Goal: Task Accomplishment & Management: Use online tool/utility

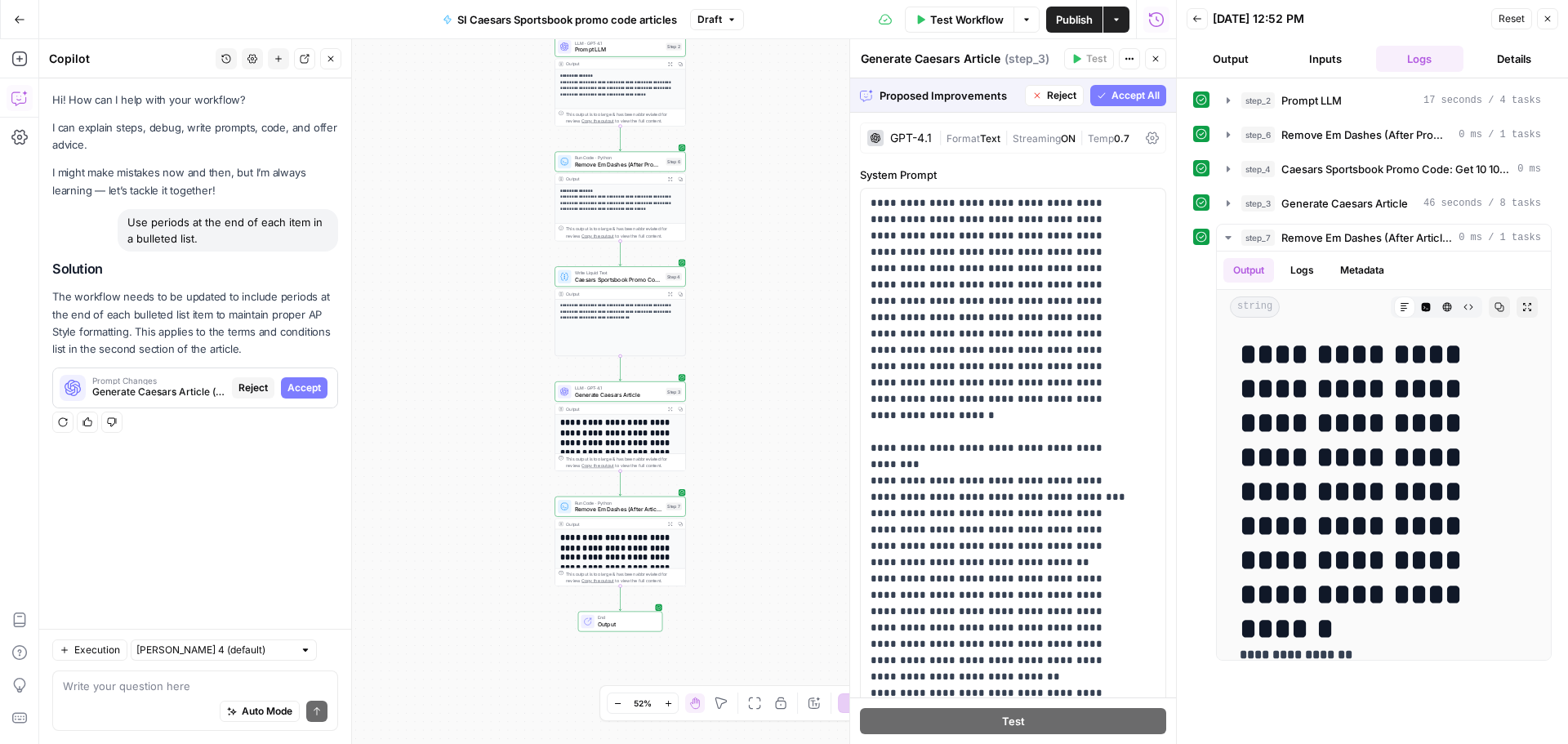
scroll to position [980, 0]
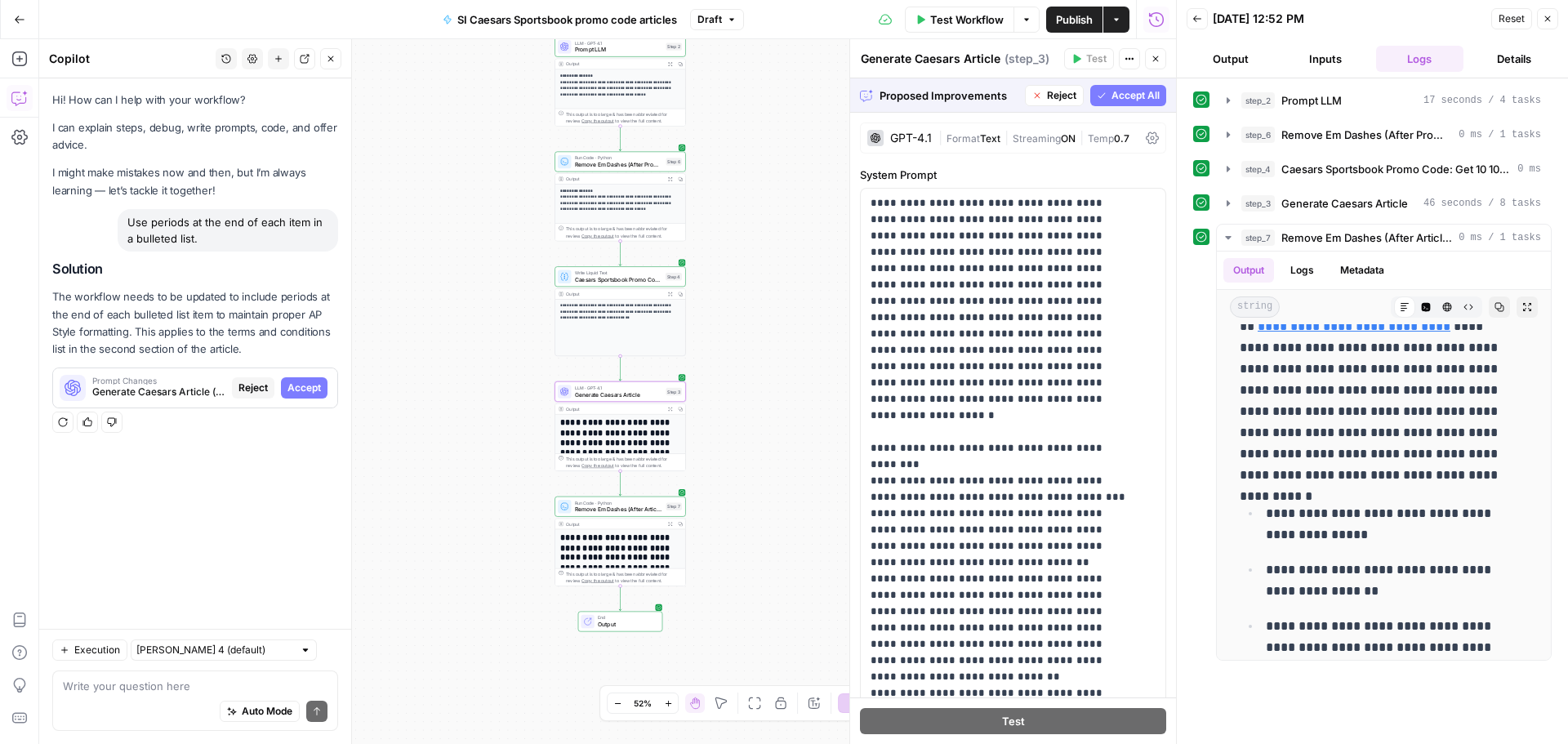
click at [307, 391] on span "Accept" at bounding box center [303, 387] width 33 height 14
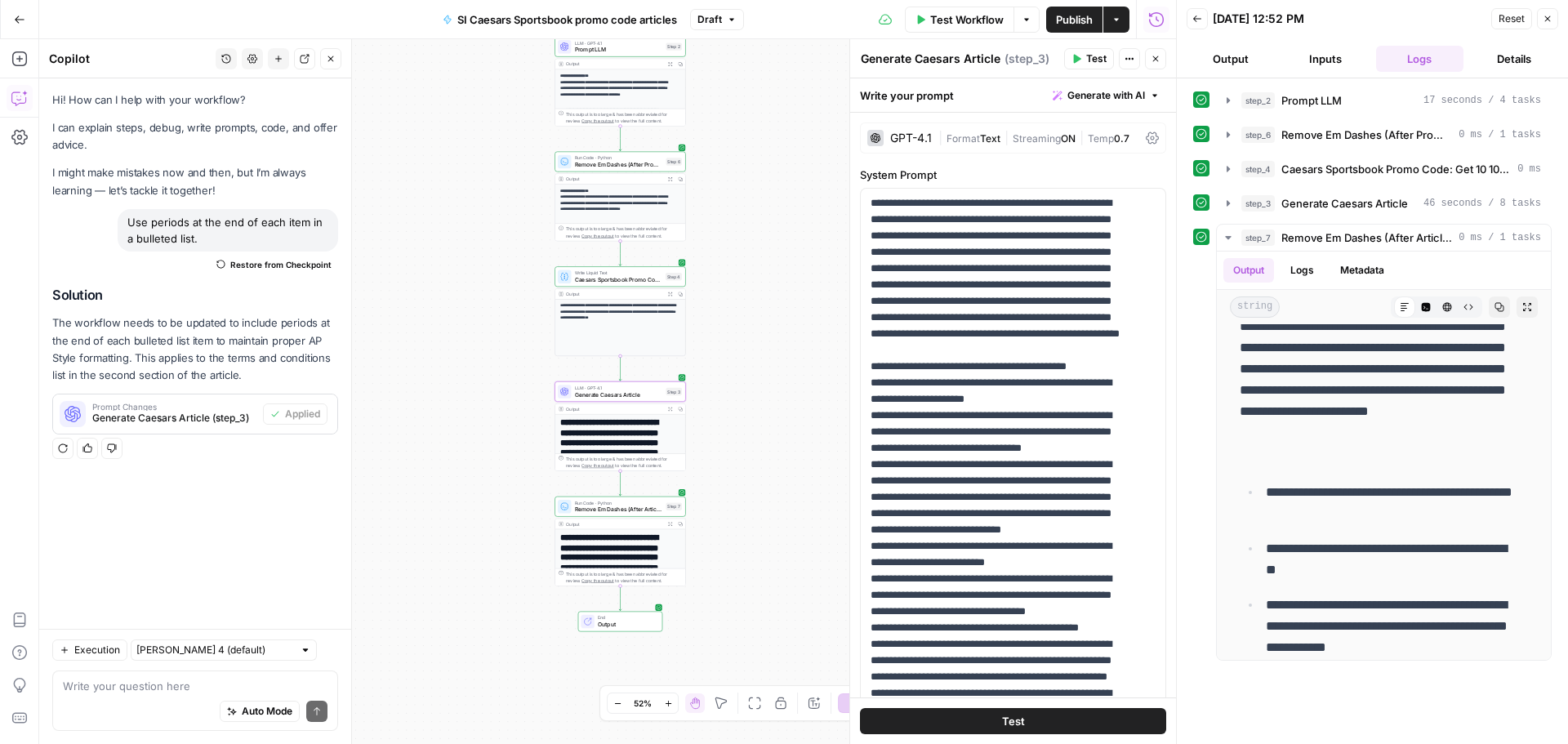
scroll to position [0, 0]
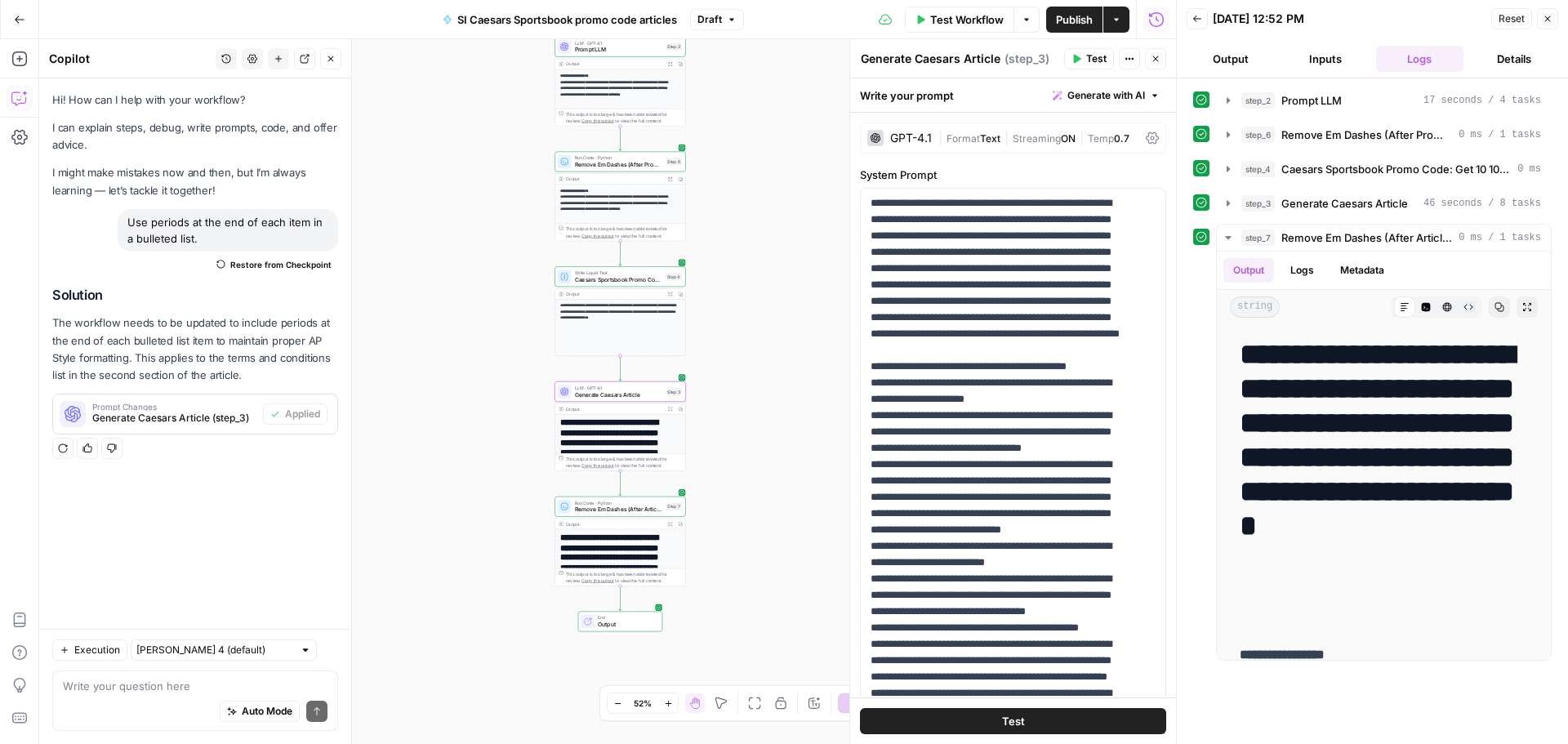
click at [993, 16] on span "Test Workflow" at bounding box center [966, 19] width 73 height 16
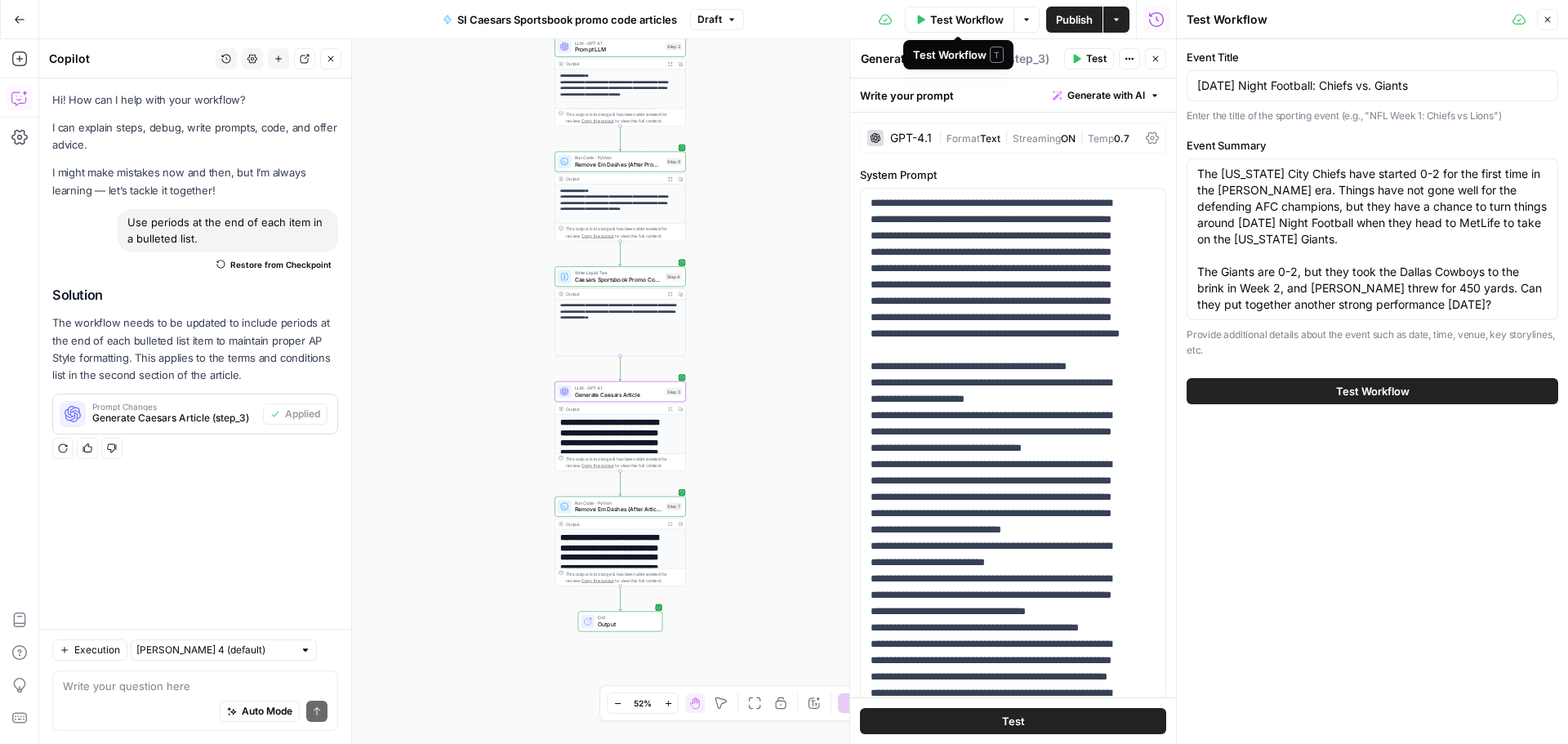
click at [1387, 383] on span "Test Workflow" at bounding box center [1372, 391] width 73 height 16
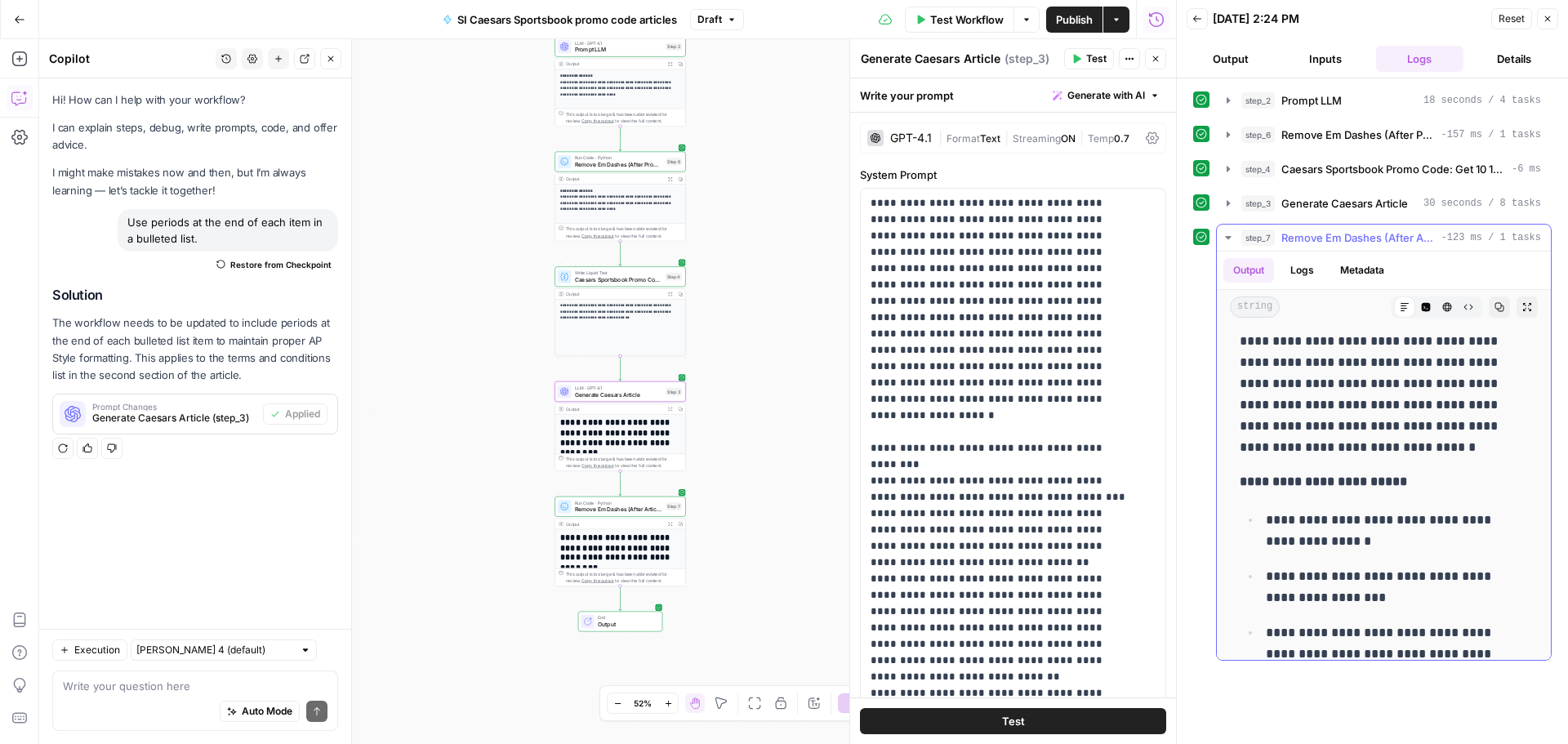
scroll to position [653, 0]
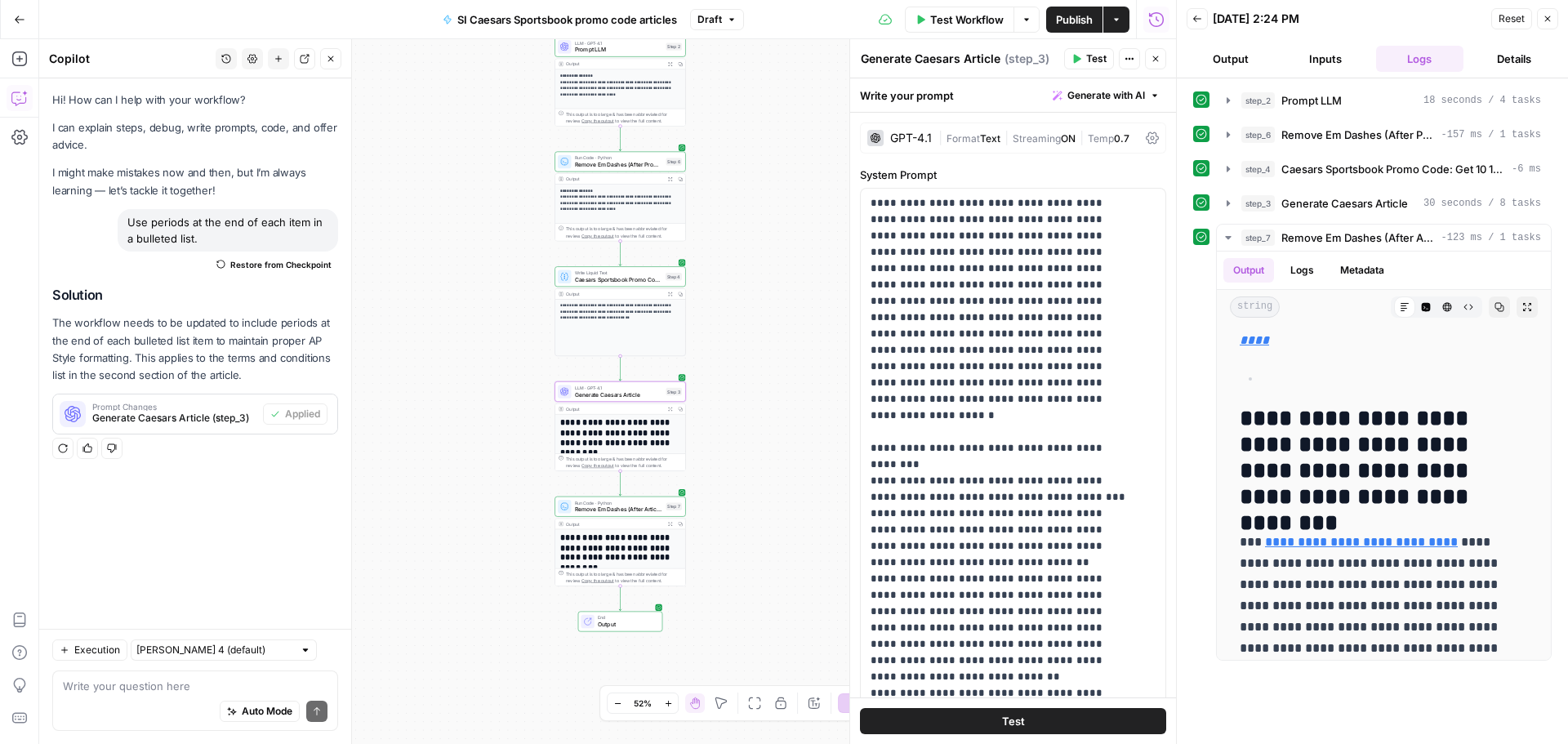
click at [247, 217] on div "Use periods at the end of each item in a bulleted list." at bounding box center [228, 230] width 220 height 43
copy div "Use periods at the end of each item in a bulleted list. Restore from Checkpoint"
click at [105, 684] on textarea at bounding box center [195, 685] width 264 height 16
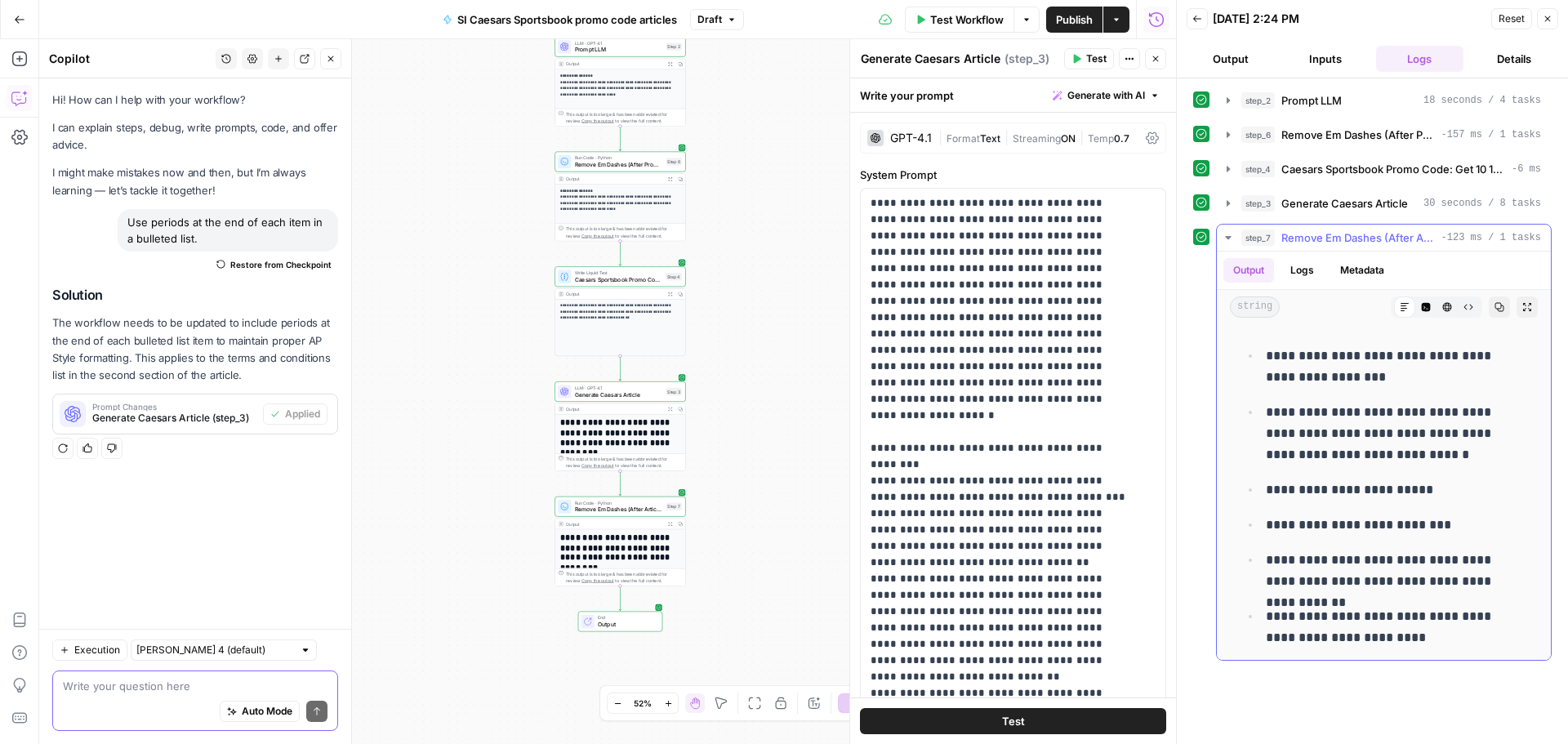
scroll to position [1225, 0]
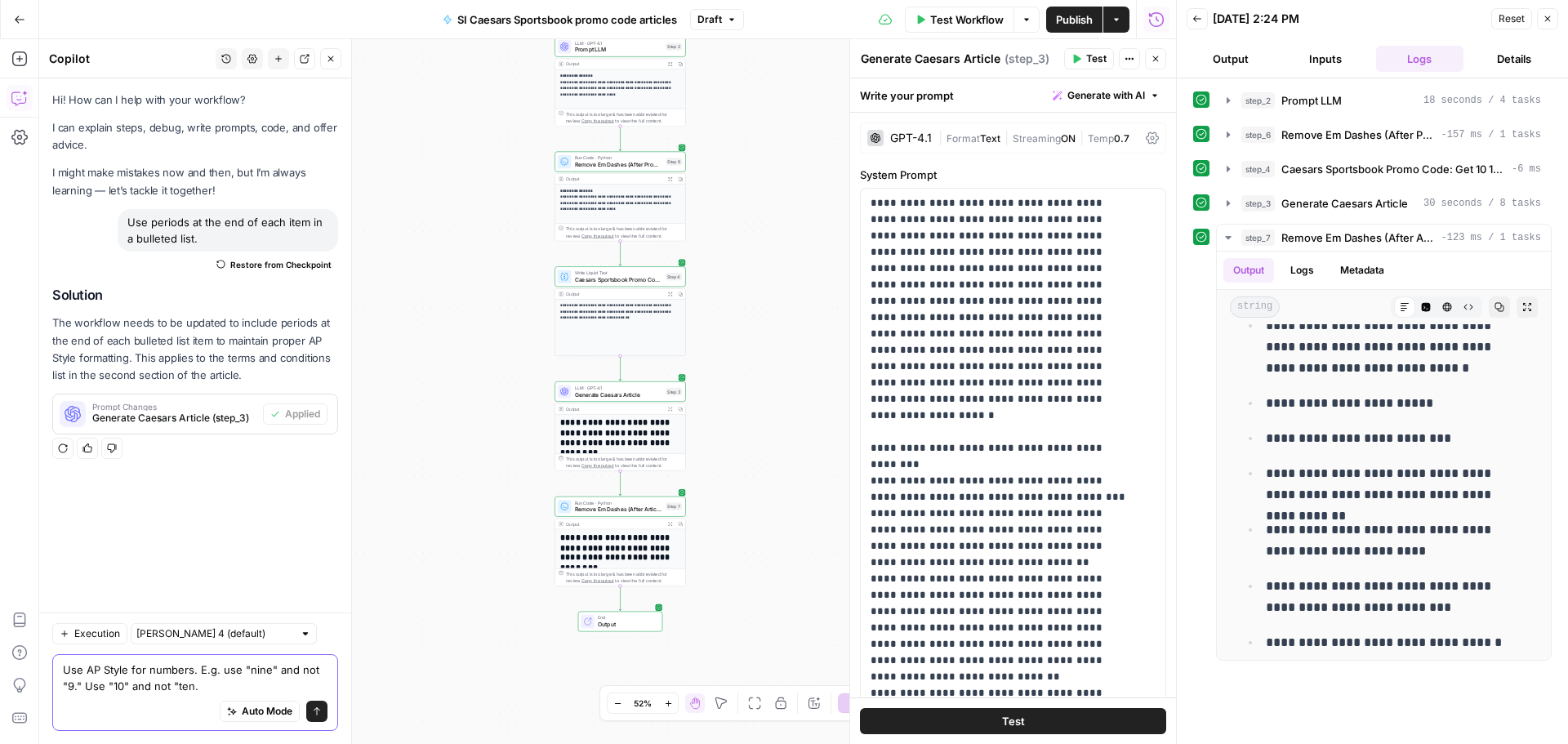
type textarea "Use AP Style for numbers. E.g. use "nine" and not "9." Use "10" and not "ten.""
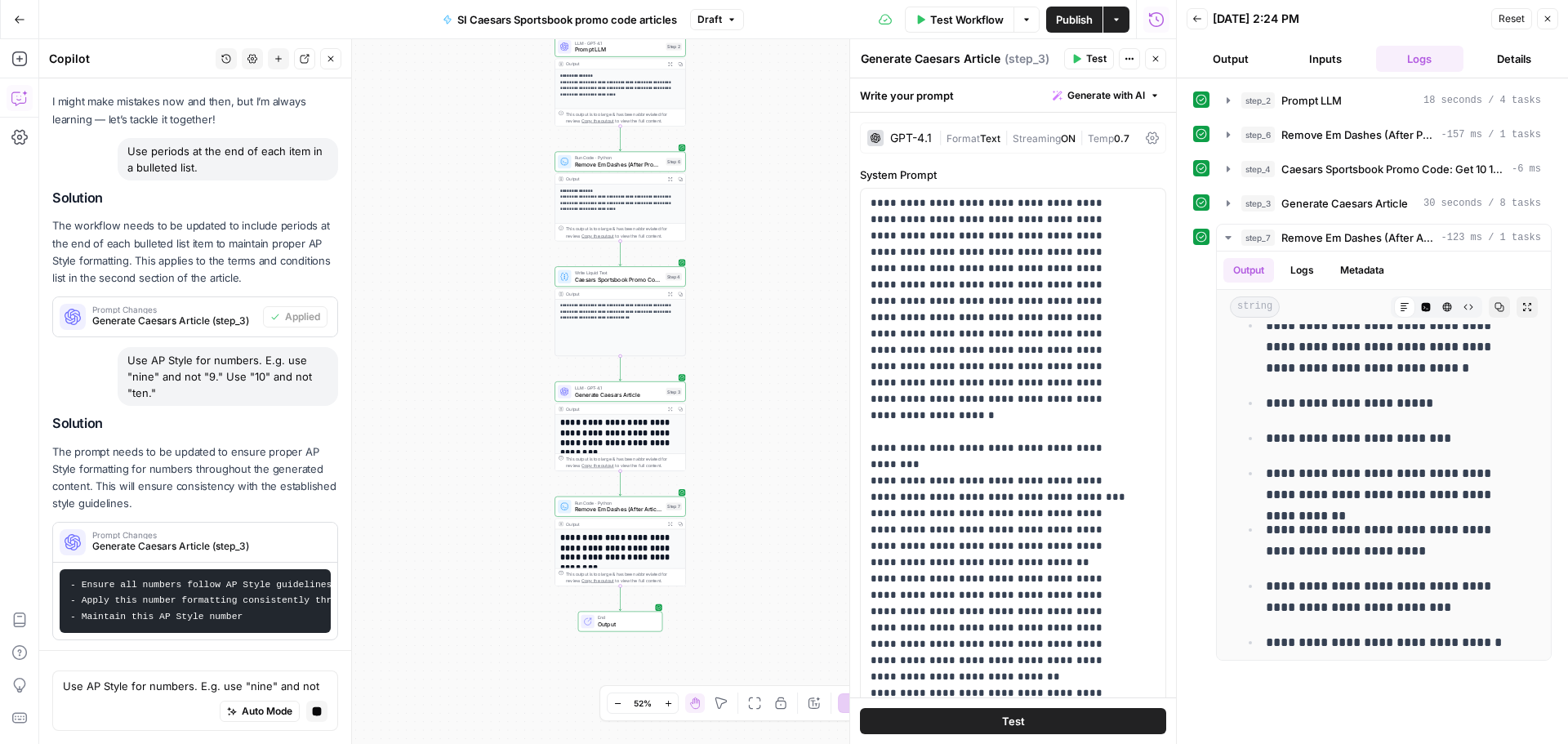
scroll to position [86, 0]
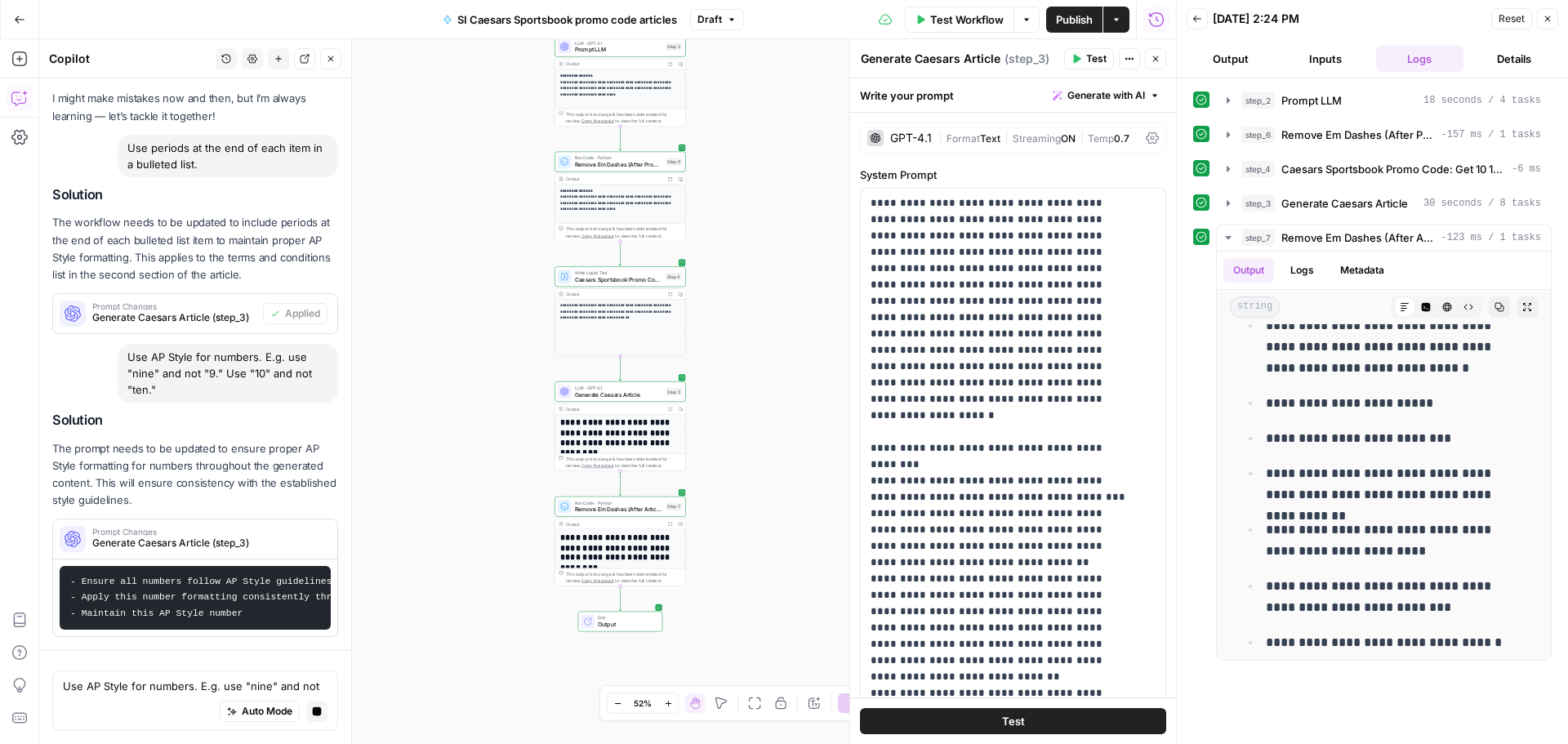
click at [240, 368] on div "Use AP Style for numbers. E.g. use "nine" and not "9." Use "10" and not "ten."" at bounding box center [228, 373] width 220 height 59
click at [240, 367] on div "Use AP Style for numbers. E.g. use "nine" and not "9." Use "10" and not "ten."" at bounding box center [228, 373] width 220 height 59
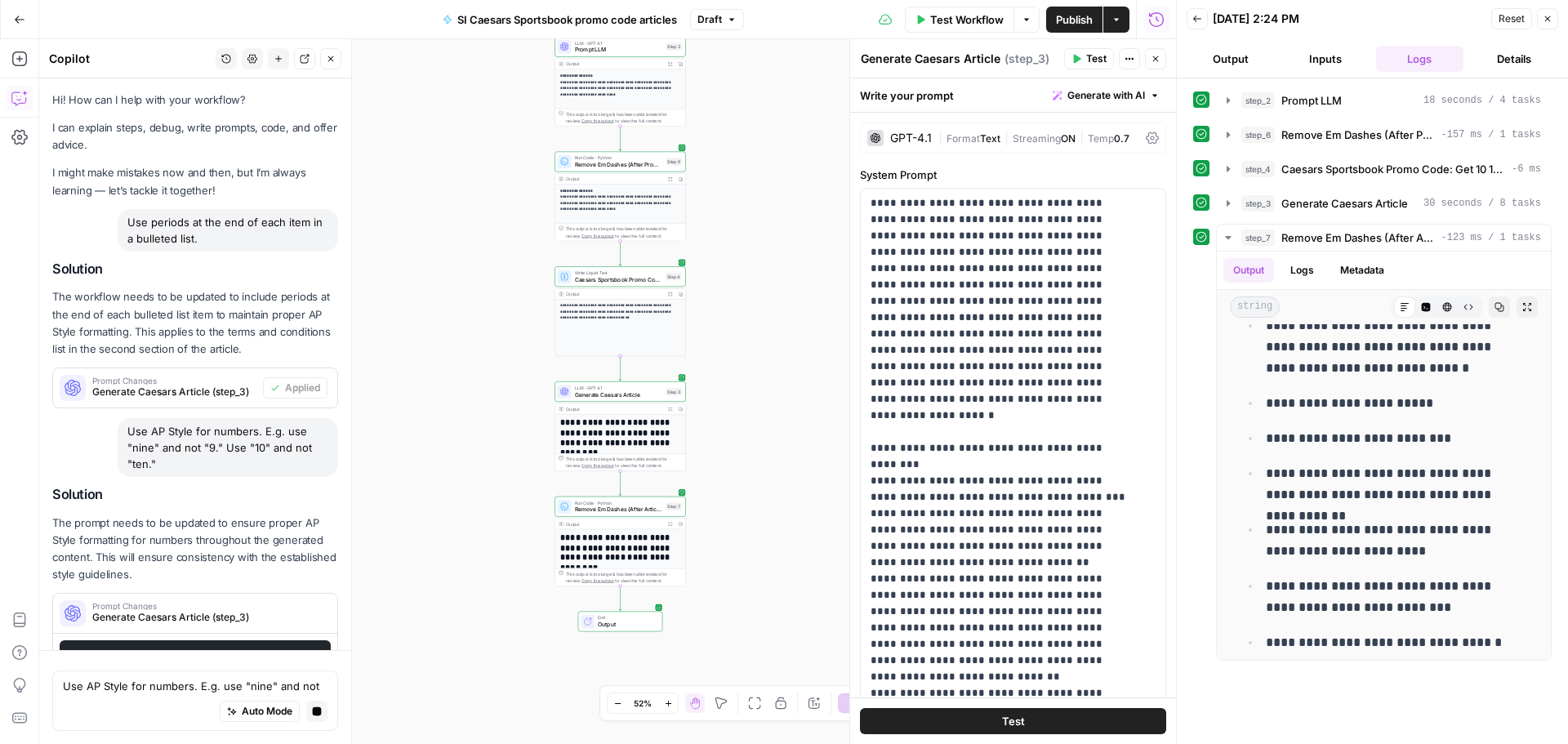
click at [245, 359] on div "Solution The workflow needs to be updated to include periods at the end of each…" at bounding box center [195, 334] width 286 height 147
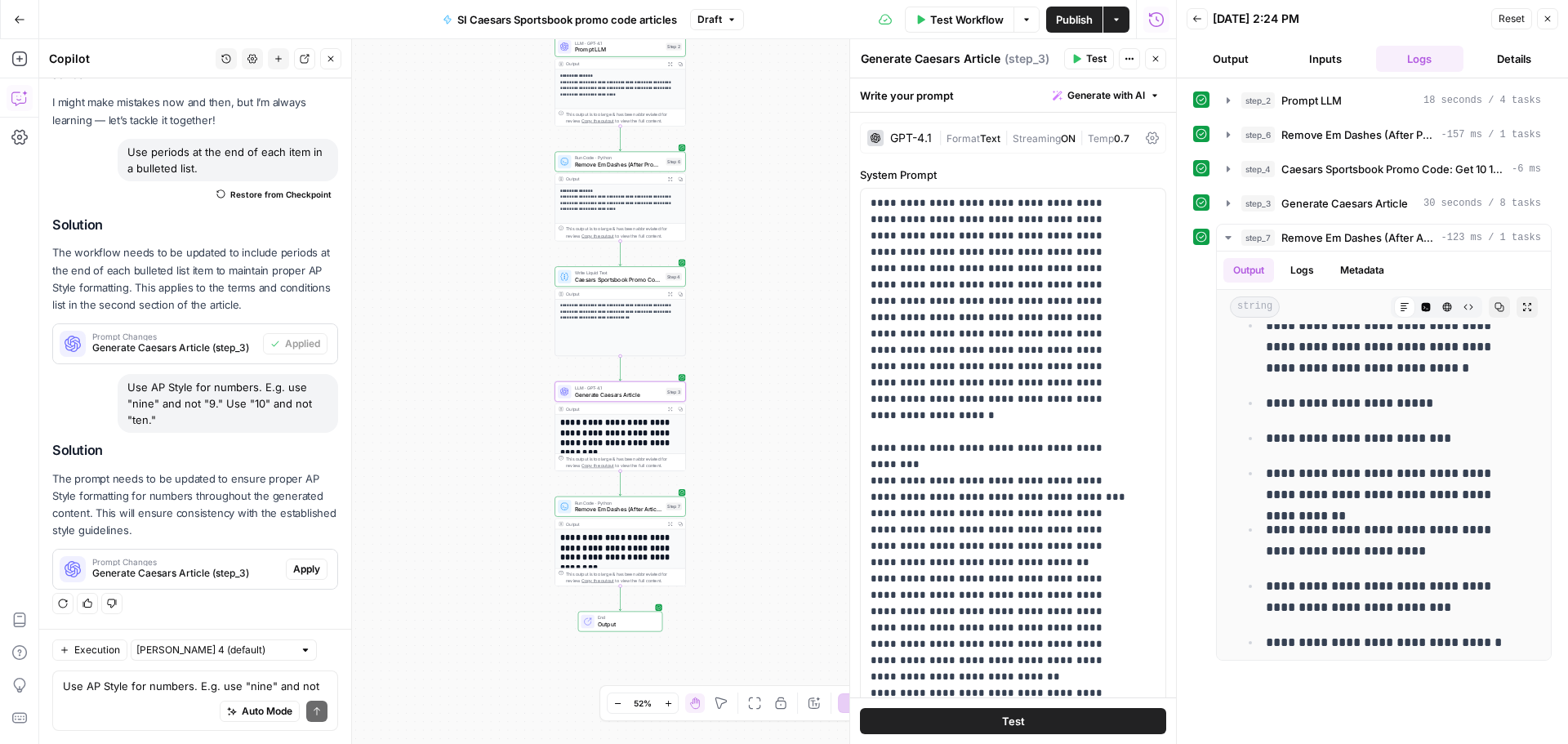
click at [304, 571] on span "Apply" at bounding box center [306, 568] width 27 height 14
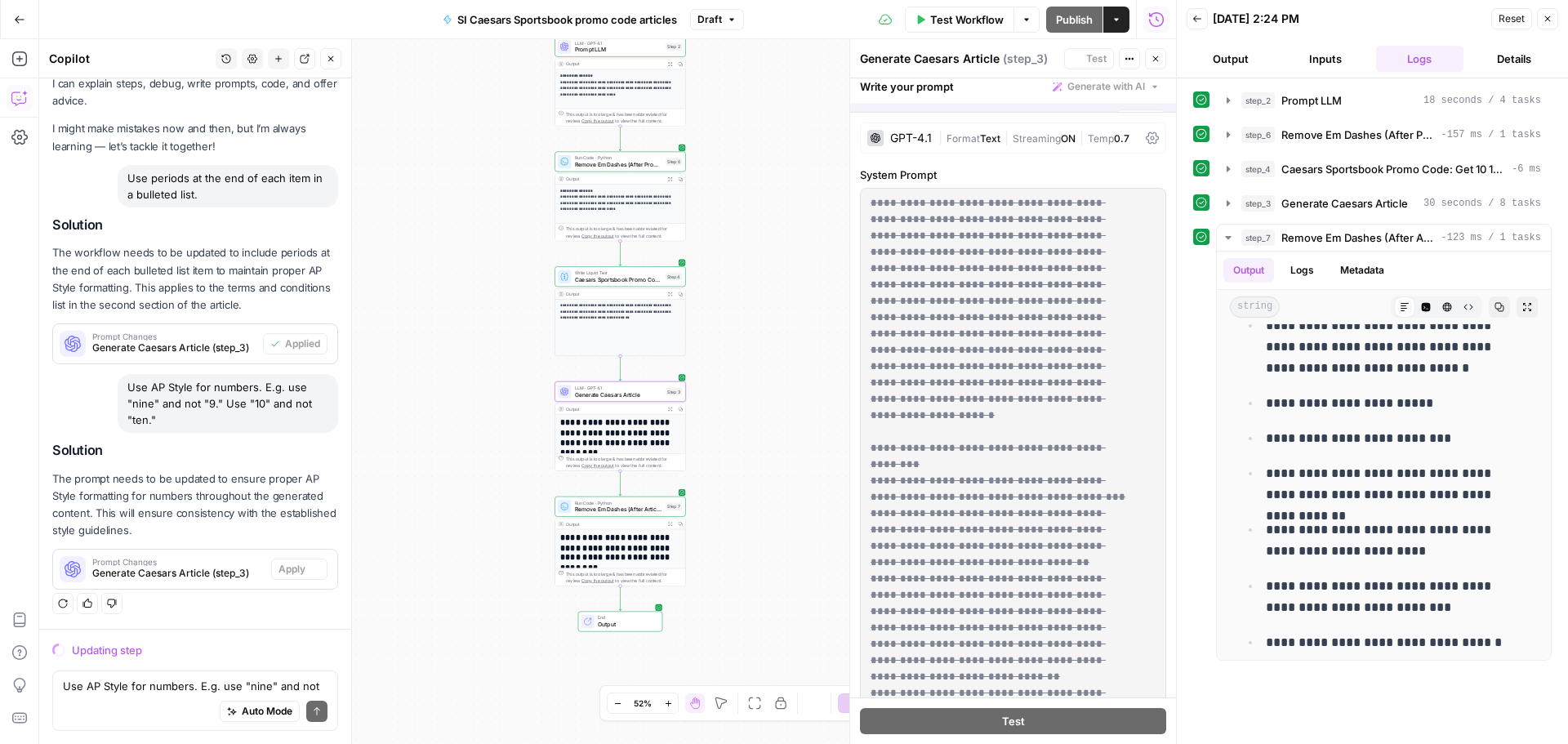
scroll to position [44, 0]
click at [256, 391] on div "Use AP Style for numbers. E.g. use "nine" and not "9." Use "10" and not "ten."" at bounding box center [228, 403] width 220 height 59
copy div "Use AP Style for numbers. E.g. use "nine" and not "9." Use "10" and not "ten.""
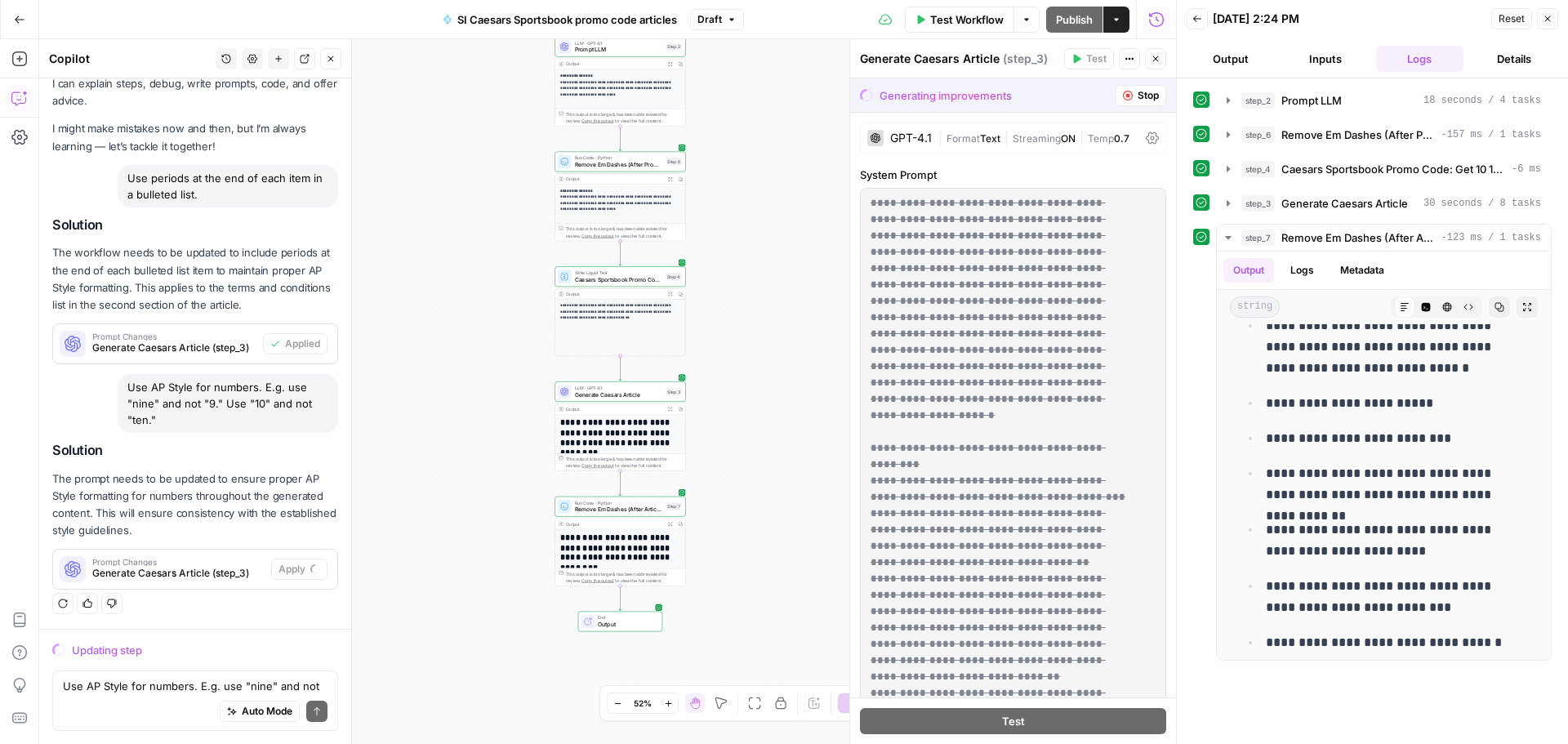
click at [1327, 56] on button "Inputs" at bounding box center [1325, 58] width 88 height 26
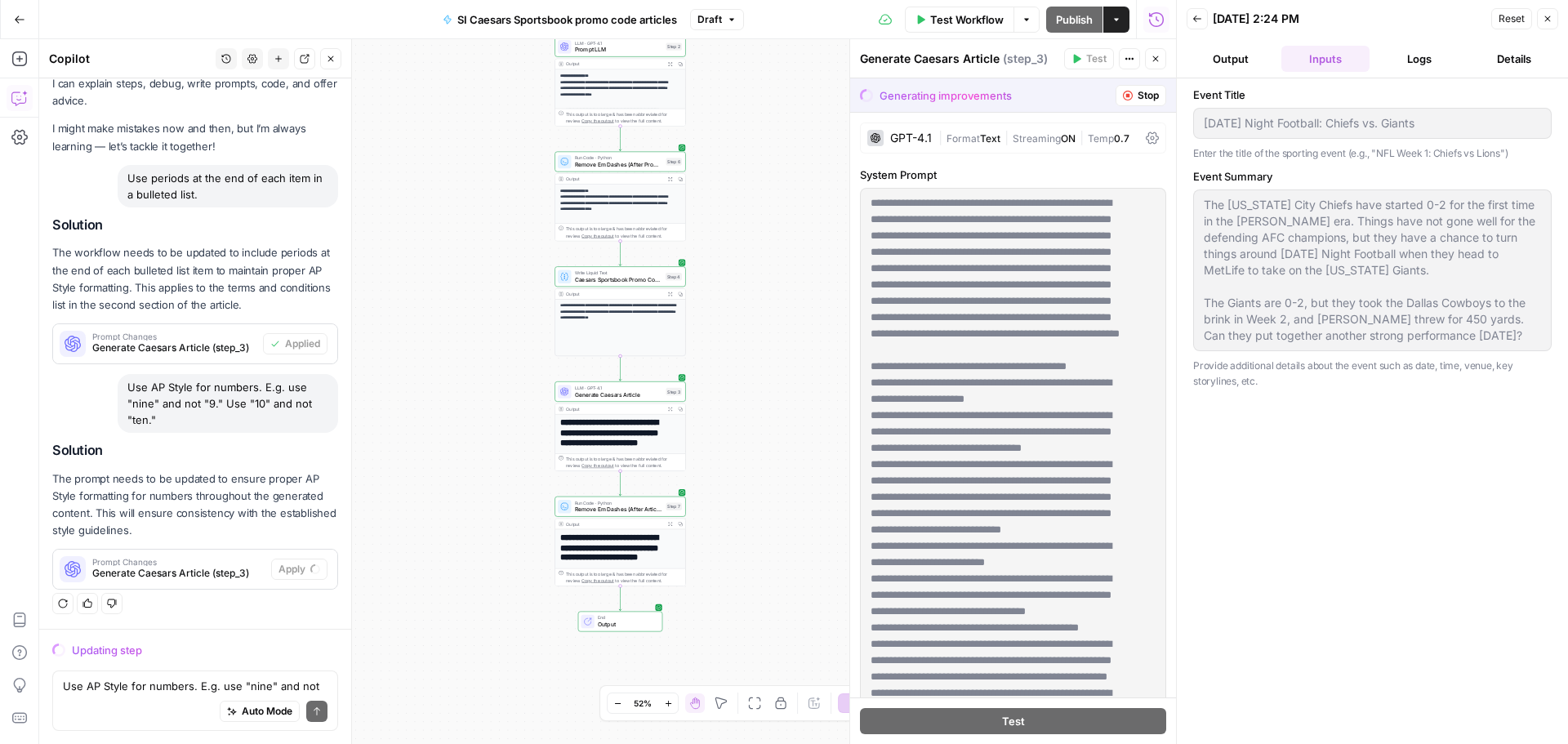
click at [165, 165] on div "Use periods at the end of each item in a bulleted list." at bounding box center [228, 186] width 220 height 43
copy div "Use periods at the end of each item in a bulleted list."
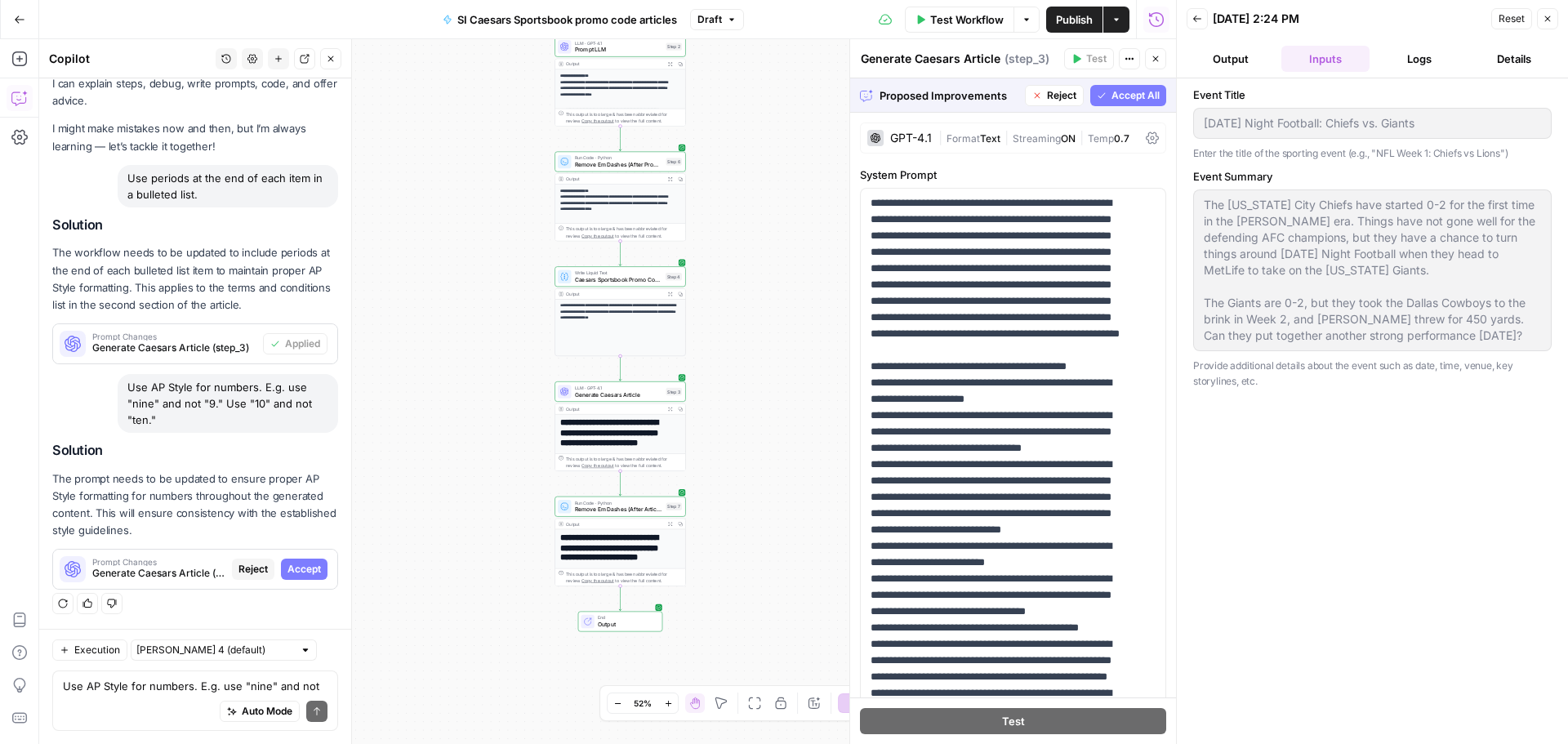
click at [185, 393] on div "Use AP Style for numbers. E.g. use "nine" and not "9." Use "10" and not "ten."" at bounding box center [228, 403] width 220 height 59
click at [188, 391] on div "Use AP Style for numbers. E.g. use "nine" and not "9." Use "10" and not "ten."" at bounding box center [228, 403] width 220 height 59
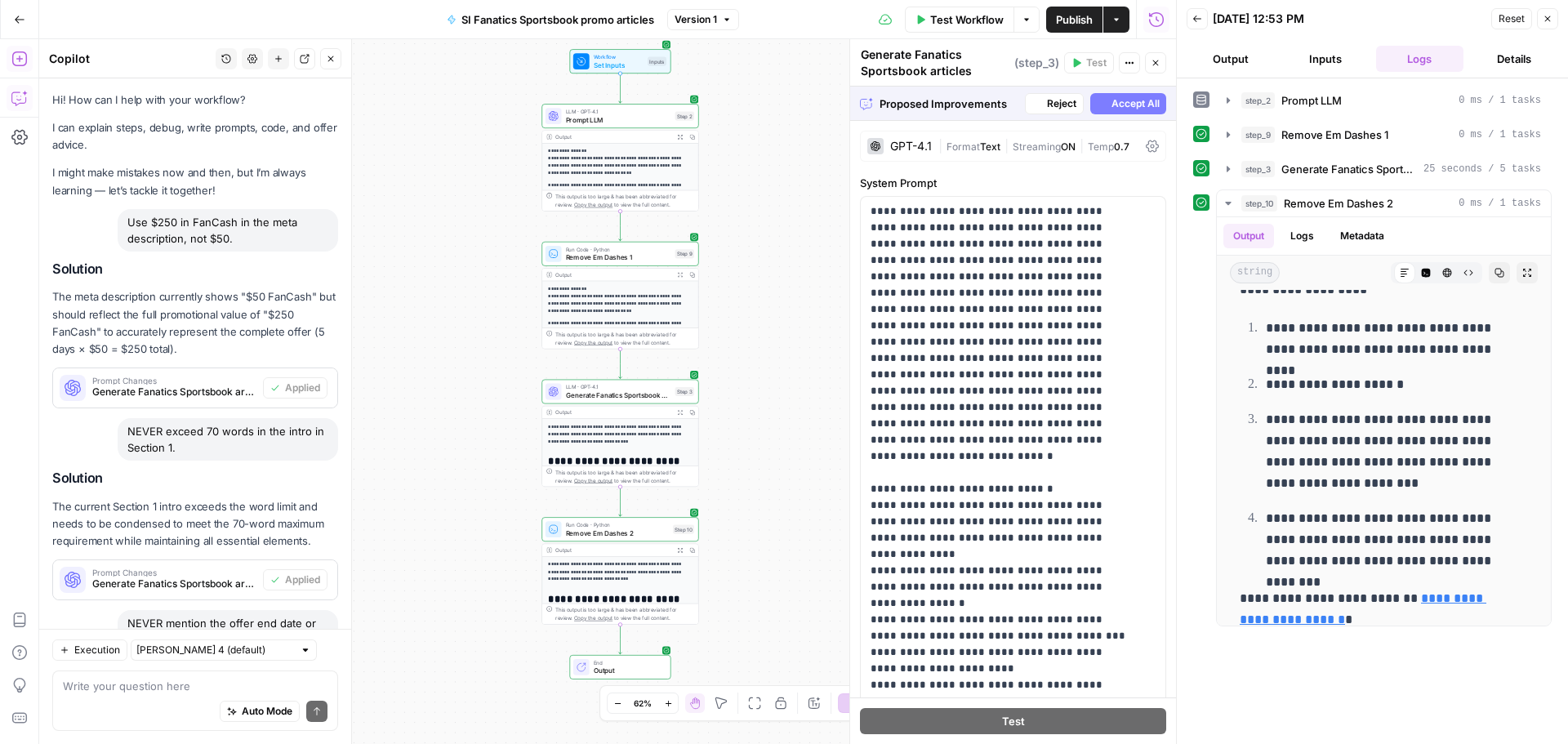
scroll to position [1825, 0]
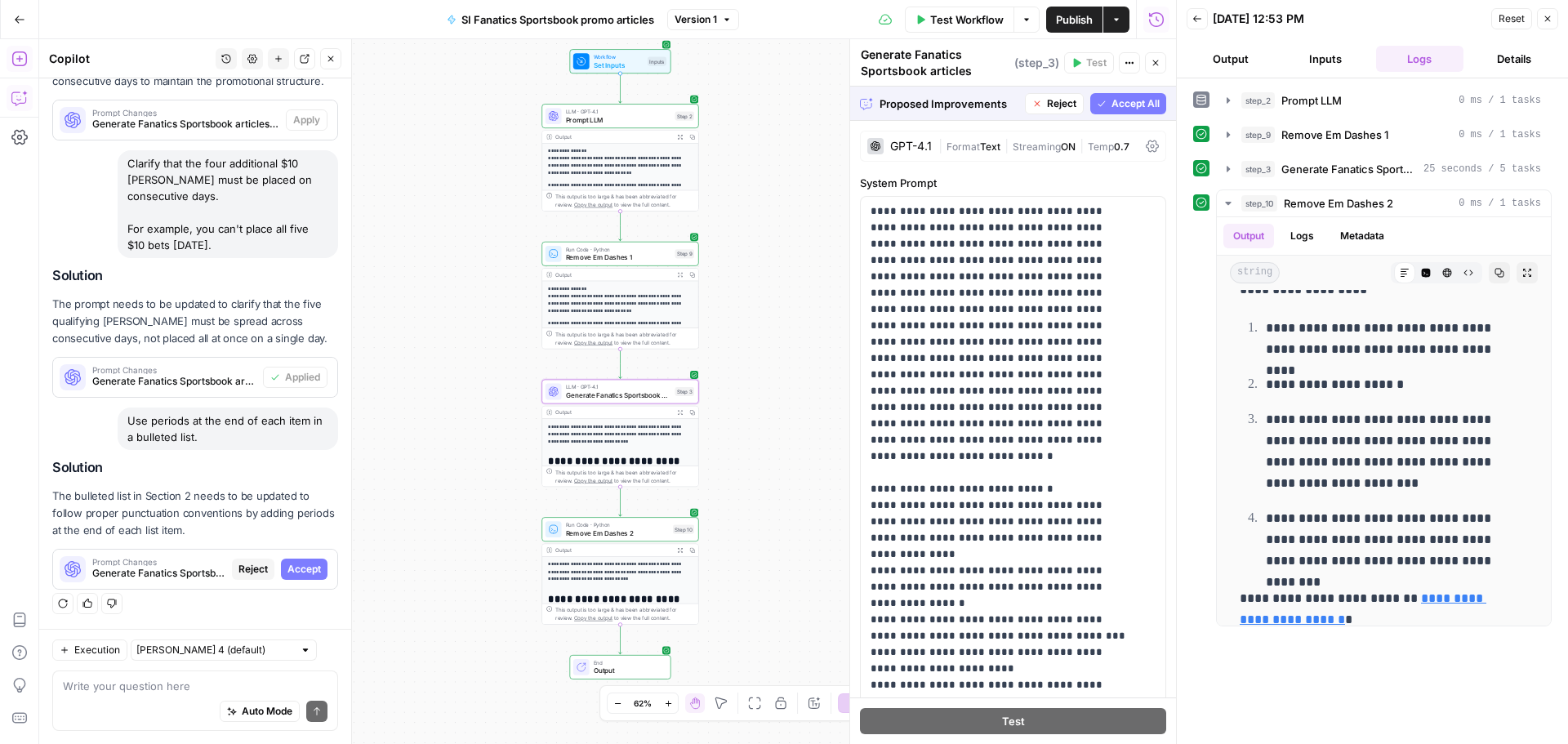
click at [296, 569] on span "Accept" at bounding box center [303, 568] width 33 height 14
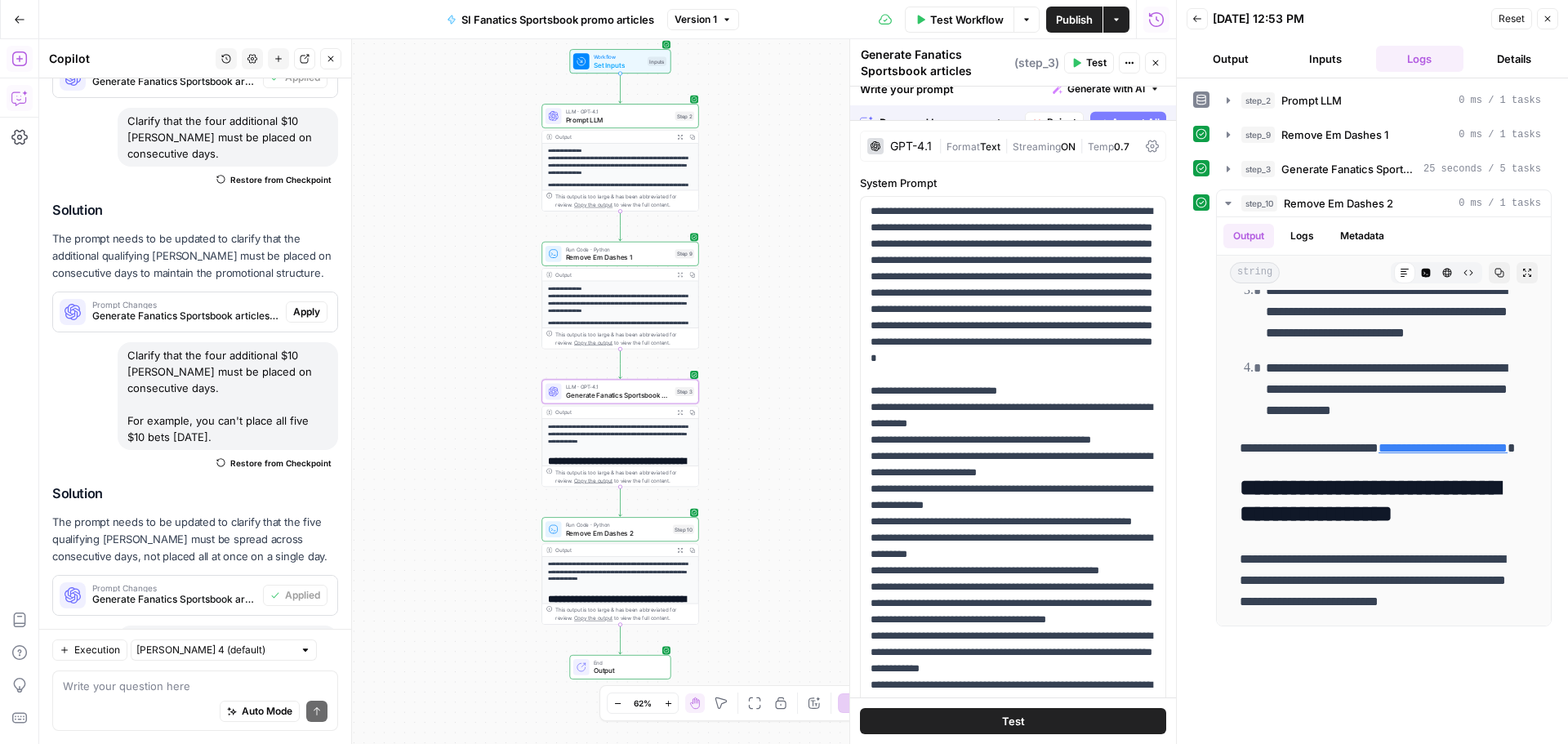
scroll to position [0, 0]
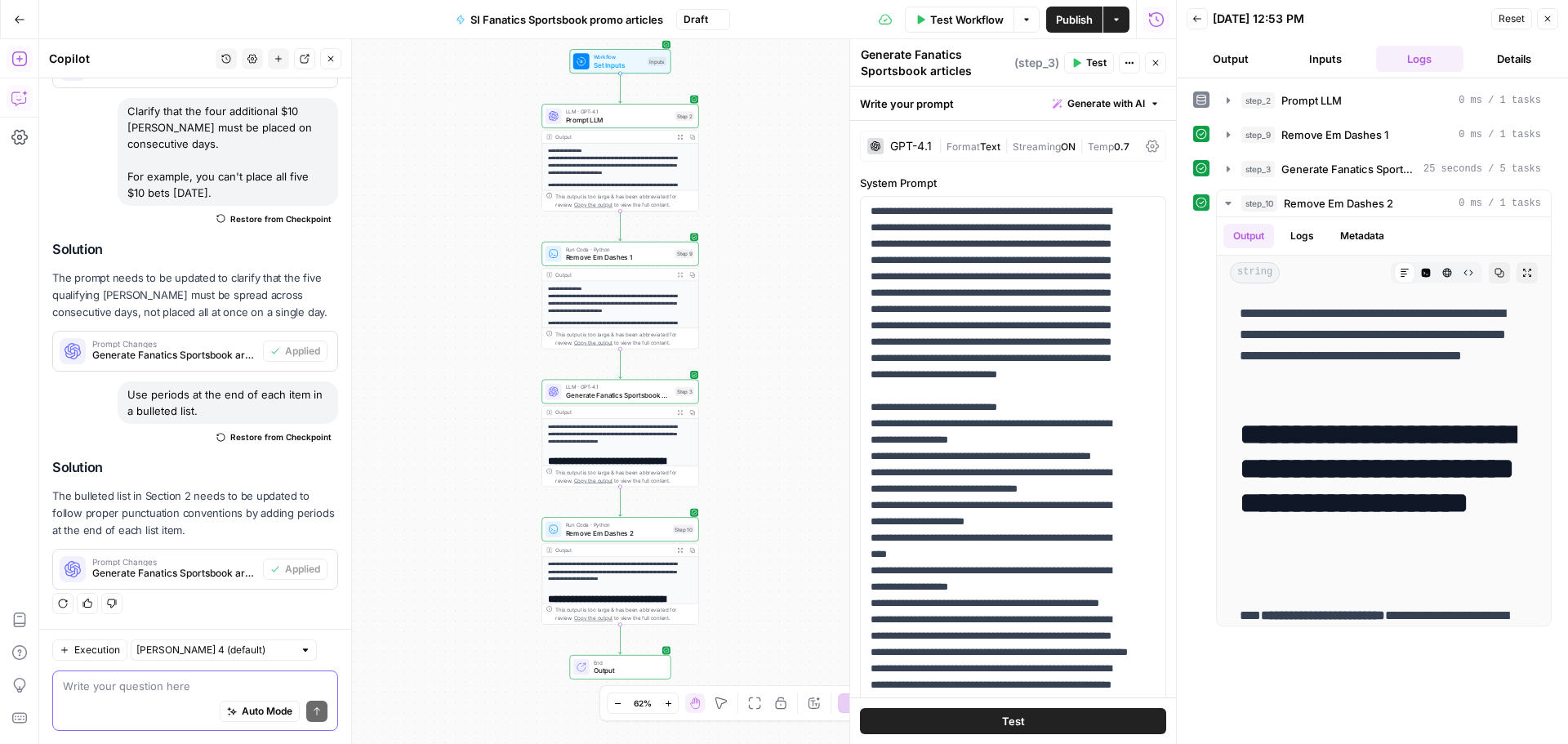
click at [112, 686] on textarea at bounding box center [195, 685] width 264 height 16
paste textarea "Use AP Style for numbers. E.g. use "nine" and not "9." Use "10" and not "ten.""
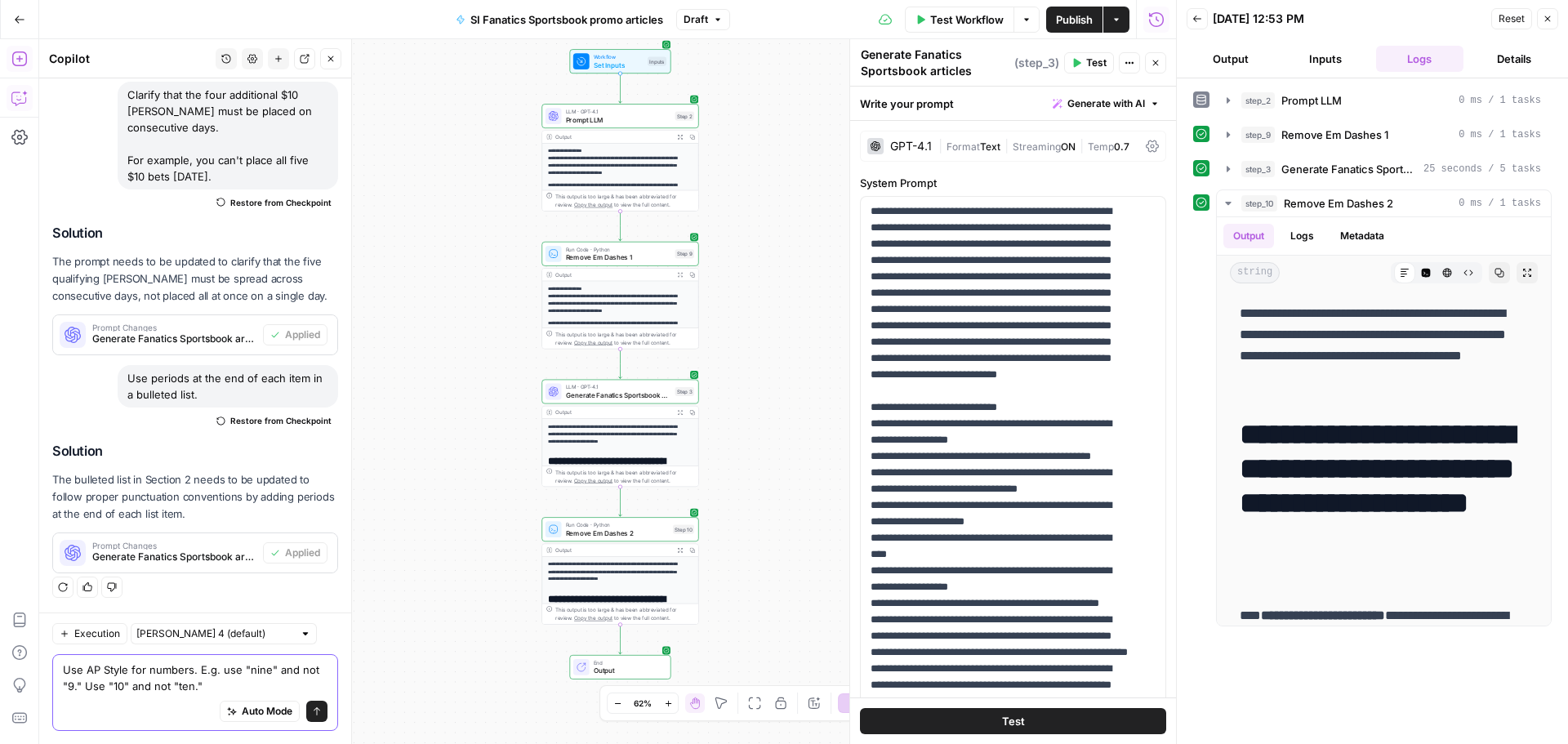
type textarea "Use AP Style for numbers. E.g. use "nine" and not "9." Use "10" and not "ten.""
click at [312, 710] on icon "submit" at bounding box center [316, 711] width 10 height 10
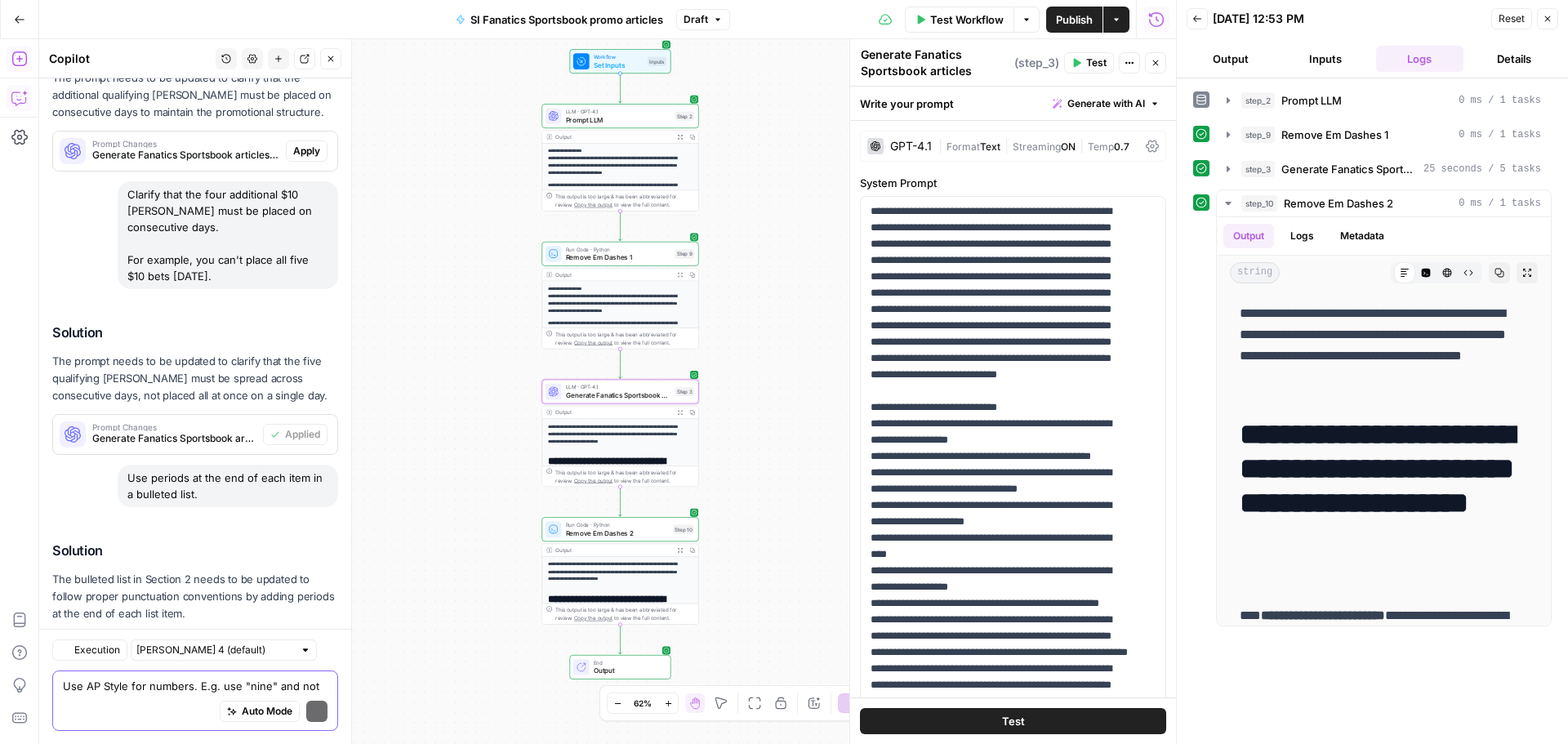
scroll to position [2295, 0]
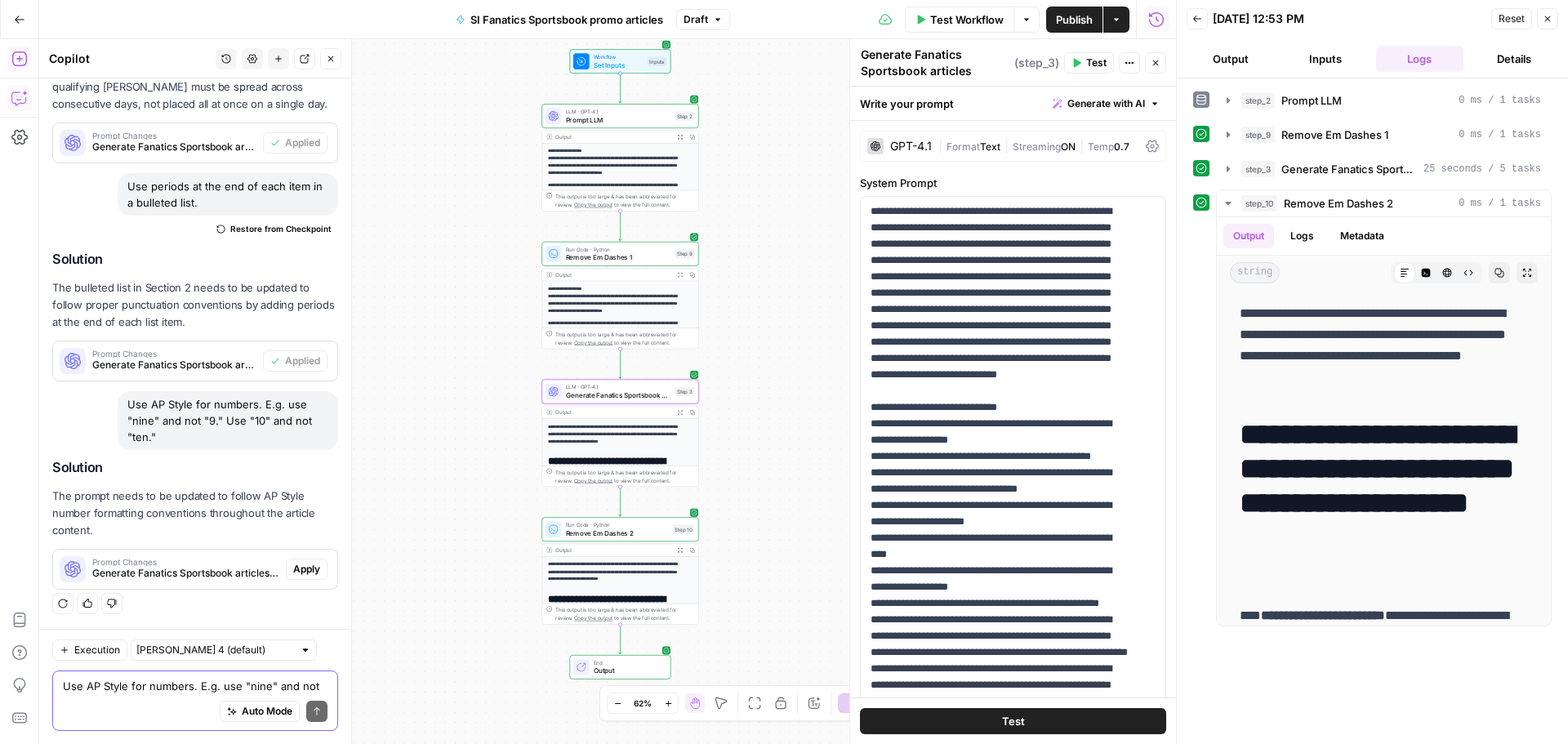
click at [293, 573] on span "Apply" at bounding box center [306, 568] width 27 height 14
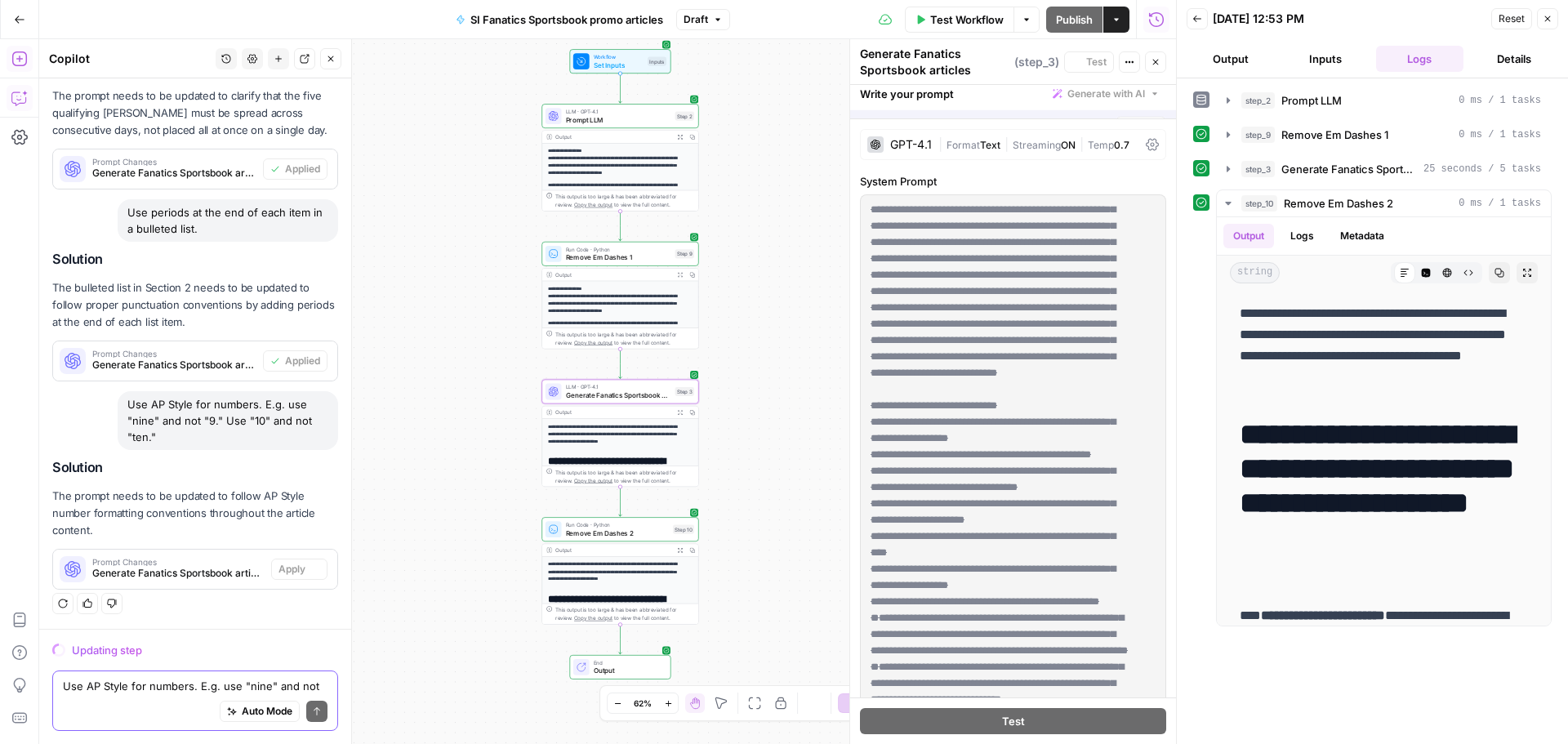
scroll to position [2033, 0]
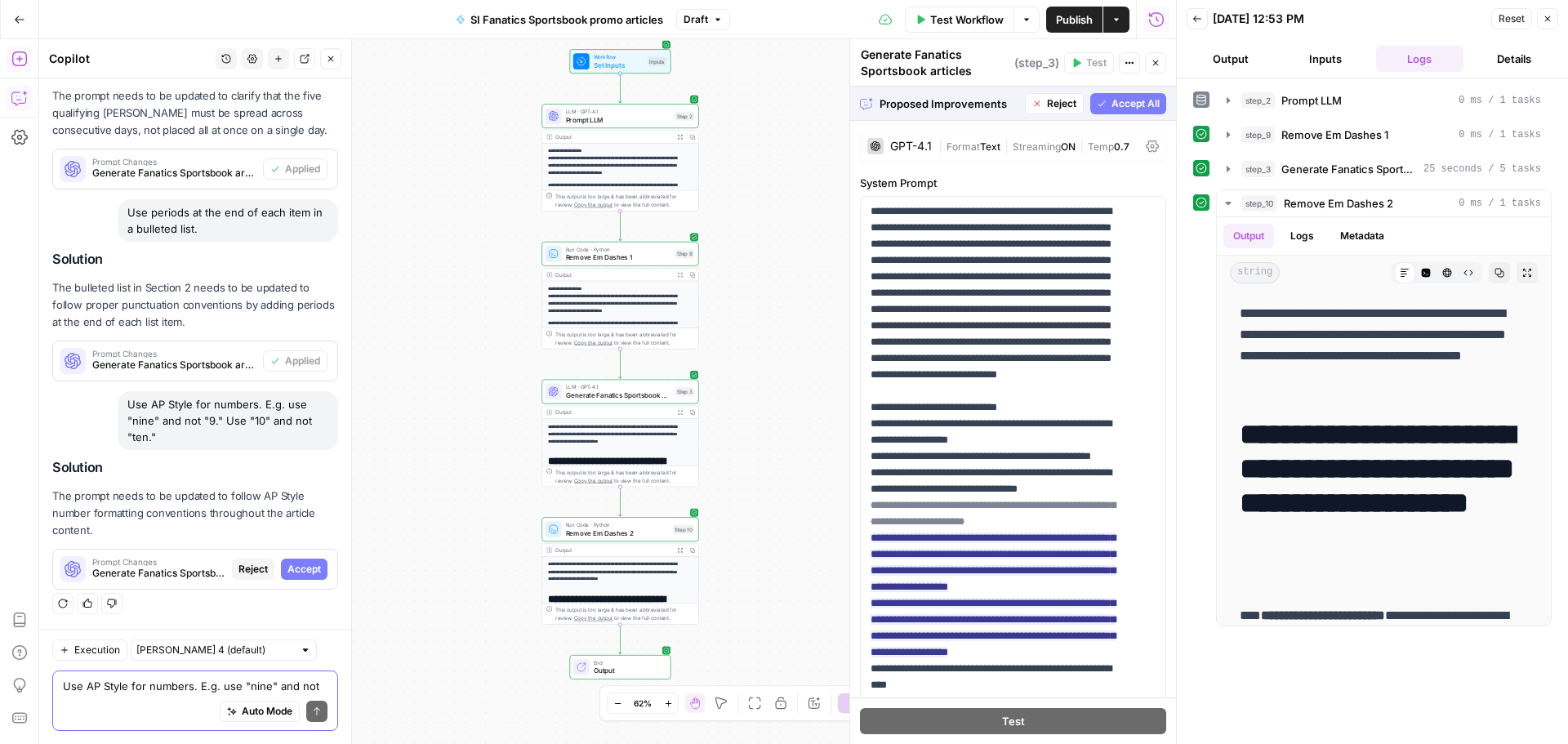
click at [15, 26] on button "Go Back" at bounding box center [19, 19] width 29 height 29
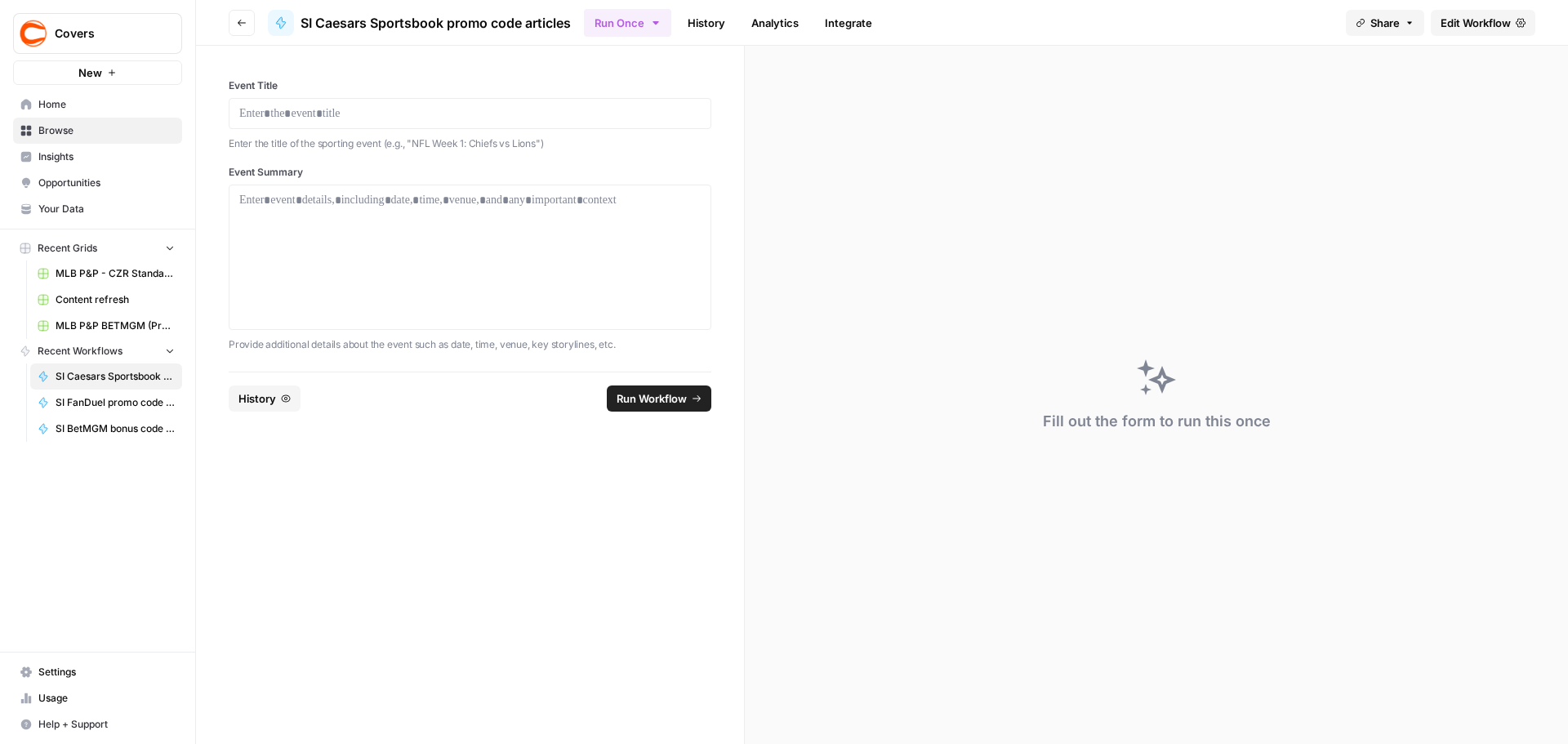
click at [244, 27] on button "Go back" at bounding box center [241, 22] width 26 height 26
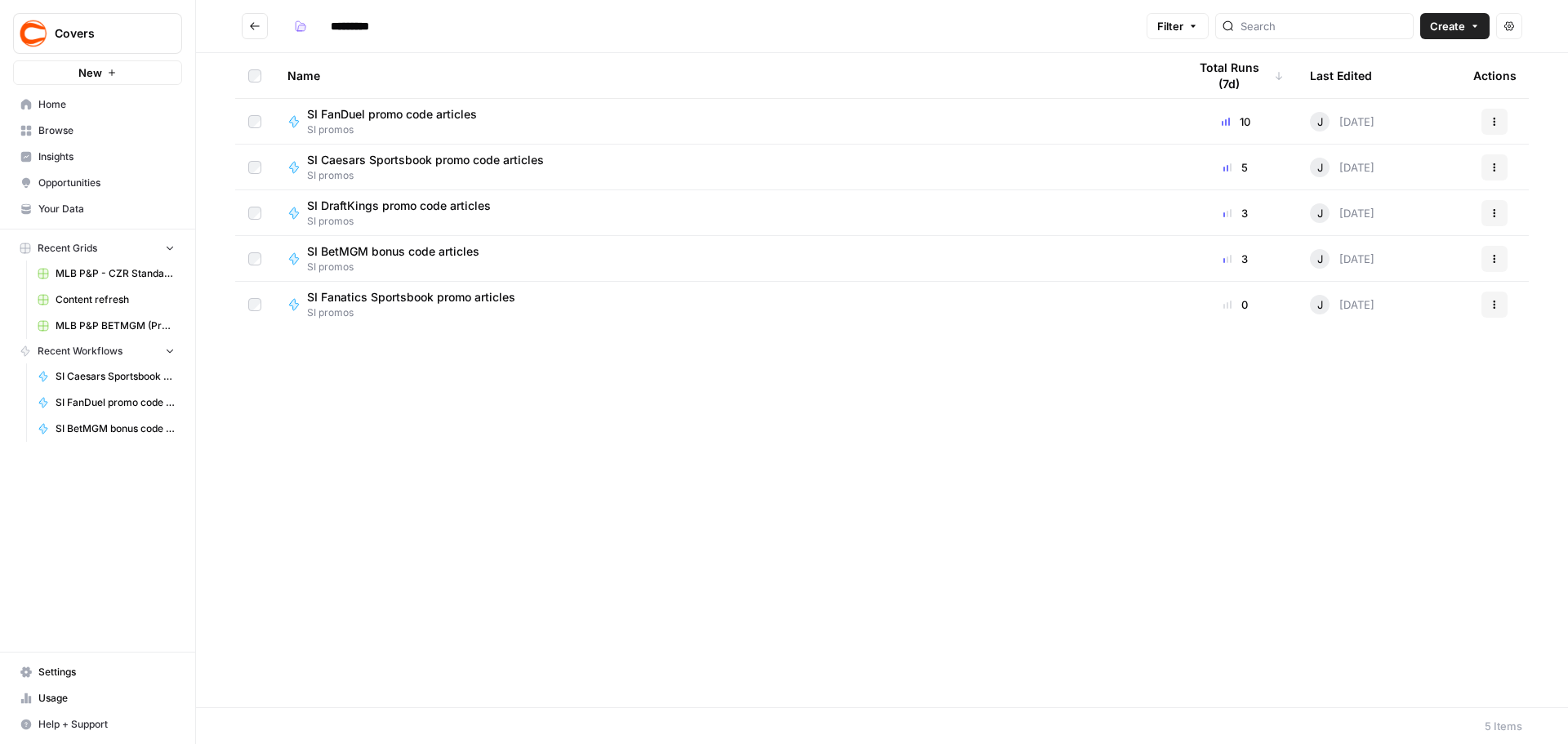
click at [1503, 119] on button "Actions" at bounding box center [1493, 121] width 26 height 26
click at [441, 119] on span "SI FanDuel promo code articles" at bounding box center [392, 114] width 170 height 16
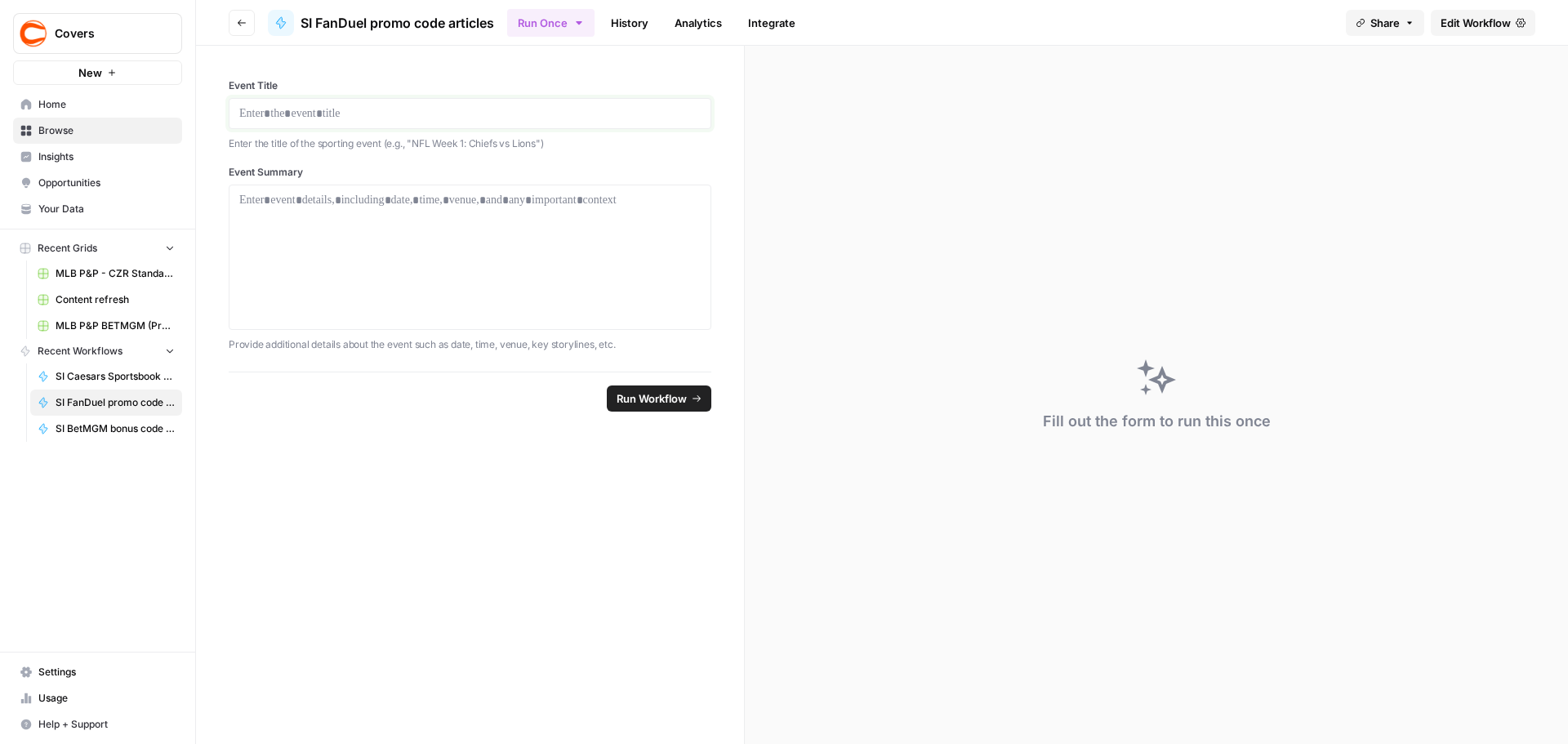
click at [389, 107] on p at bounding box center [469, 113] width 461 height 16
click at [509, 228] on div at bounding box center [469, 257] width 461 height 130
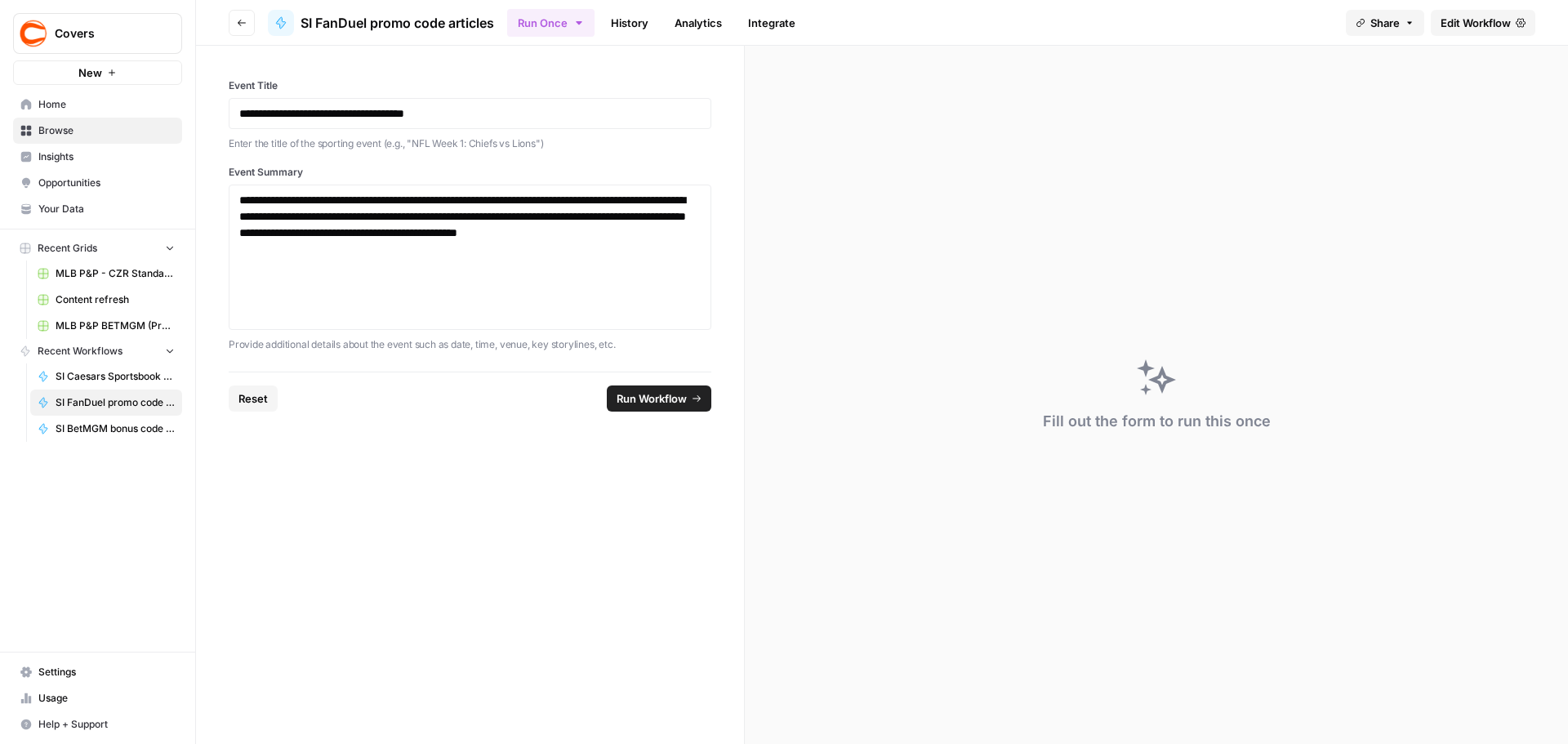
click at [641, 400] on span "Run Workflow" at bounding box center [652, 398] width 70 height 16
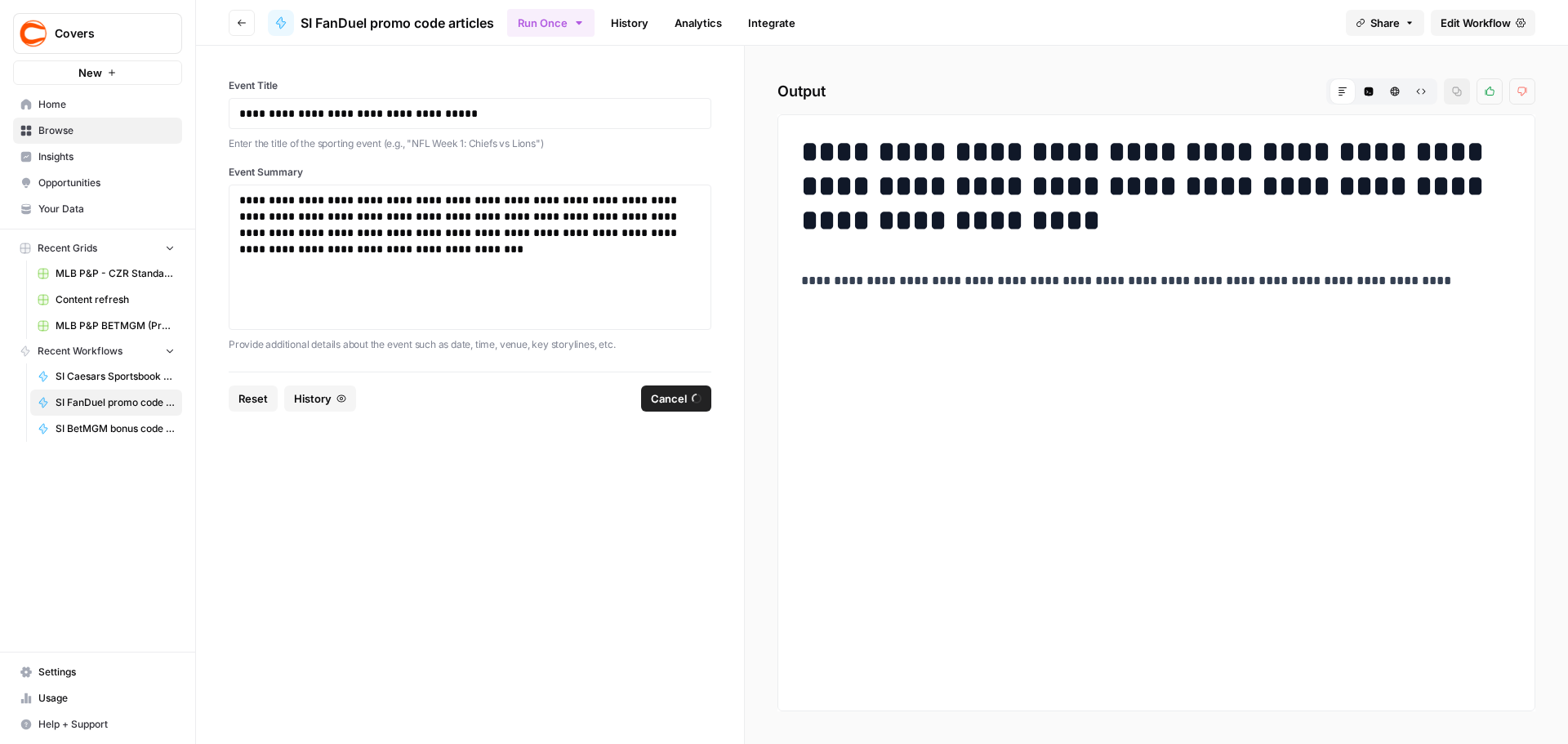
click at [1473, 28] on span "Edit Workflow" at bounding box center [1476, 22] width 70 height 16
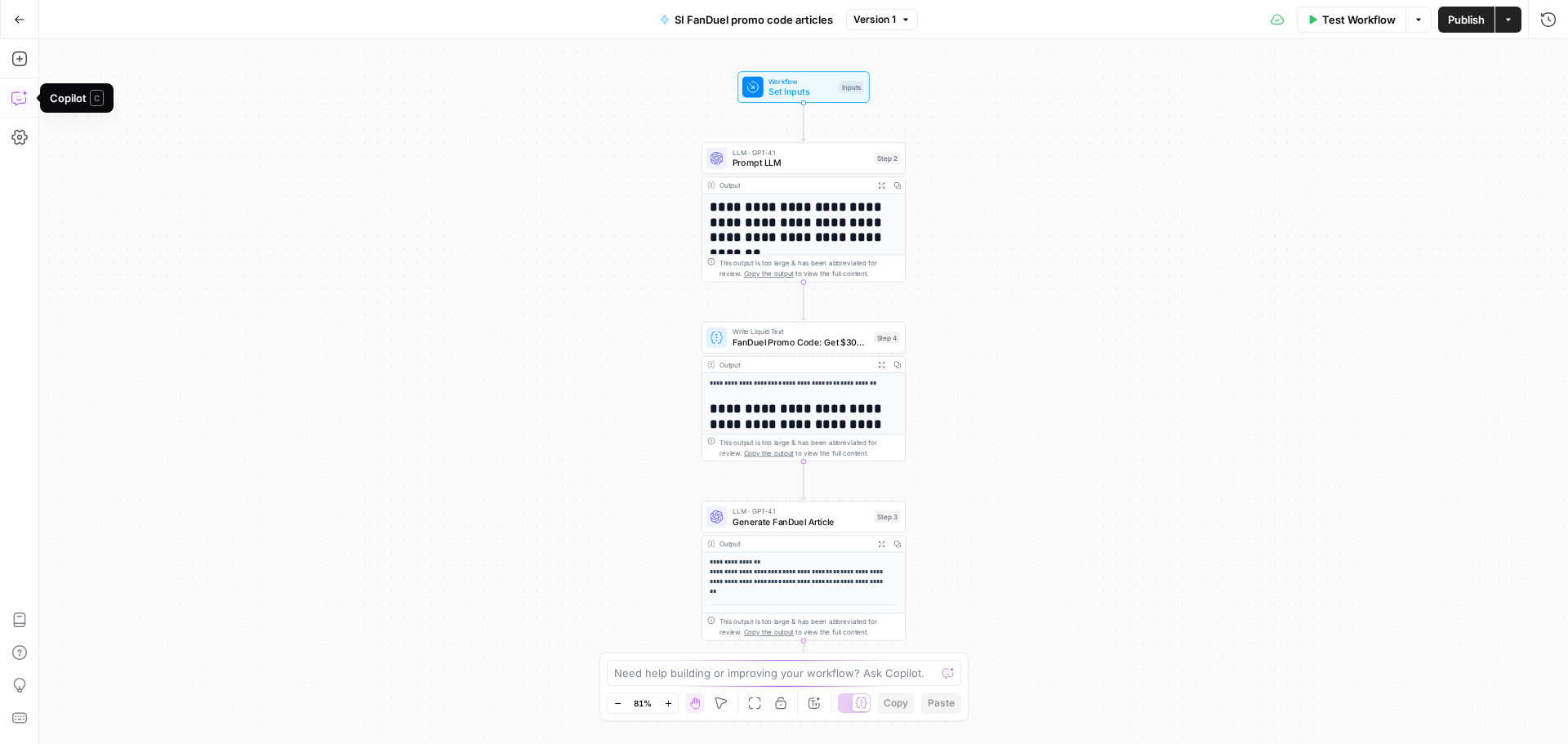
click at [21, 93] on icon "button" at bounding box center [19, 98] width 16 height 16
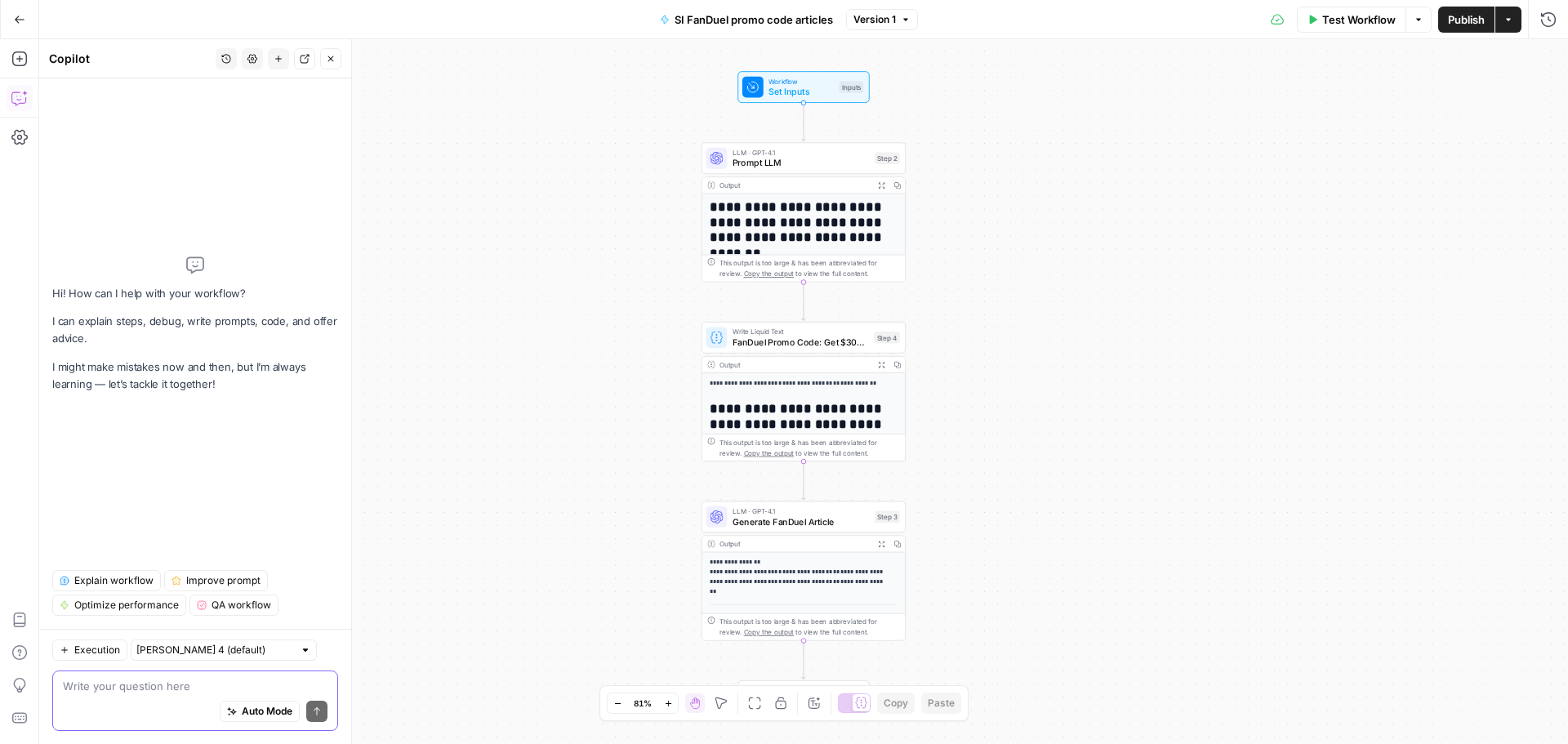
click at [103, 679] on textarea at bounding box center [195, 685] width 264 height 16
paste textarea "Use periods at the end of each item in a bulleted list."
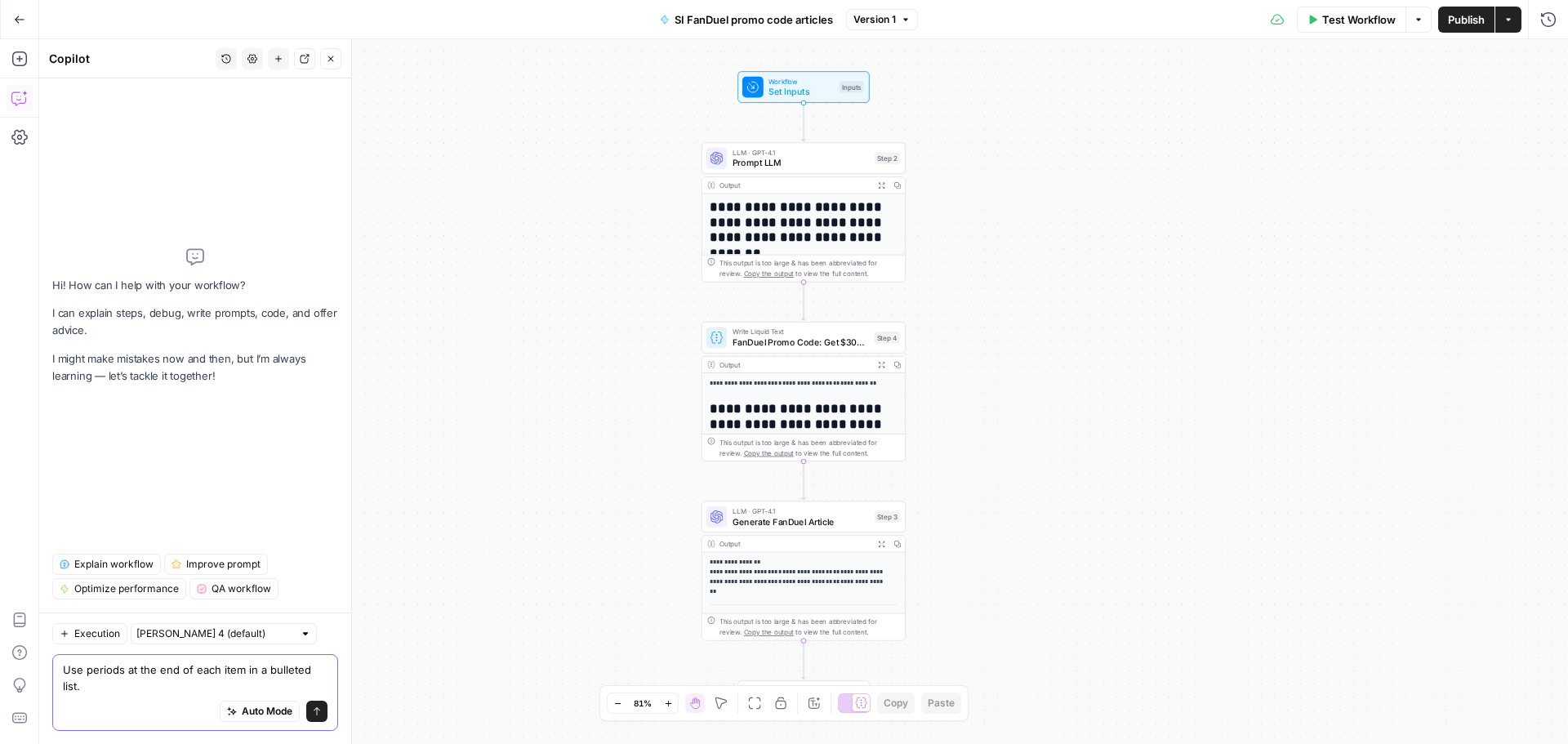
type textarea "Use periods at the end of each item in a bulleted list."
click at [317, 711] on icon "submit" at bounding box center [316, 711] width 10 height 10
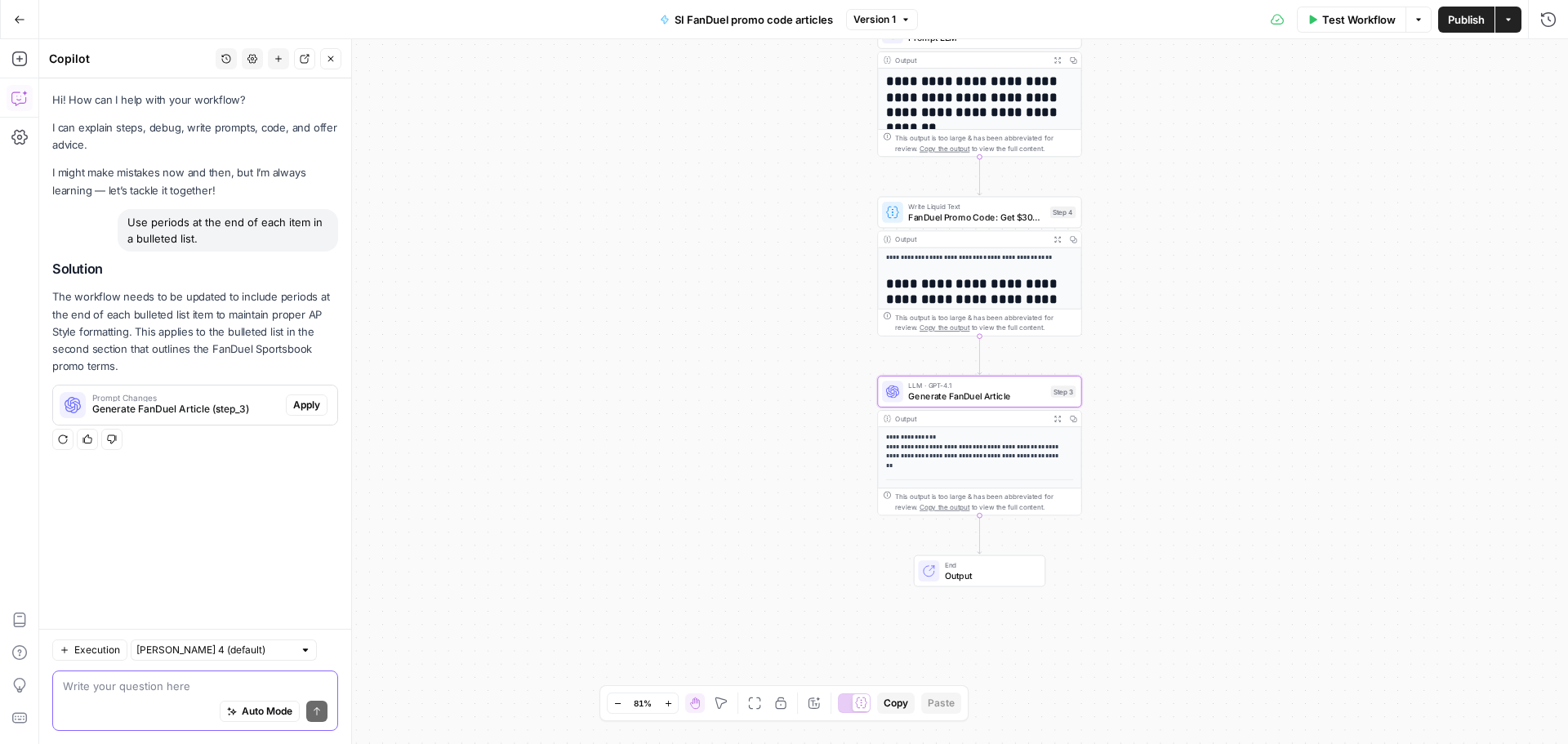
click at [298, 409] on span "Apply" at bounding box center [306, 404] width 27 height 14
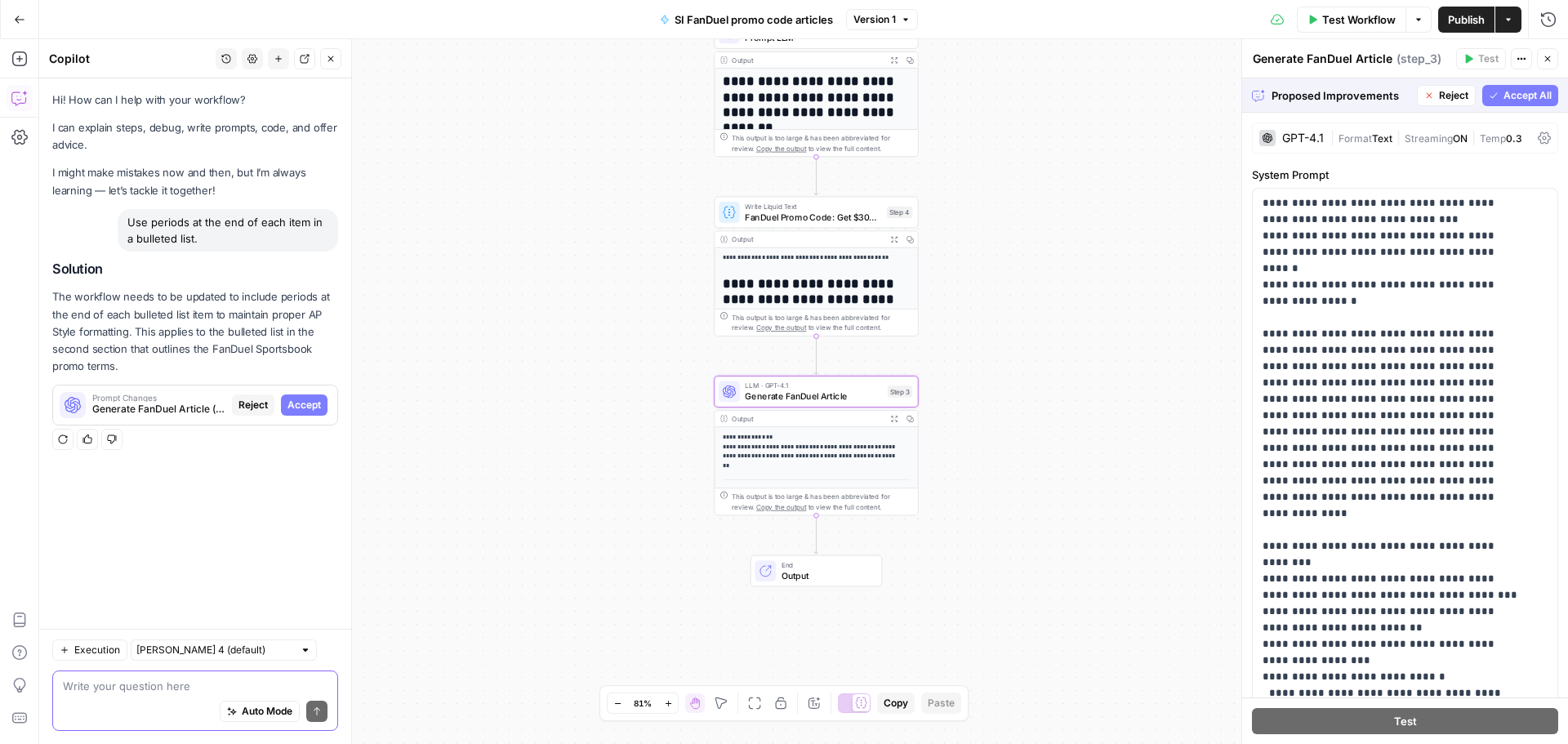
click at [325, 395] on button "Accept" at bounding box center [304, 405] width 47 height 21
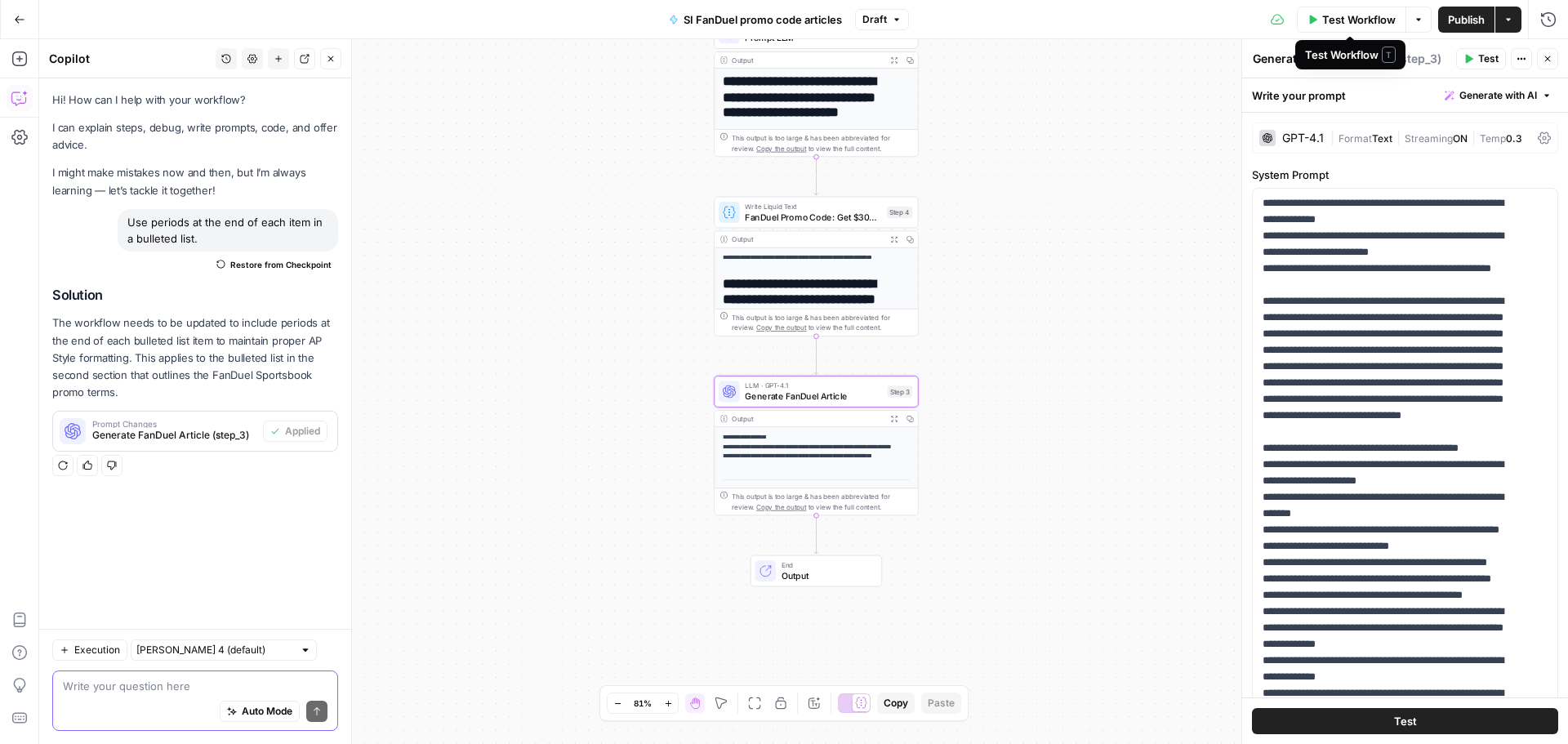
click at [1352, 26] on span "Test Workflow" at bounding box center [1358, 19] width 73 height 16
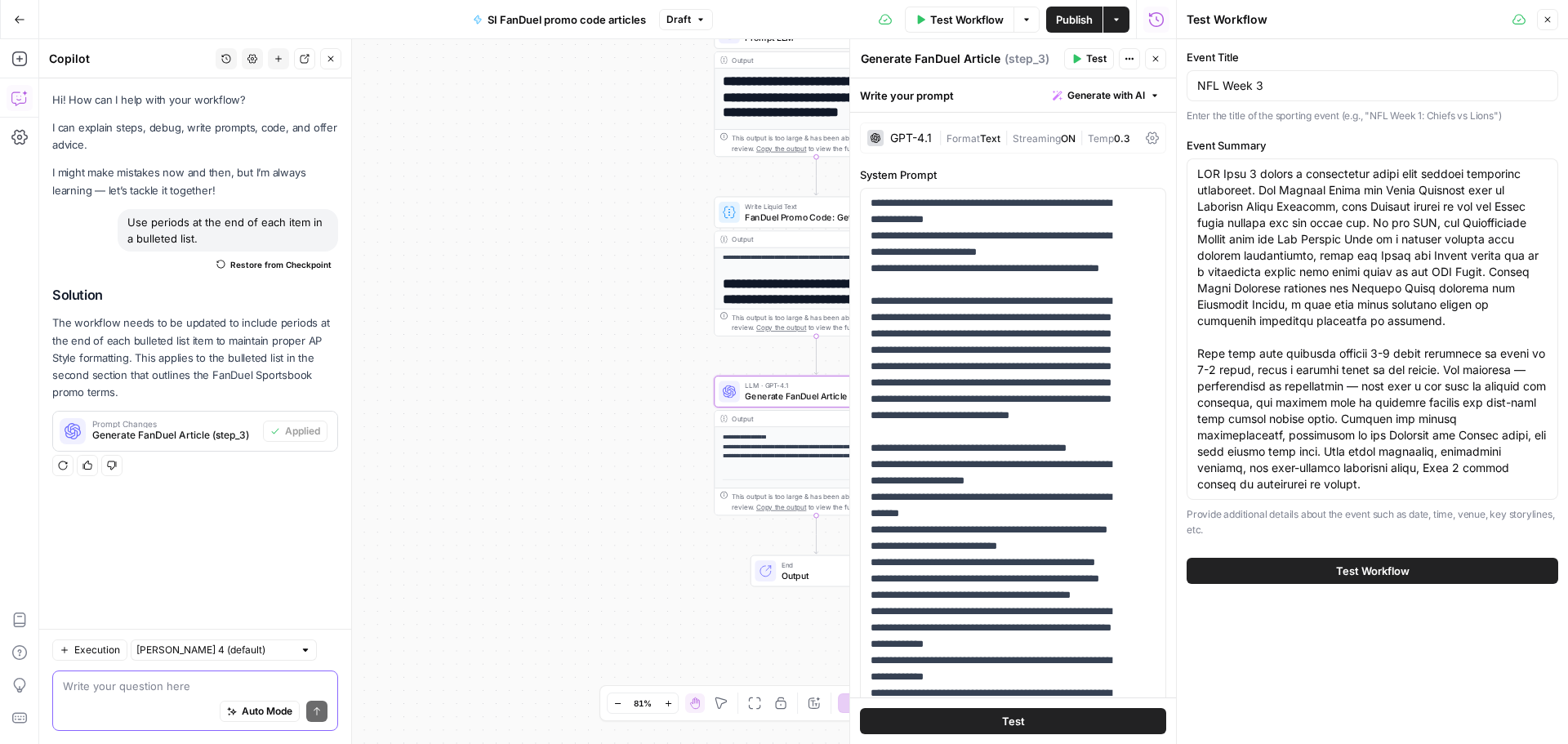
click at [133, 685] on textarea at bounding box center [195, 685] width 264 height 16
click at [1373, 571] on span "Test Workflow" at bounding box center [1372, 570] width 73 height 16
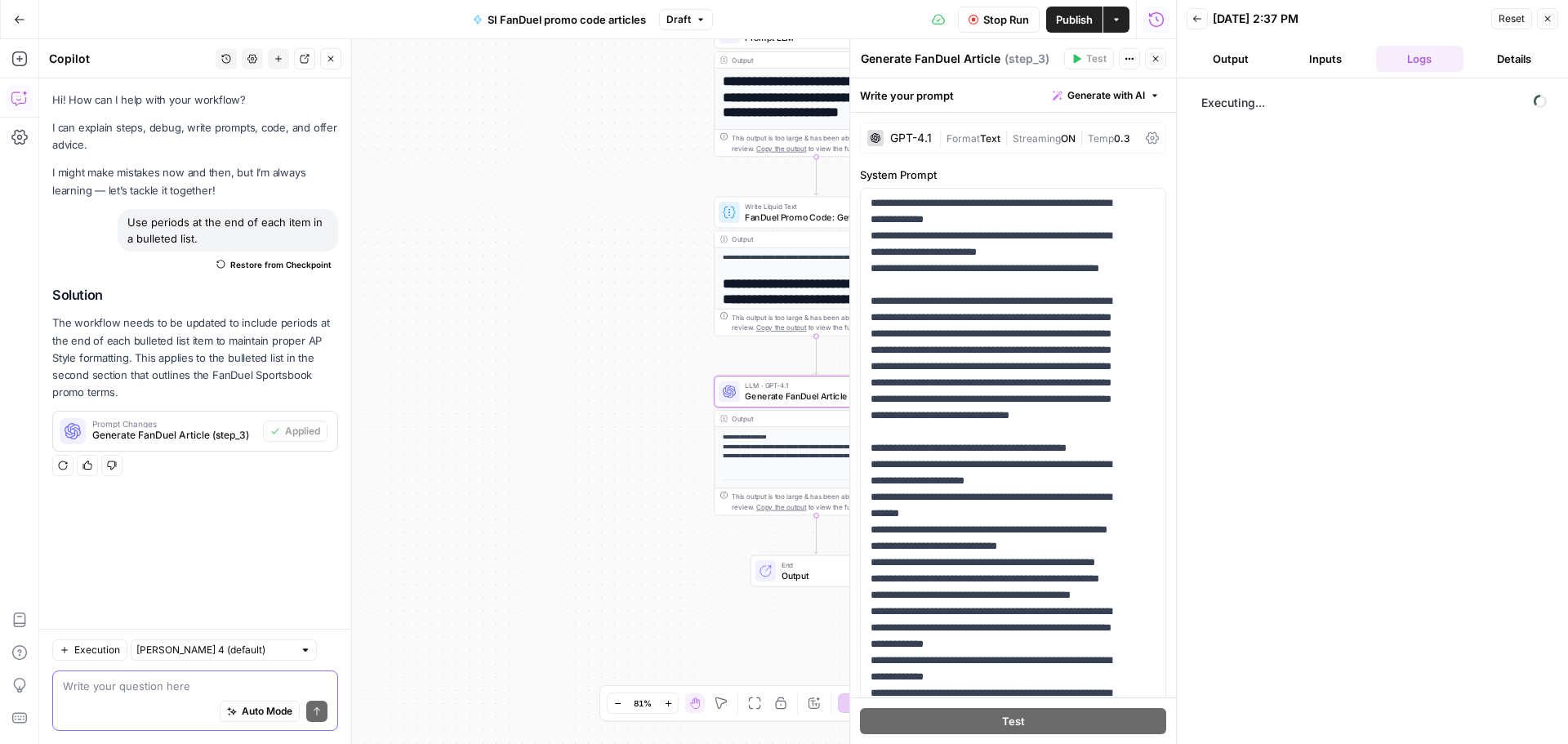
click at [95, 691] on textarea at bounding box center [195, 685] width 264 height 16
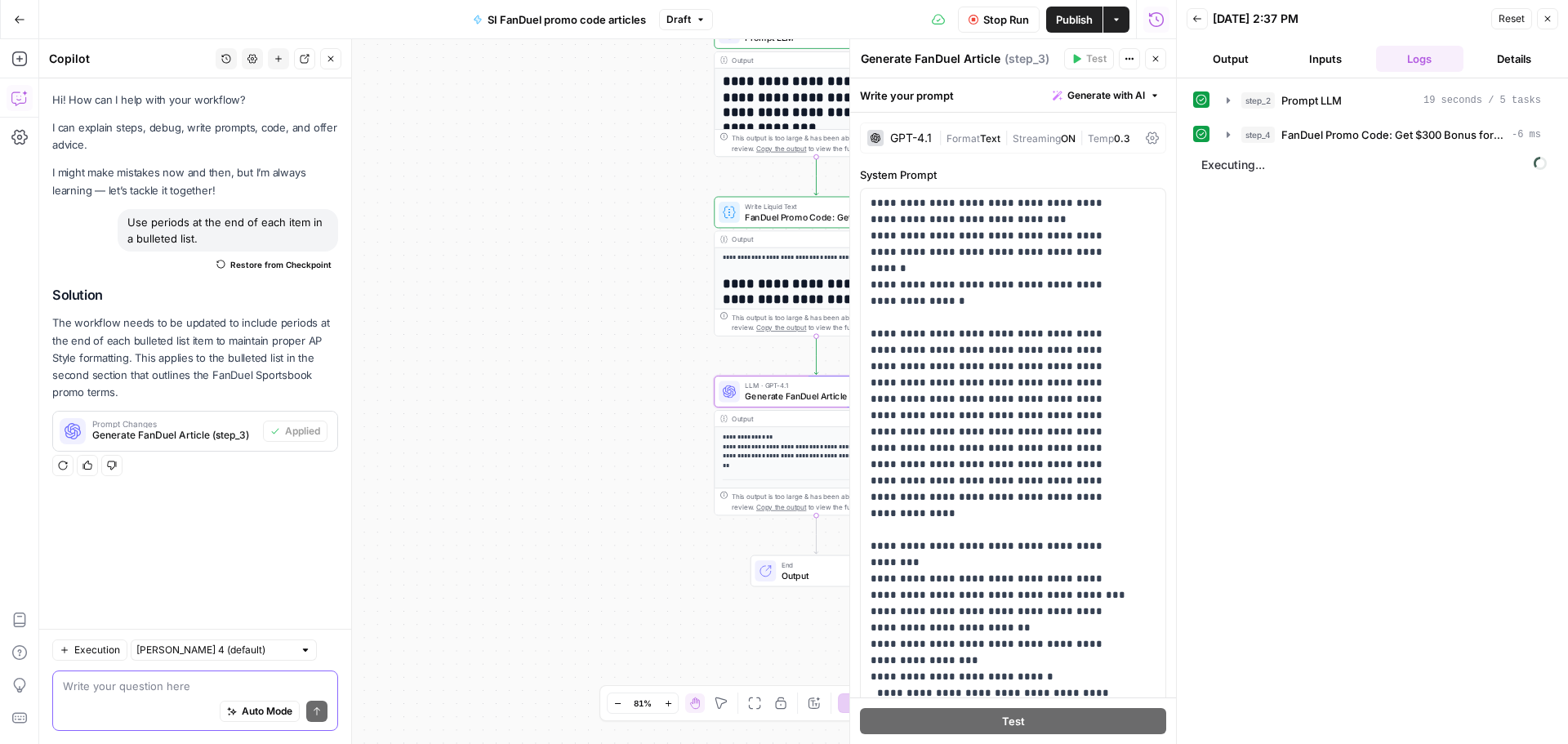
click at [108, 684] on textarea at bounding box center [195, 685] width 264 height 16
paste textarea "Use AP Style for numbers. E.g. use "nine" and not "9." Use "10" and not "ten.""
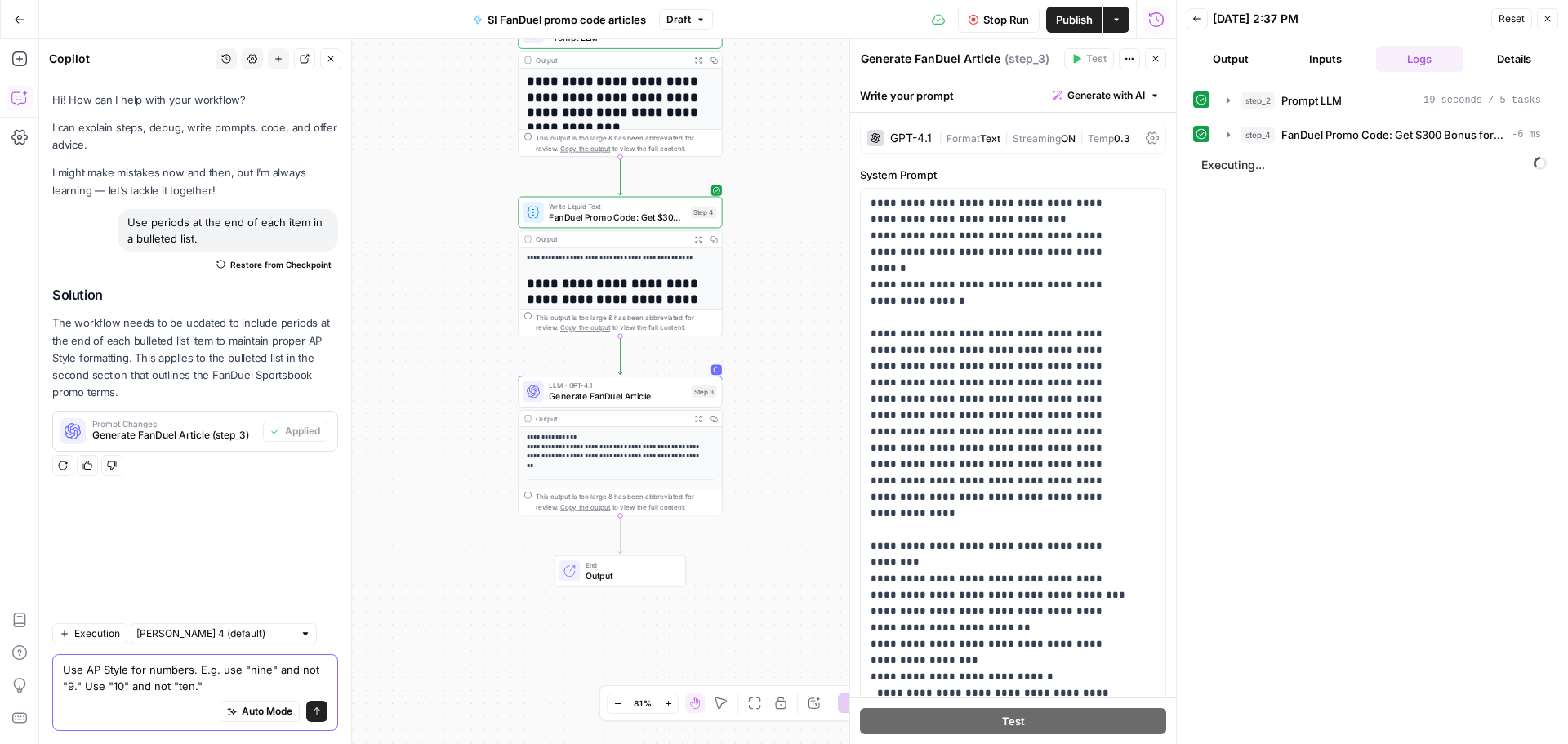
type textarea "Use AP Style for numbers. E.g. use "nine" and not "9." Use "10" and not "ten.""
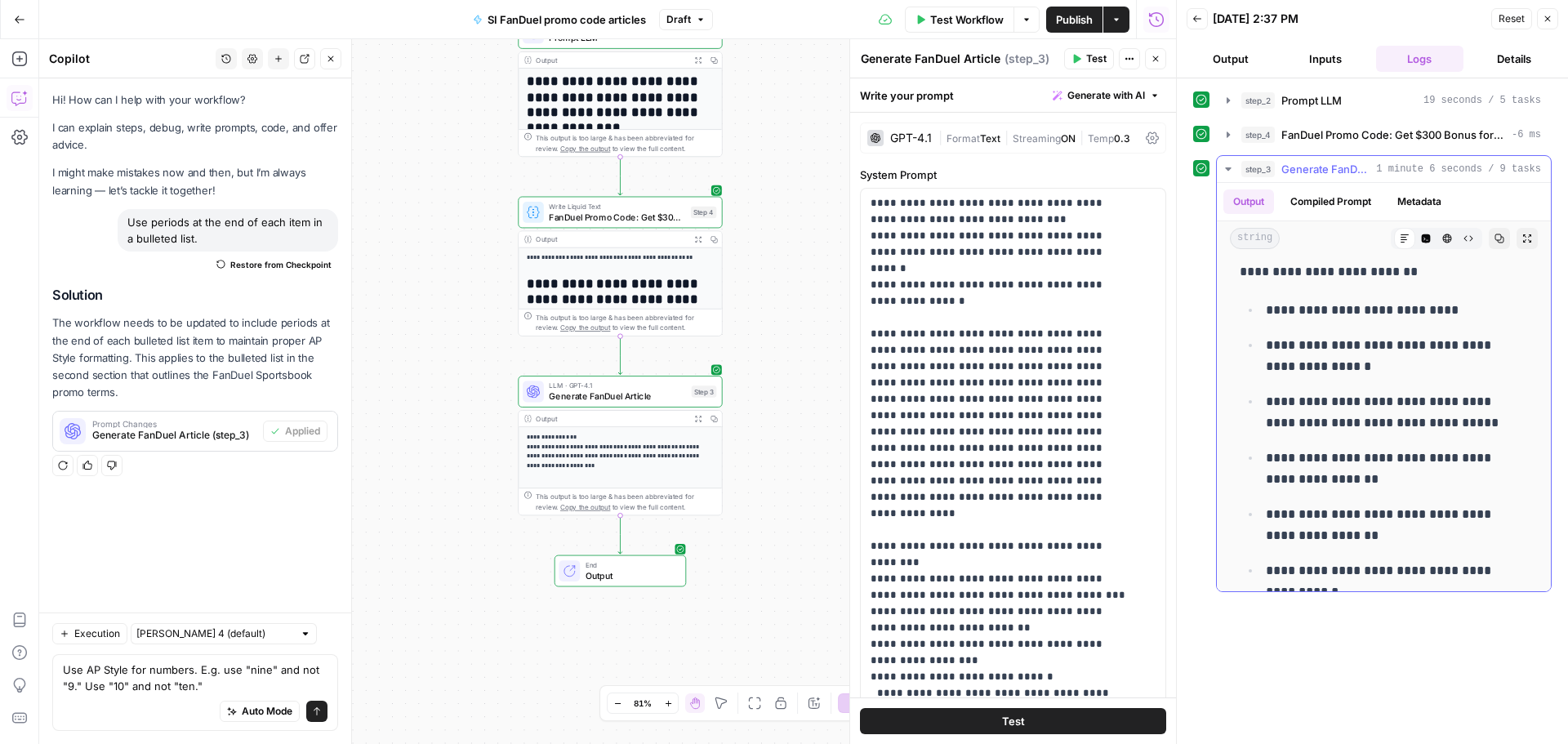
scroll to position [1143, 0]
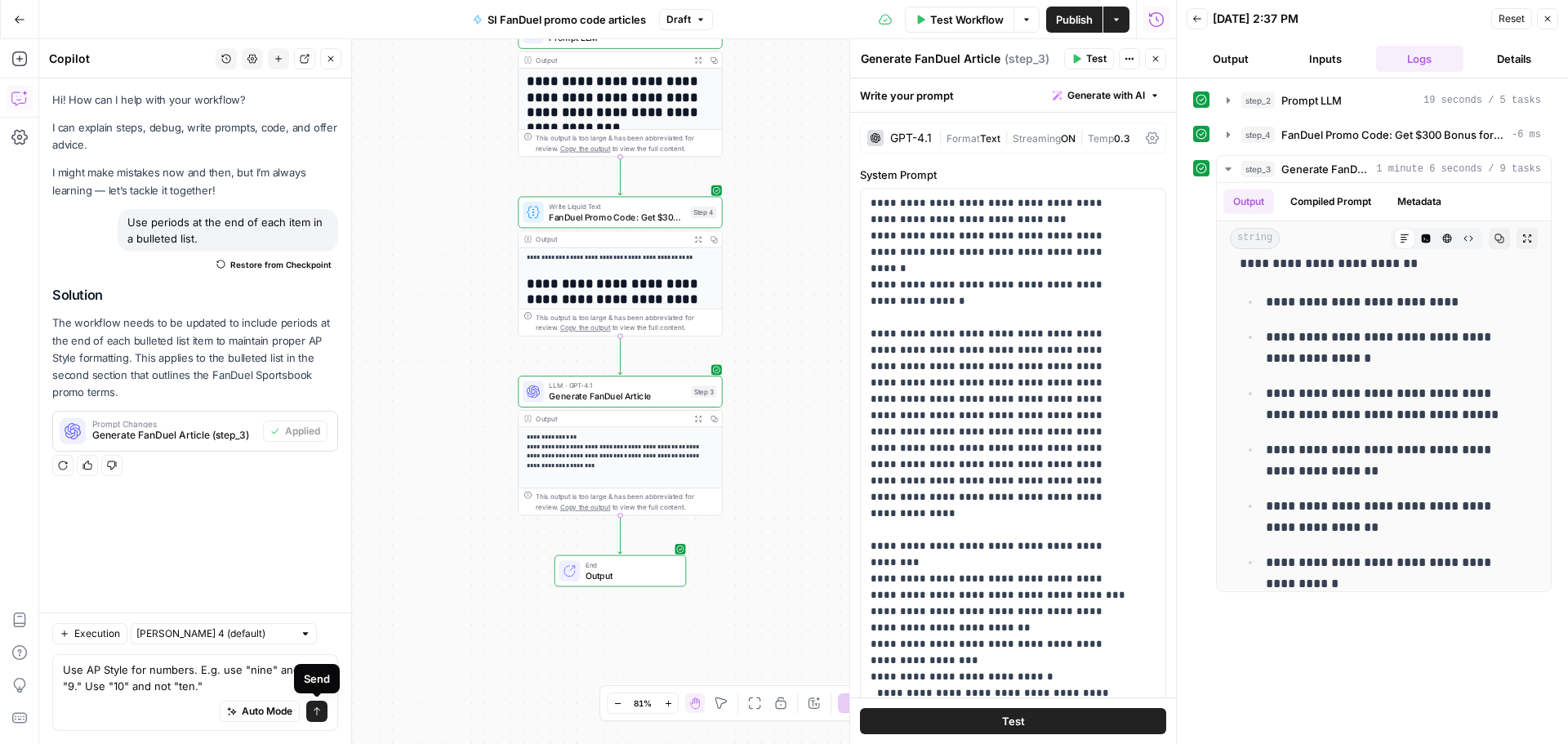
click at [313, 715] on icon "submit" at bounding box center [316, 711] width 10 height 10
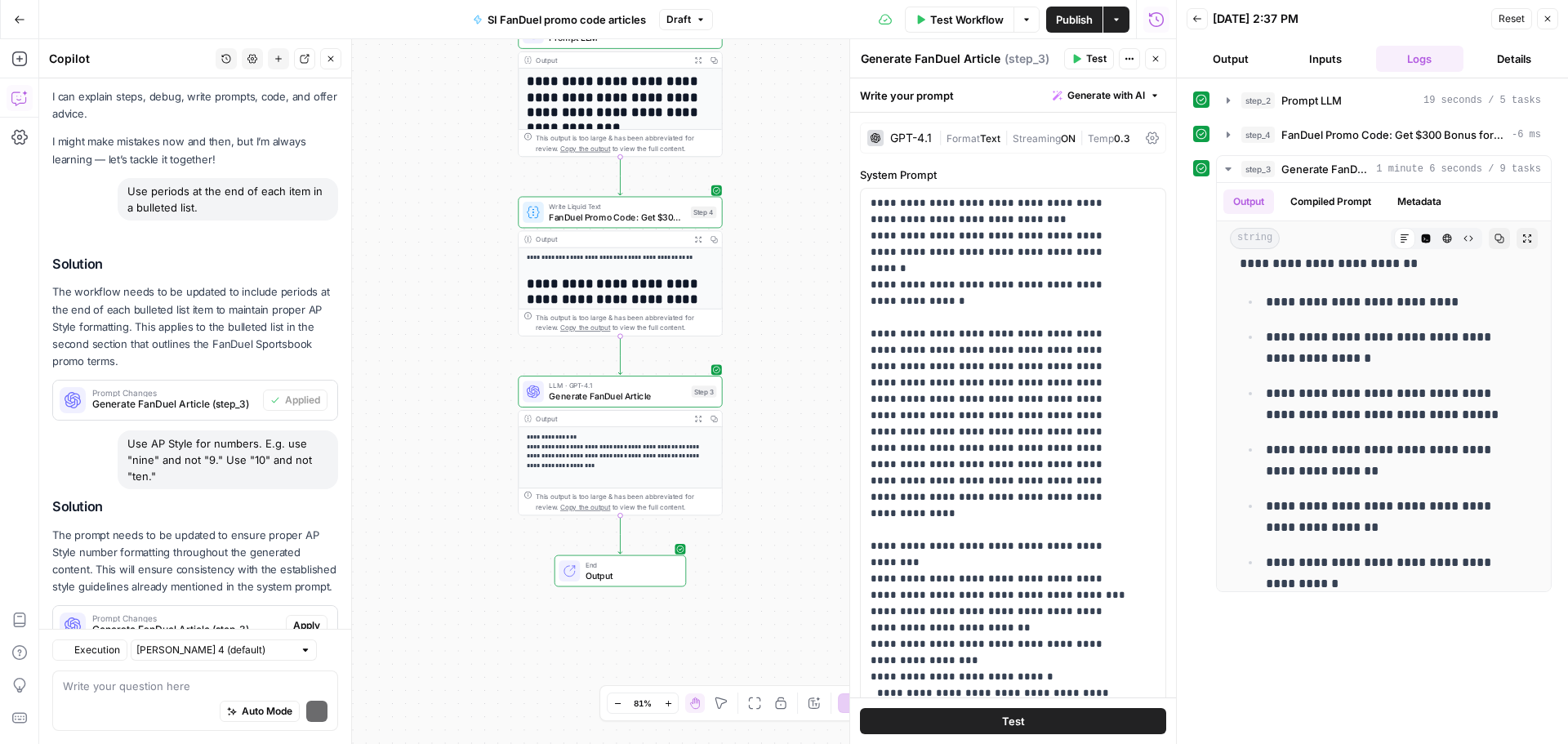
scroll to position [105, 0]
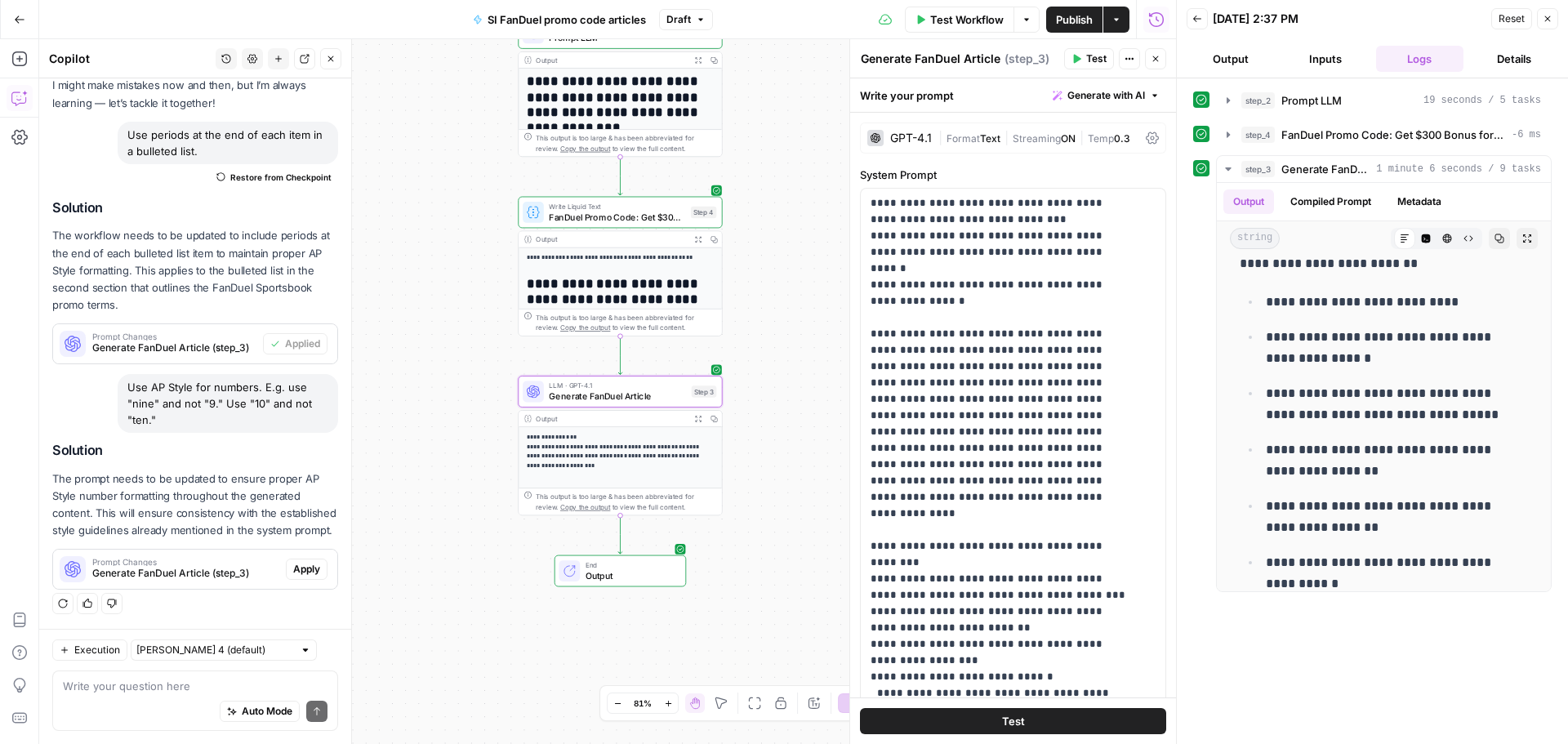
click at [293, 570] on span "Apply" at bounding box center [306, 568] width 27 height 14
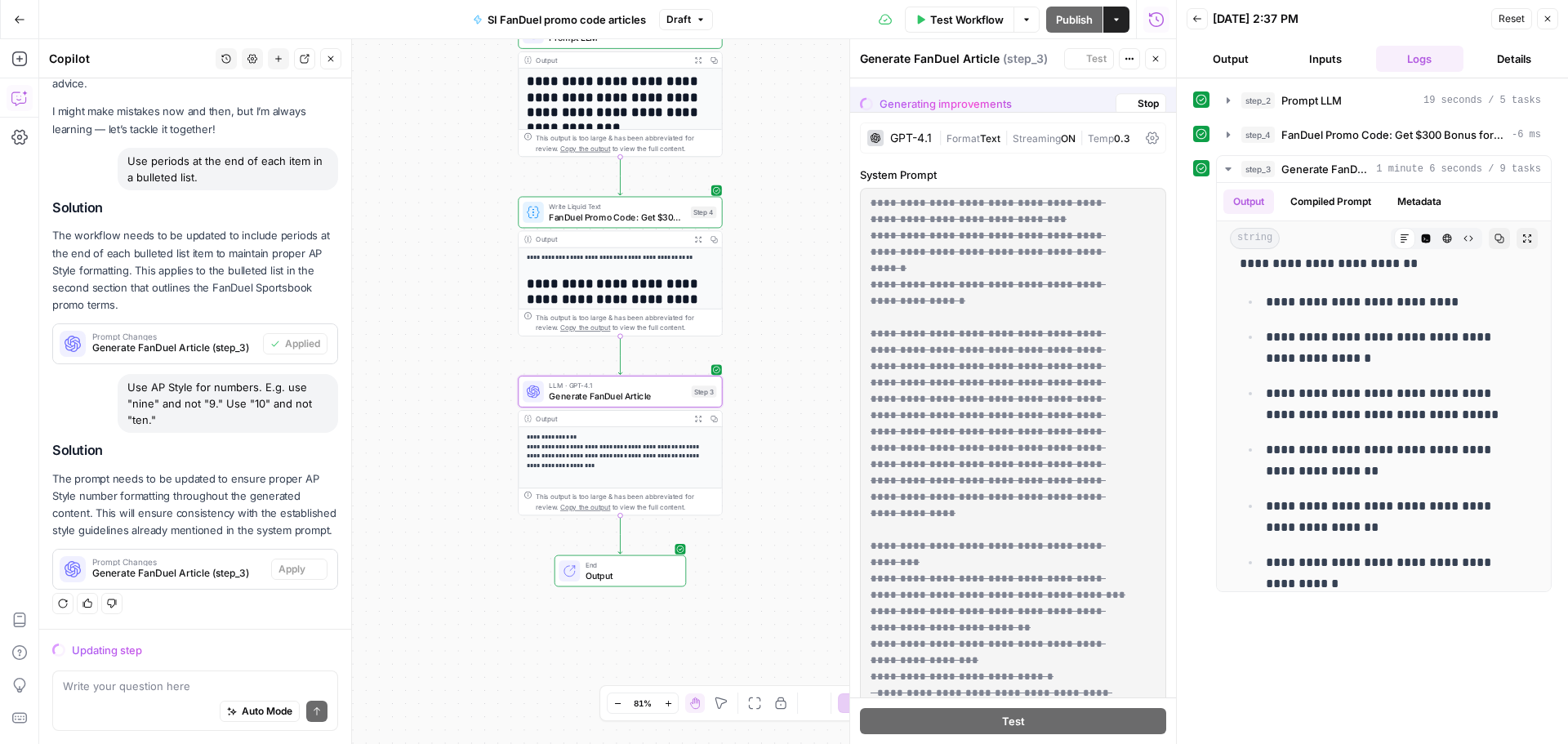
scroll to position [78, 0]
click at [190, 148] on div "Use periods at the end of each item in a bulleted list." at bounding box center [228, 169] width 220 height 43
copy div "Use periods at the end of each item in a bulleted list."
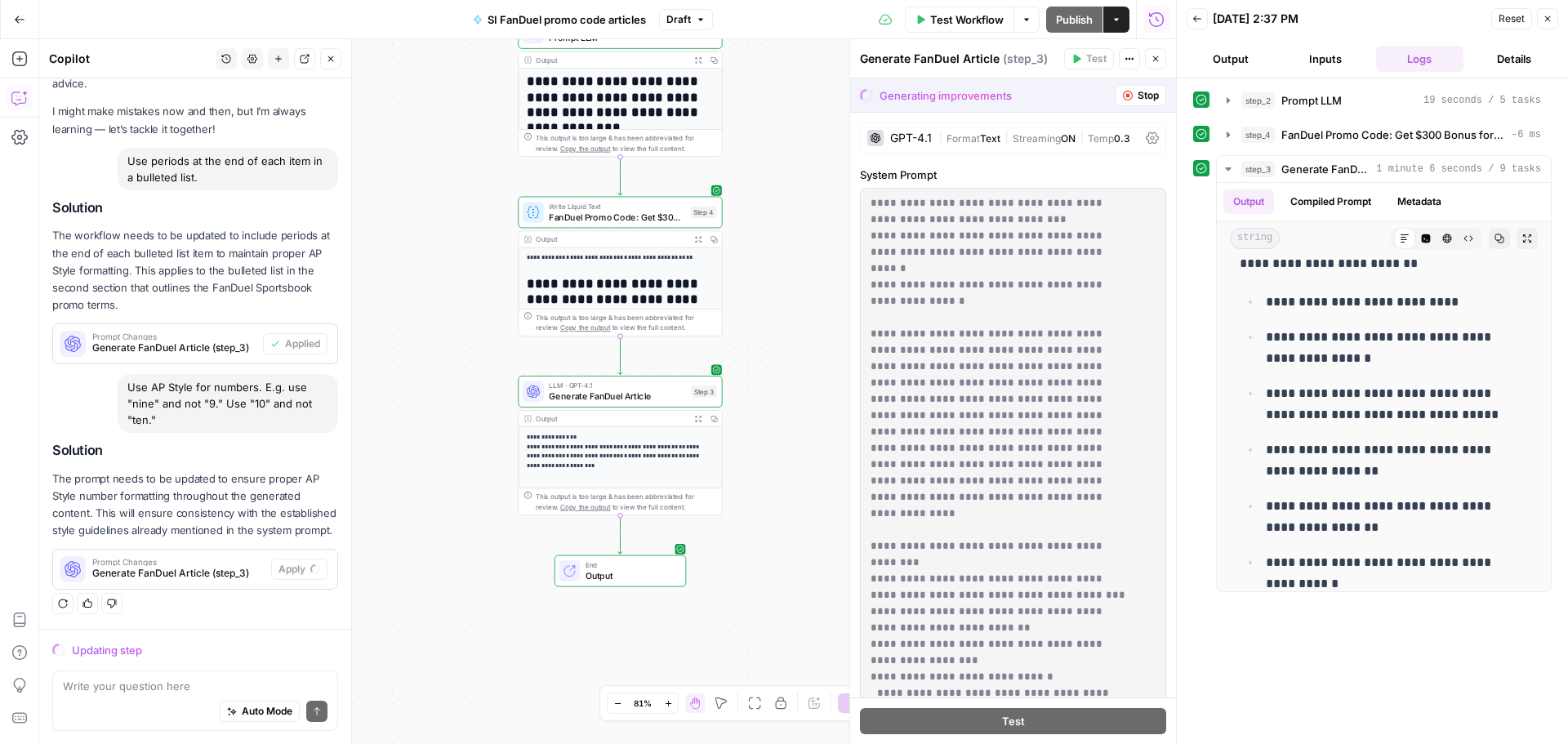
click at [215, 373] on div "Use AP Style for numbers. E.g. use "nine" and not "9." Use "10" and not "ten."" at bounding box center [228, 403] width 220 height 59
copy div "Use AP Style for numbers. E.g. use "nine" and not "9." Use "10" and not "ten.""
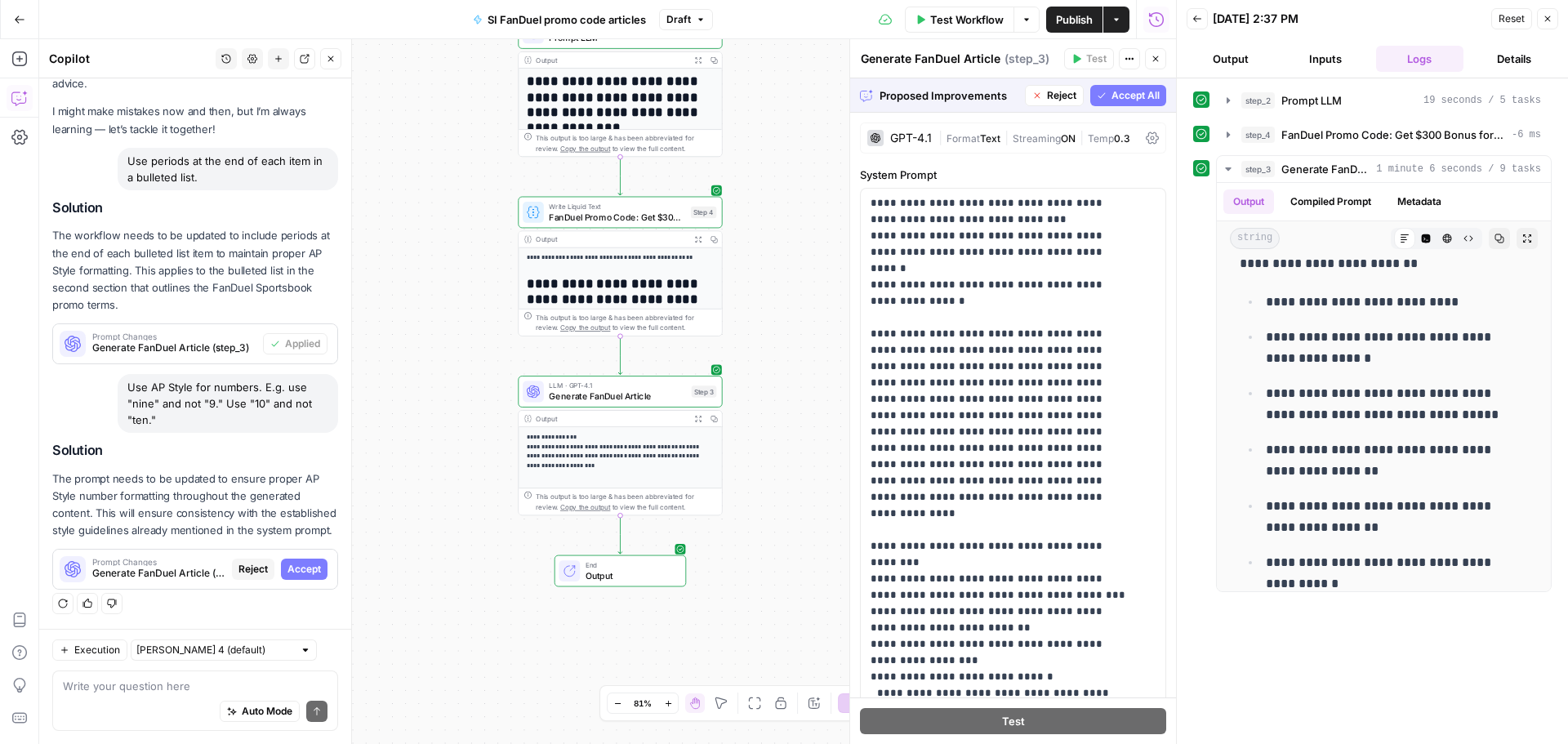
click at [287, 572] on span "Accept" at bounding box center [303, 568] width 33 height 14
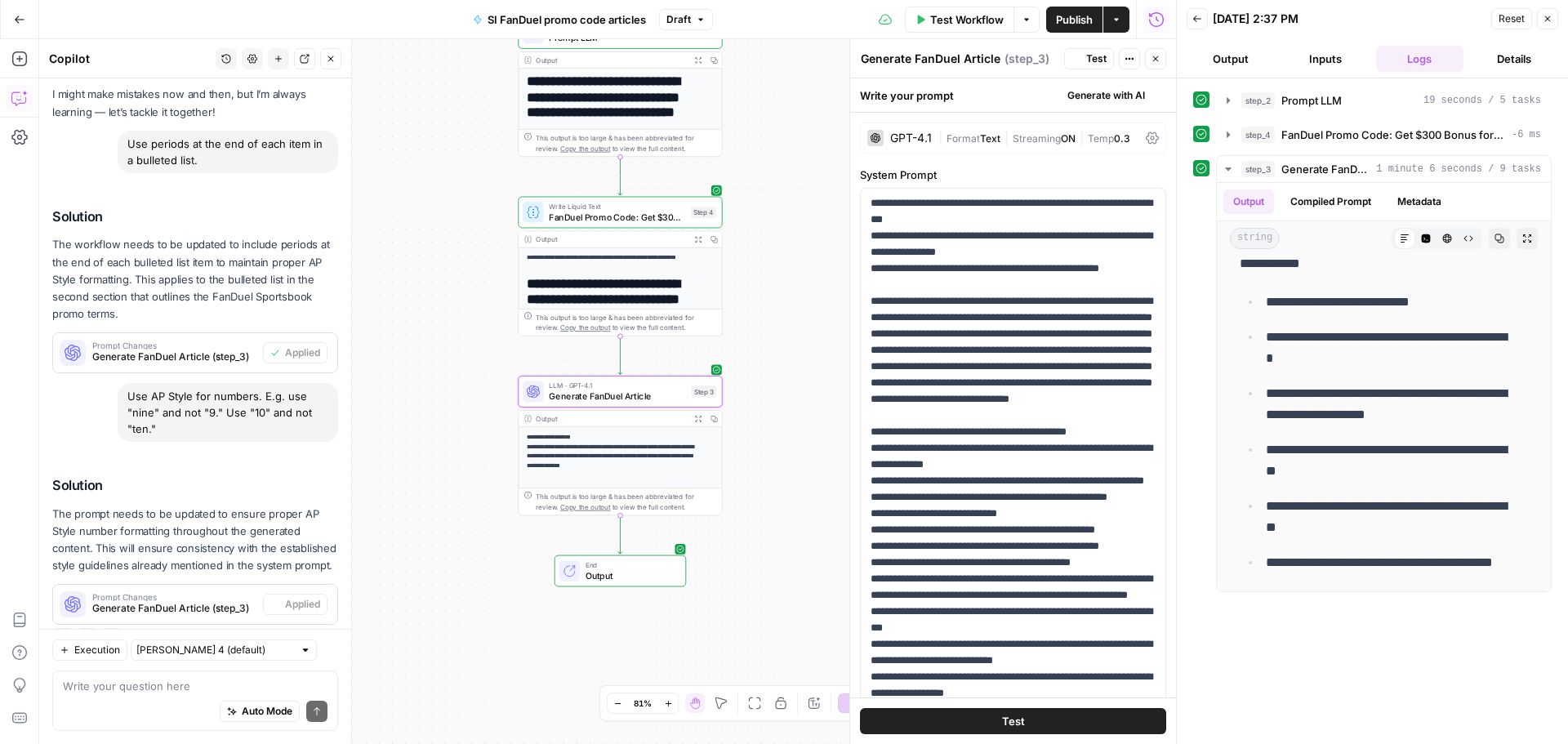
scroll to position [0, 0]
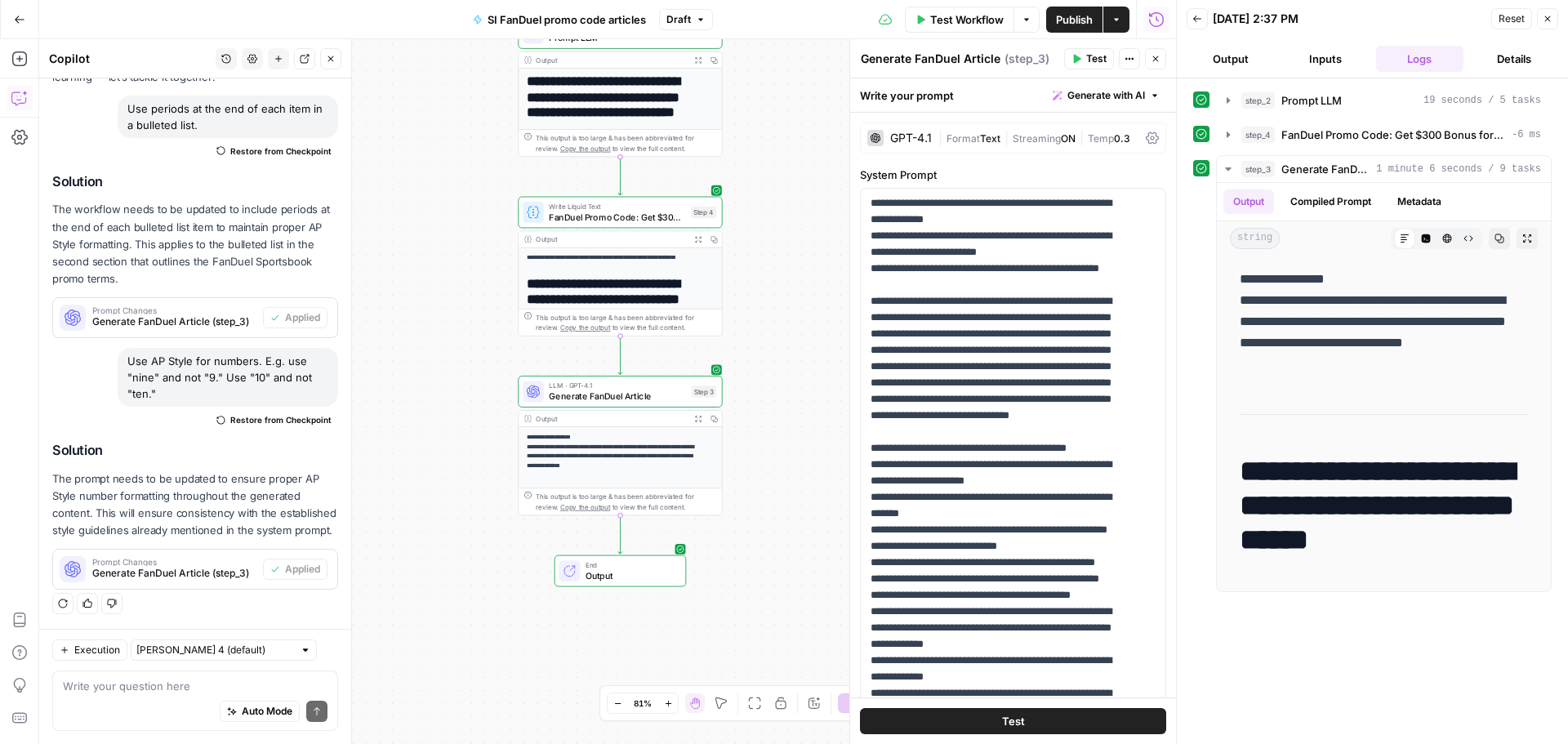
click at [14, 18] on icon "button" at bounding box center [20, 20] width 11 height 11
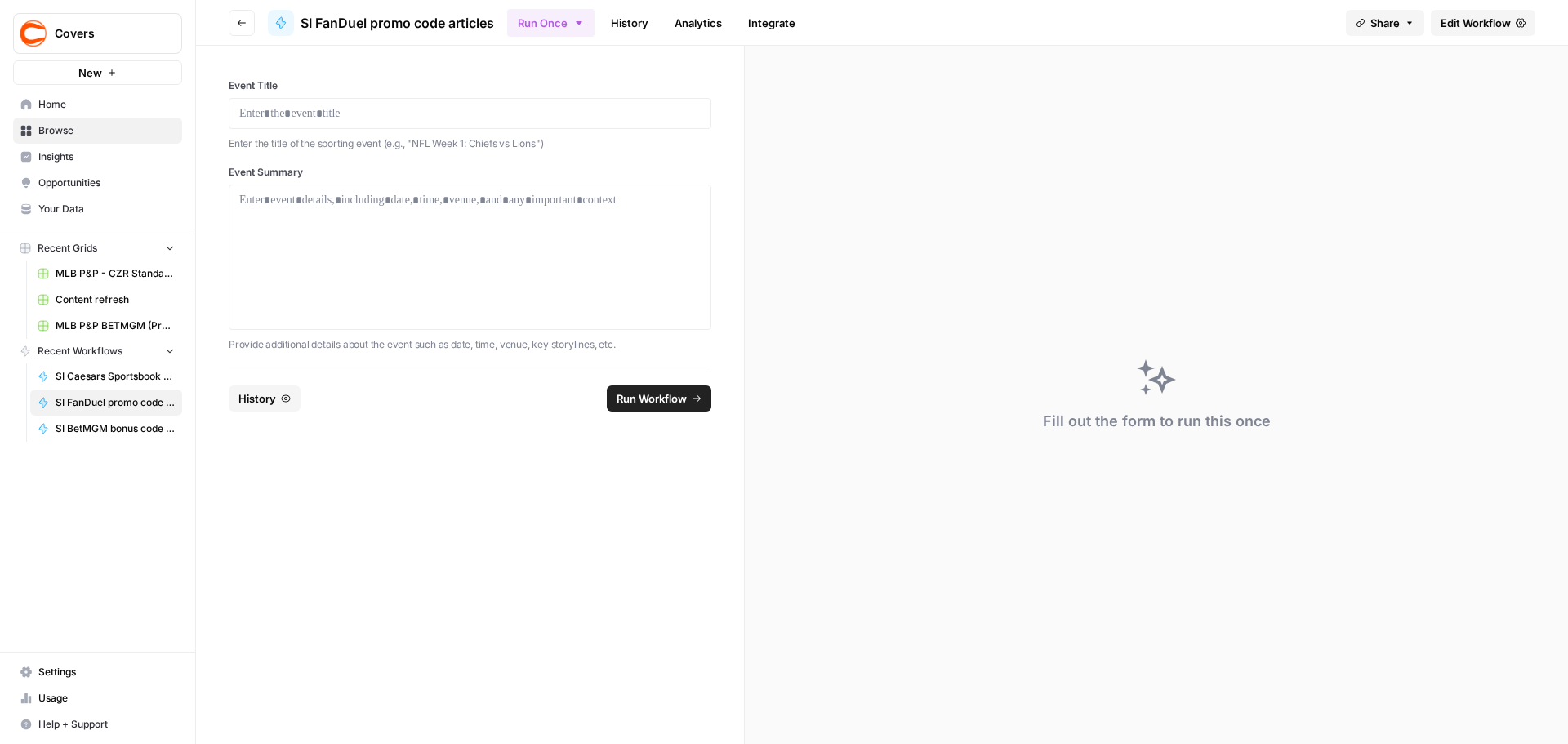
click at [69, 127] on span "Browse" at bounding box center [105, 130] width 136 height 14
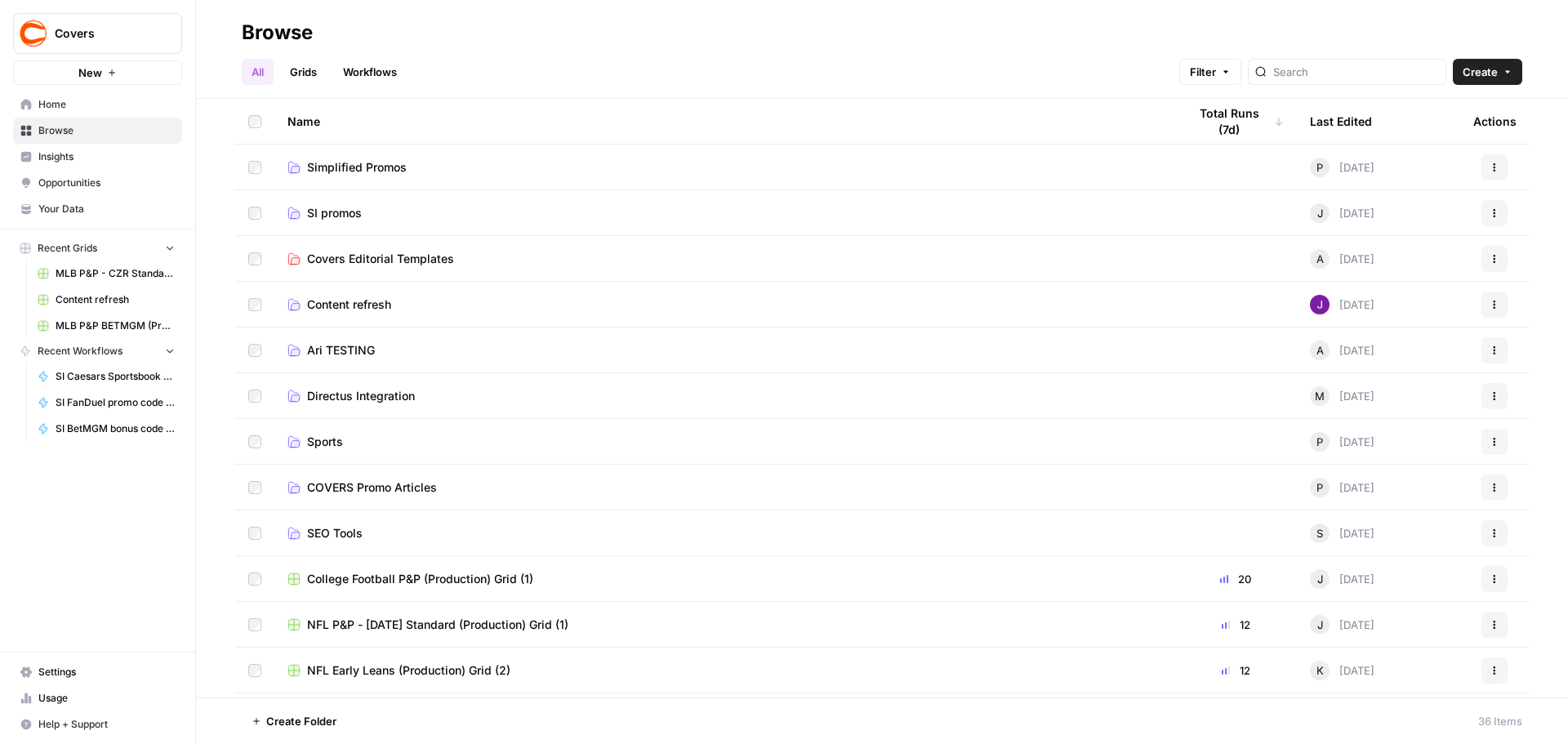
click at [349, 219] on span "SI promos" at bounding box center [335, 213] width 55 height 16
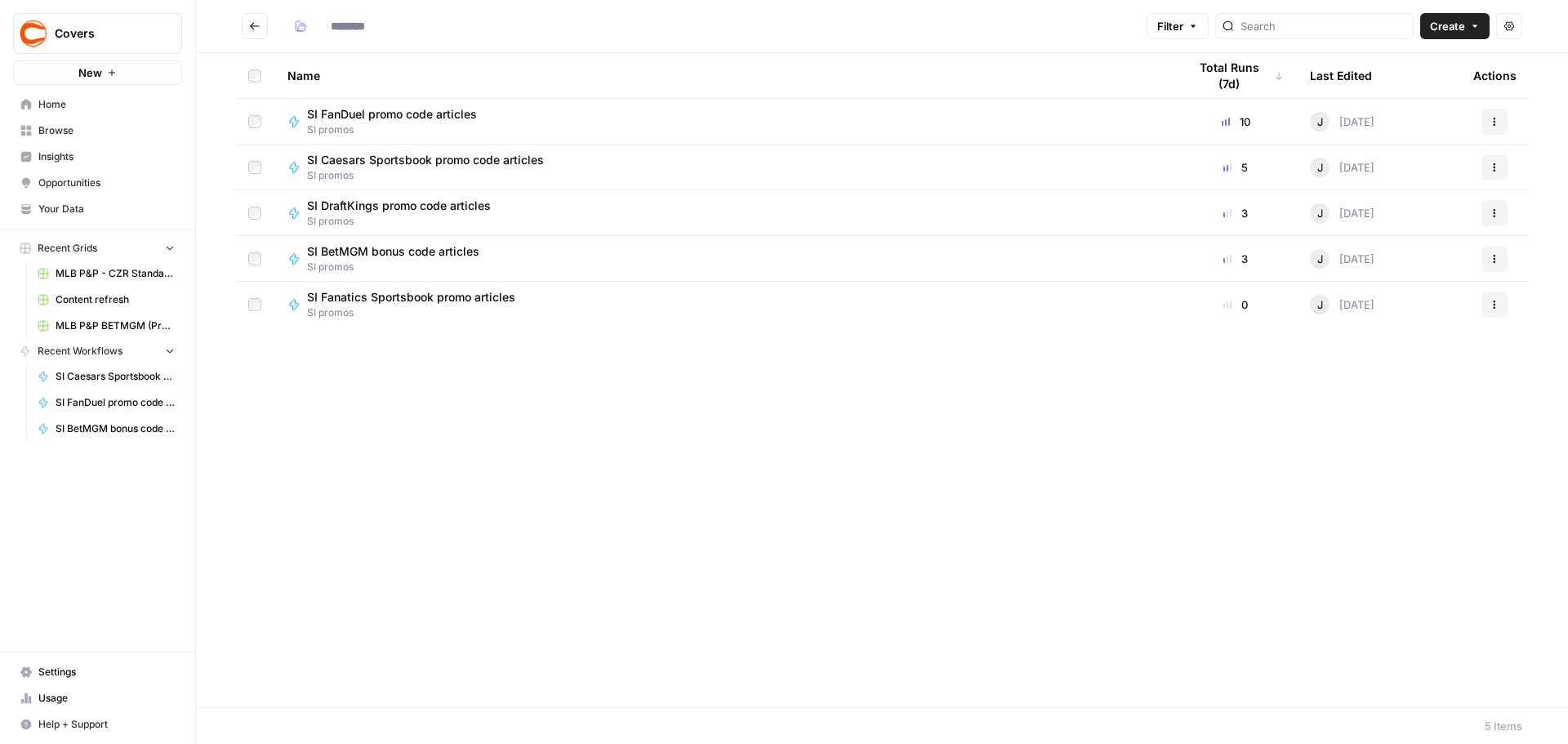
type input "*********"
click at [440, 252] on span "SI BetMGM bonus code articles" at bounding box center [392, 251] width 172 height 16
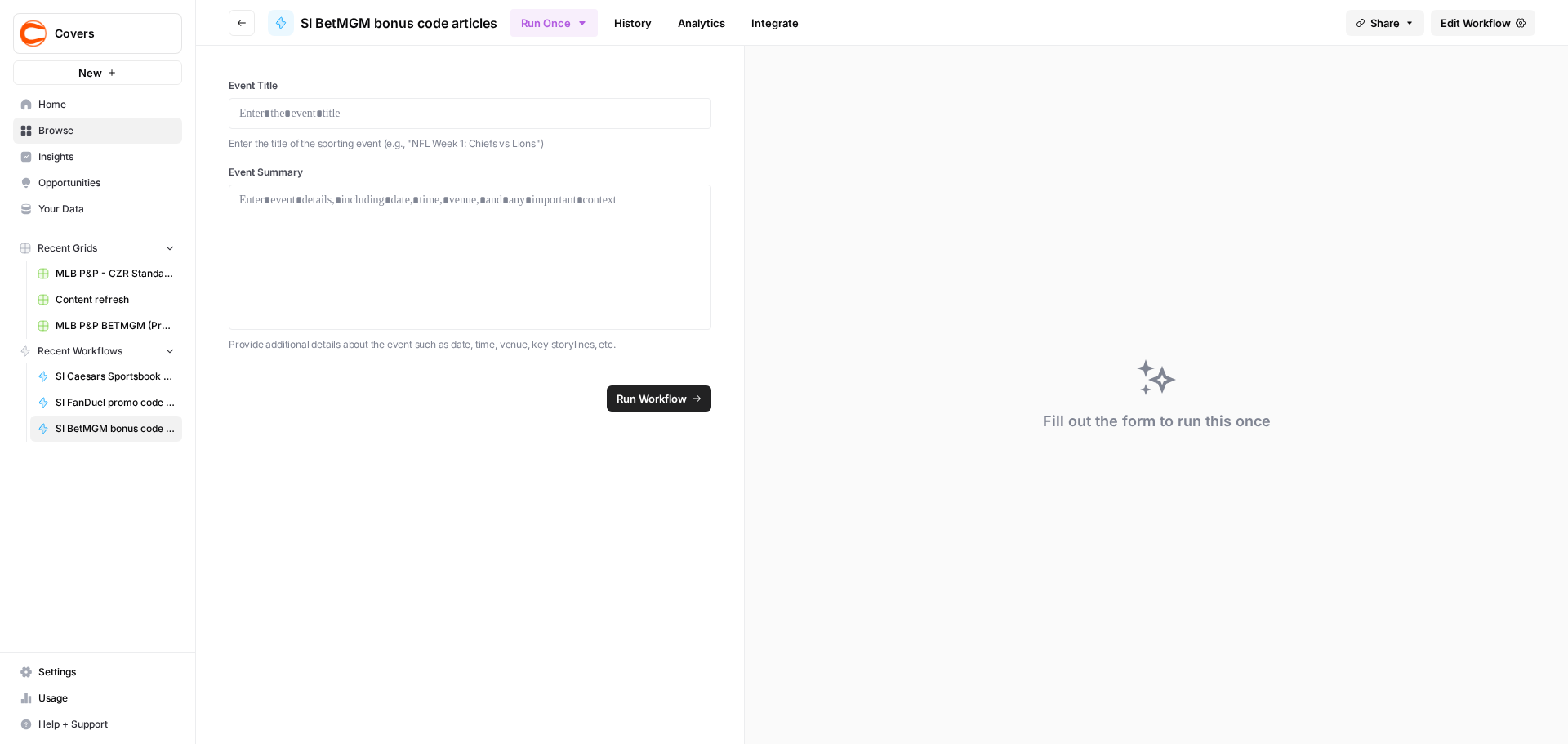
click at [1461, 32] on link "Edit Workflow" at bounding box center [1482, 22] width 105 height 26
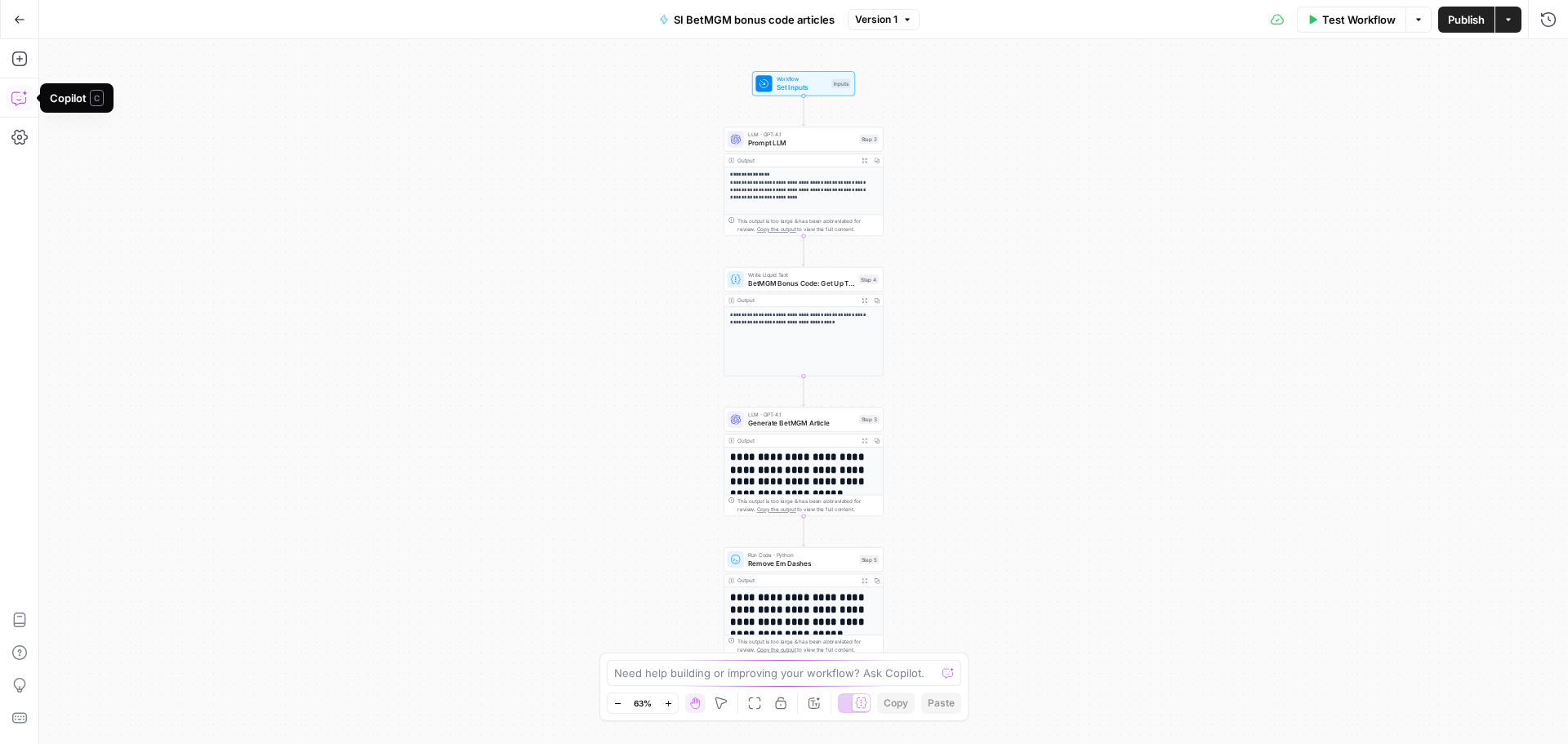
click at [22, 95] on icon "button" at bounding box center [19, 98] width 16 height 16
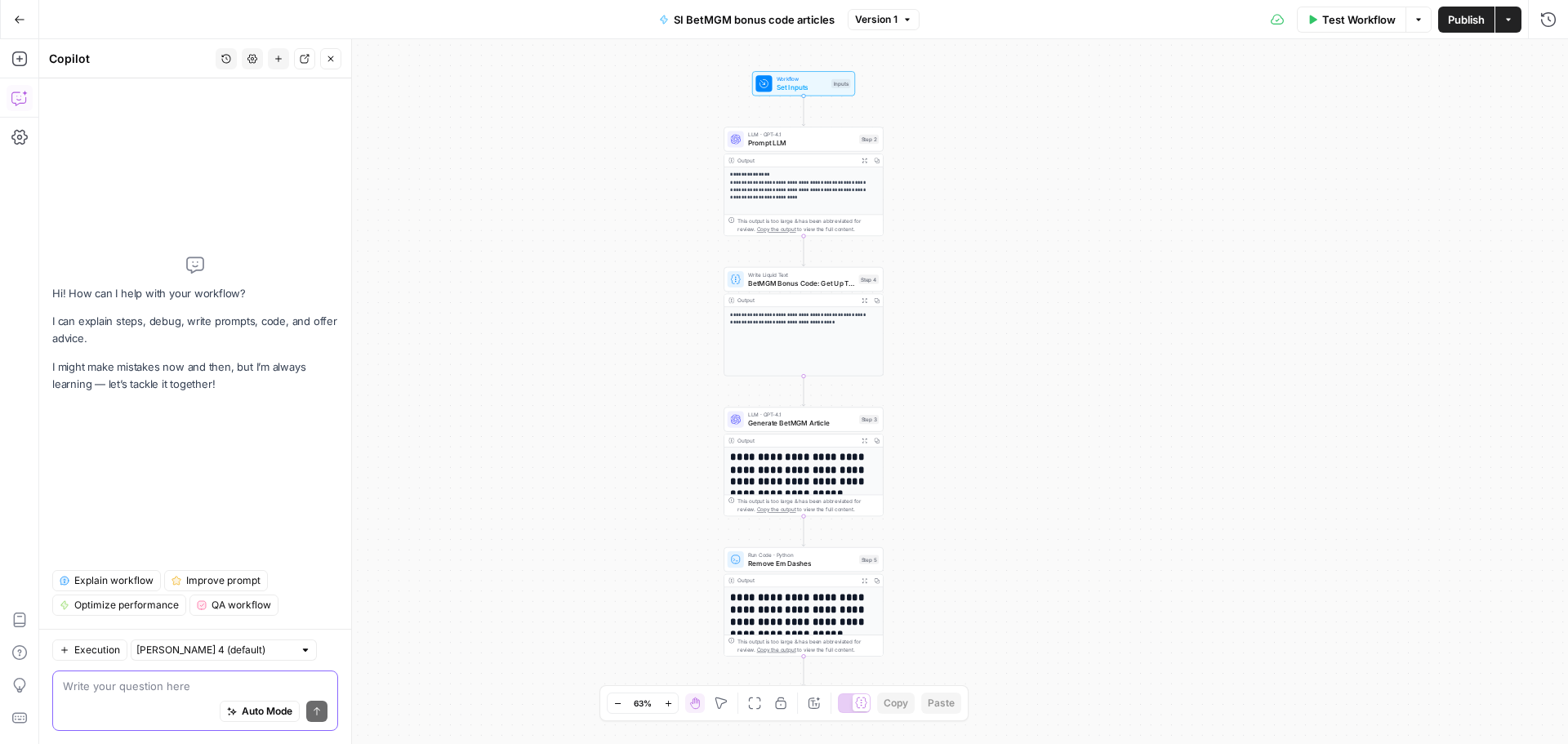
click at [113, 687] on textarea at bounding box center [195, 685] width 264 height 16
paste textarea "Use periods at the end of each item in a bulleted list."
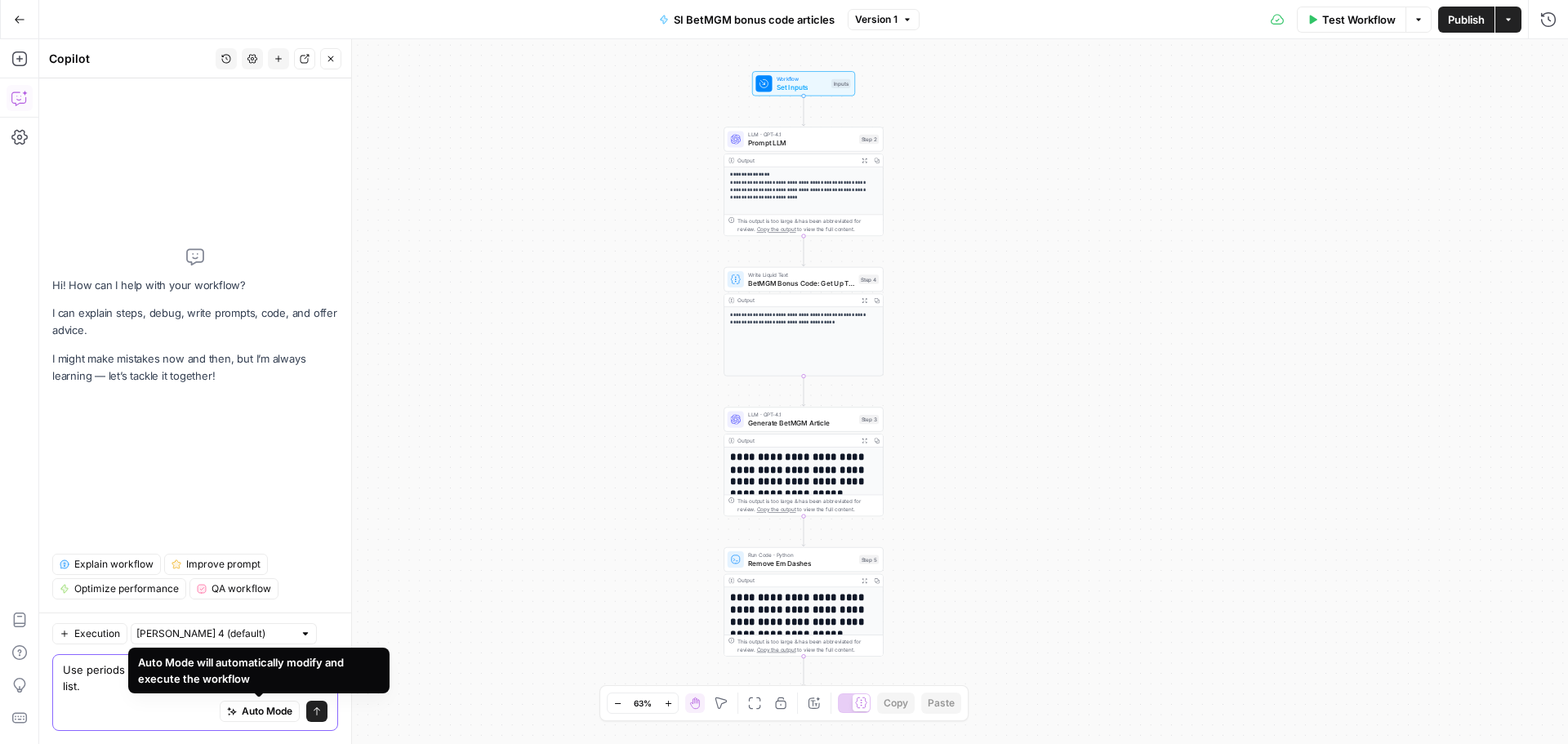
type textarea "Use periods at the end of each item in a bulleted list."
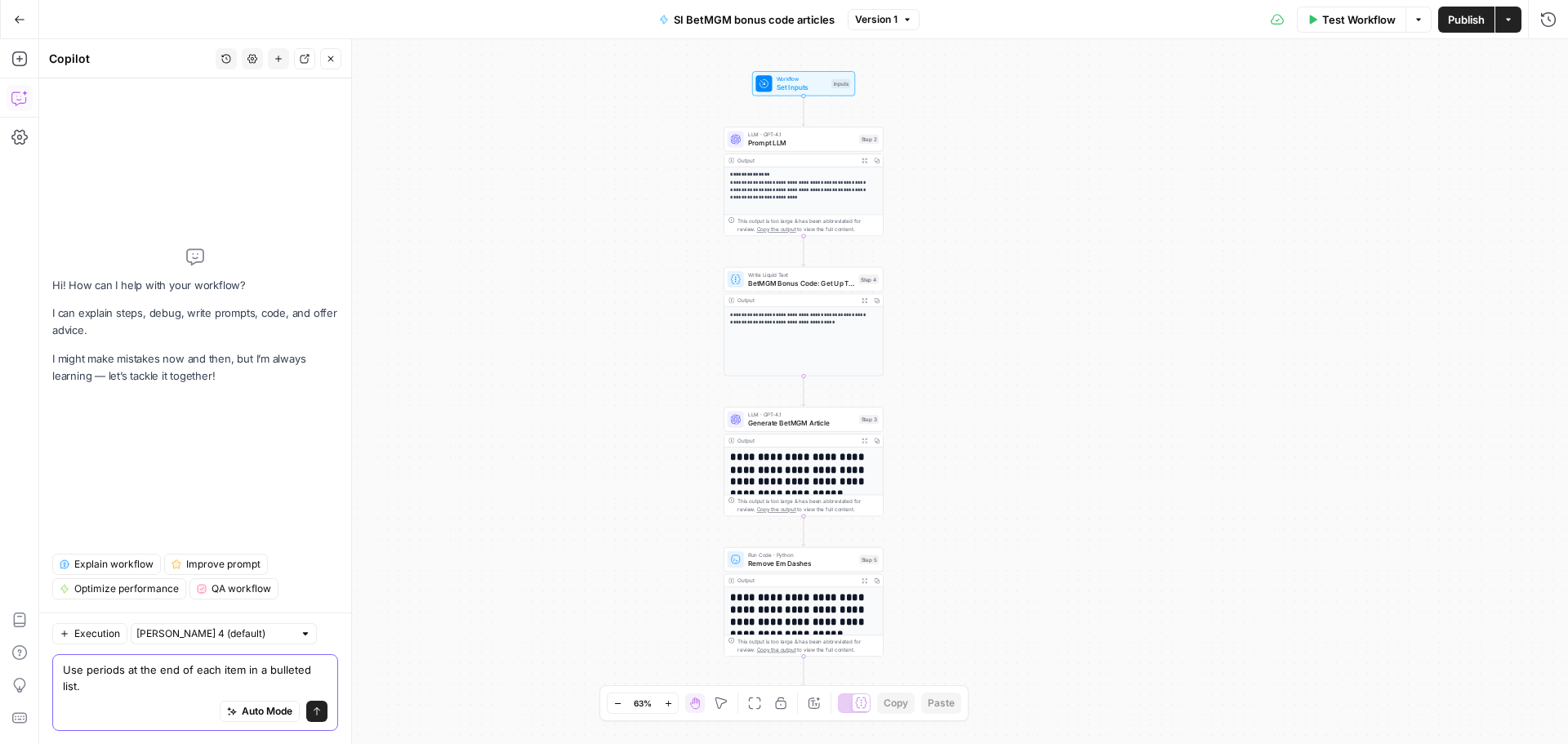
click at [320, 709] on icon "submit" at bounding box center [316, 711] width 10 height 10
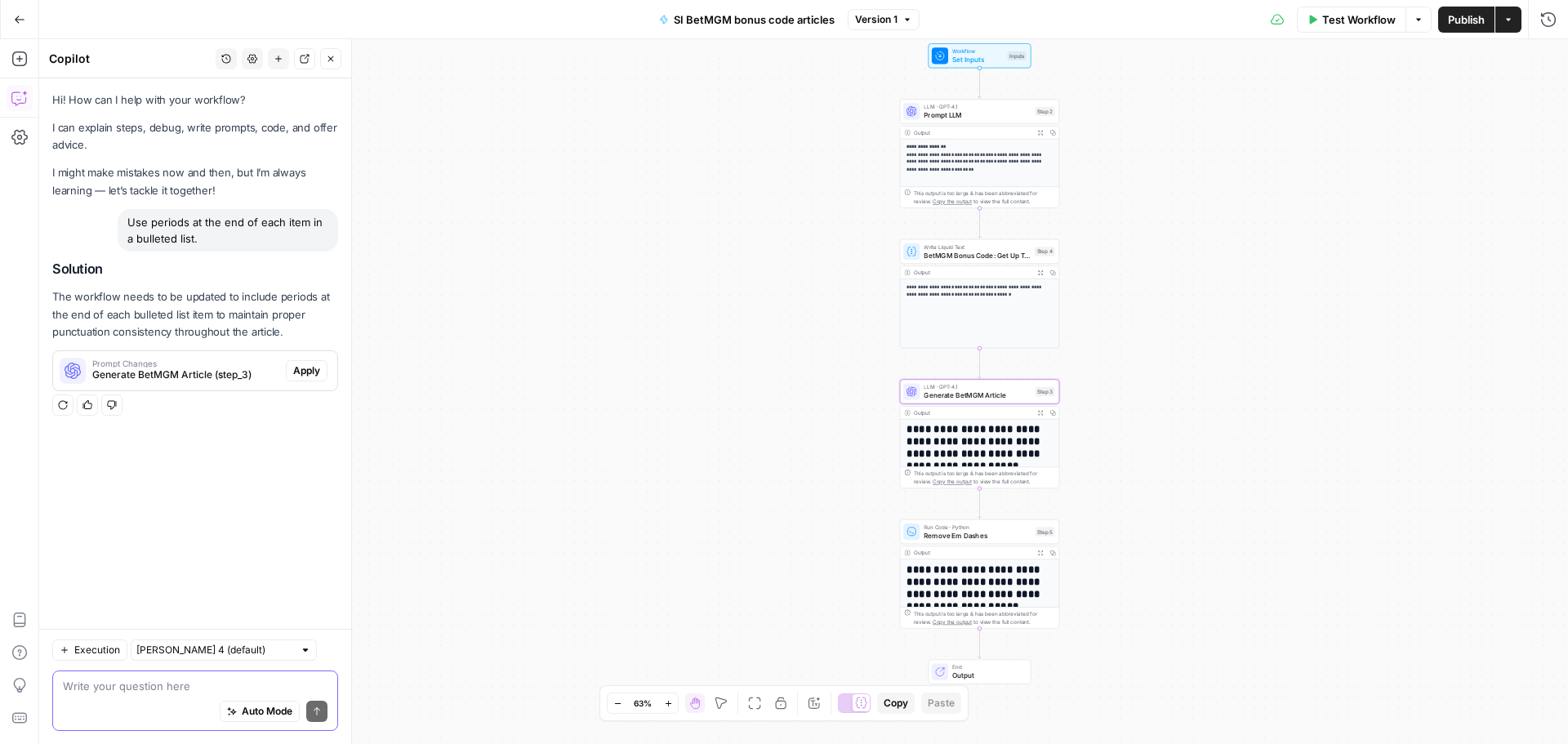
click at [301, 372] on span "Apply" at bounding box center [306, 370] width 27 height 14
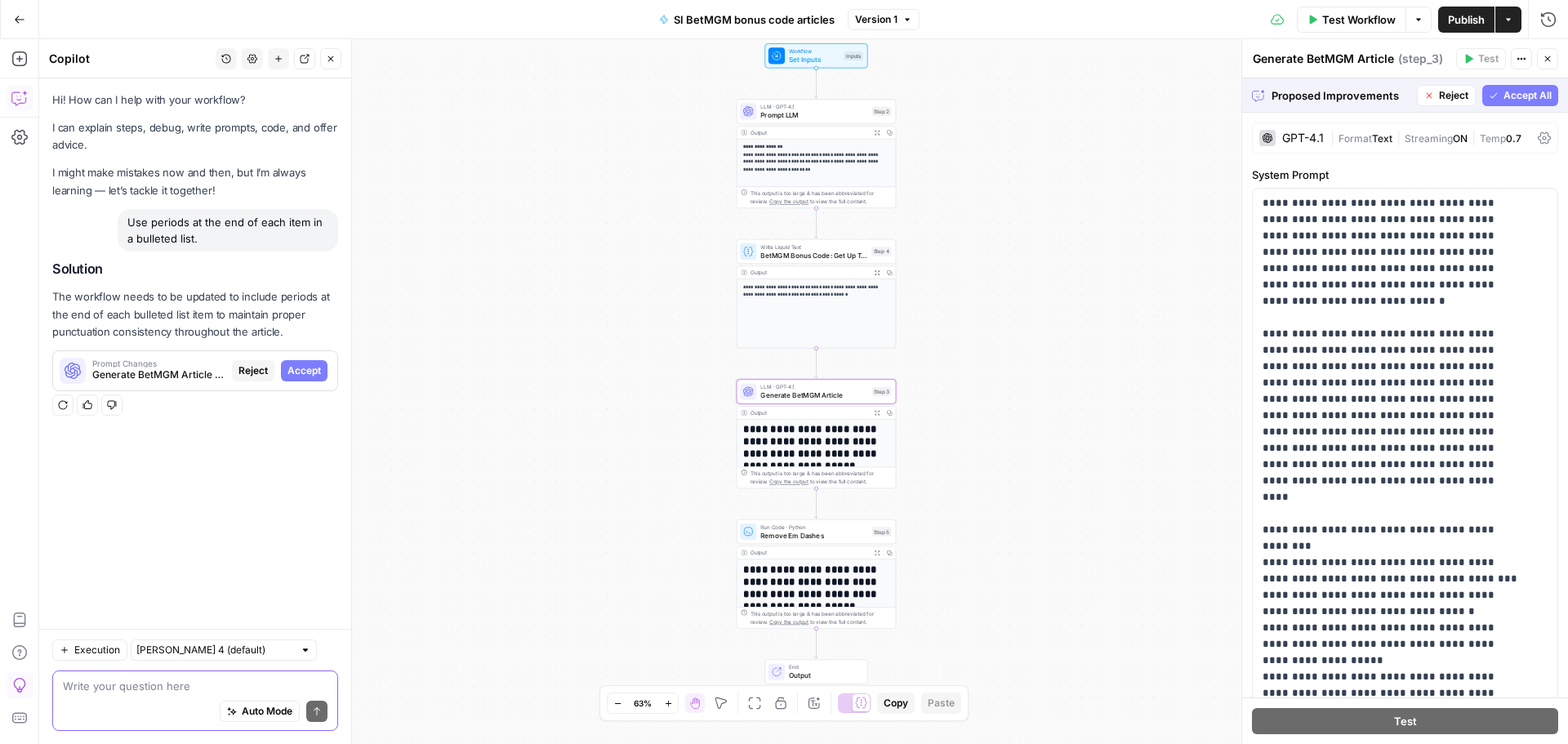
click at [316, 364] on span "Accept" at bounding box center [303, 370] width 33 height 14
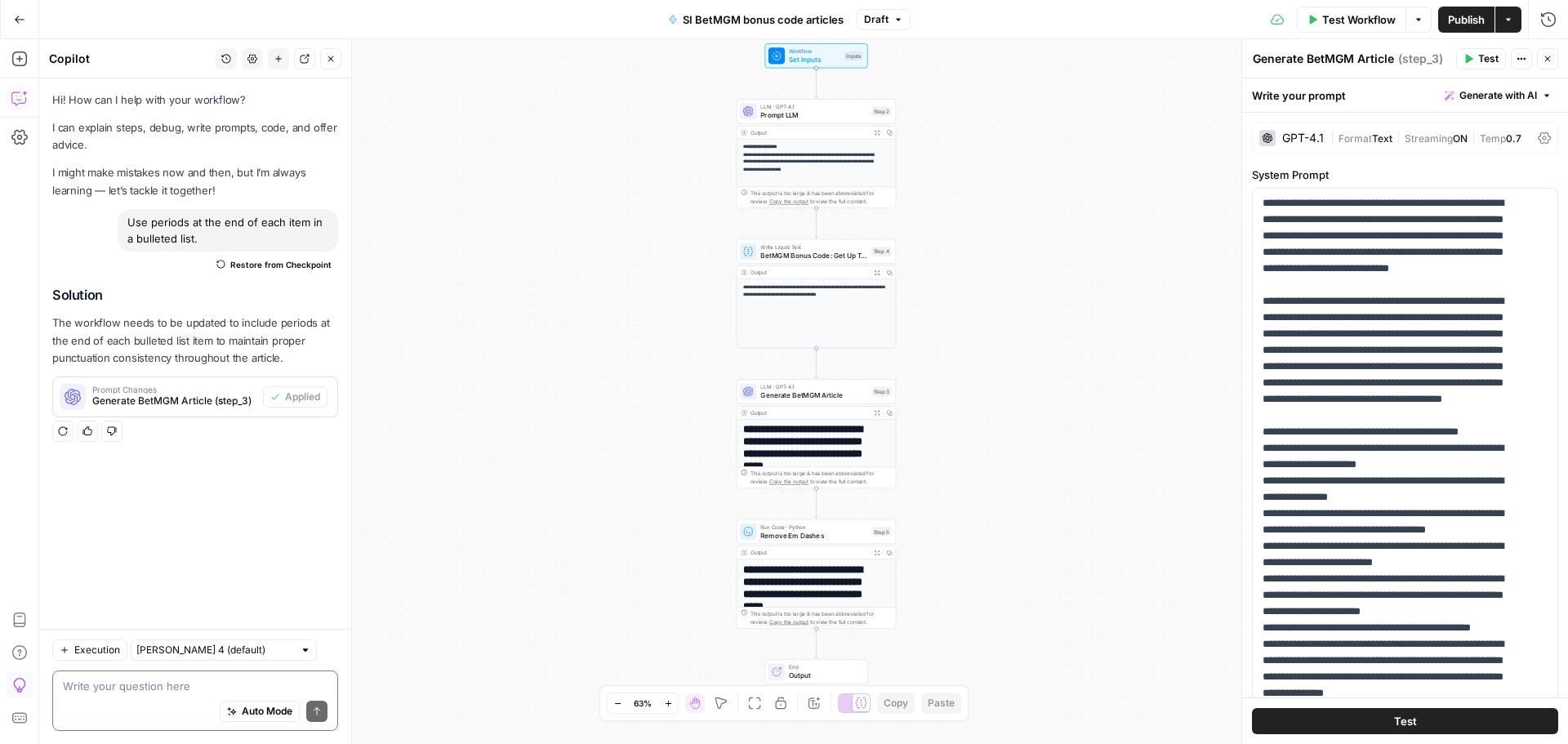
click at [165, 676] on div "Write your question here Auto Mode Send" at bounding box center [195, 700] width 286 height 61
paste textarea "Use AP Style for numbers. E.g. use "nine" and not "9." Use "10" and not "ten.""
type textarea "Use AP Style for numbers. E.g. use "nine" and not "9." Use "10" and not "ten.""
click at [314, 712] on icon "submit" at bounding box center [316, 711] width 10 height 10
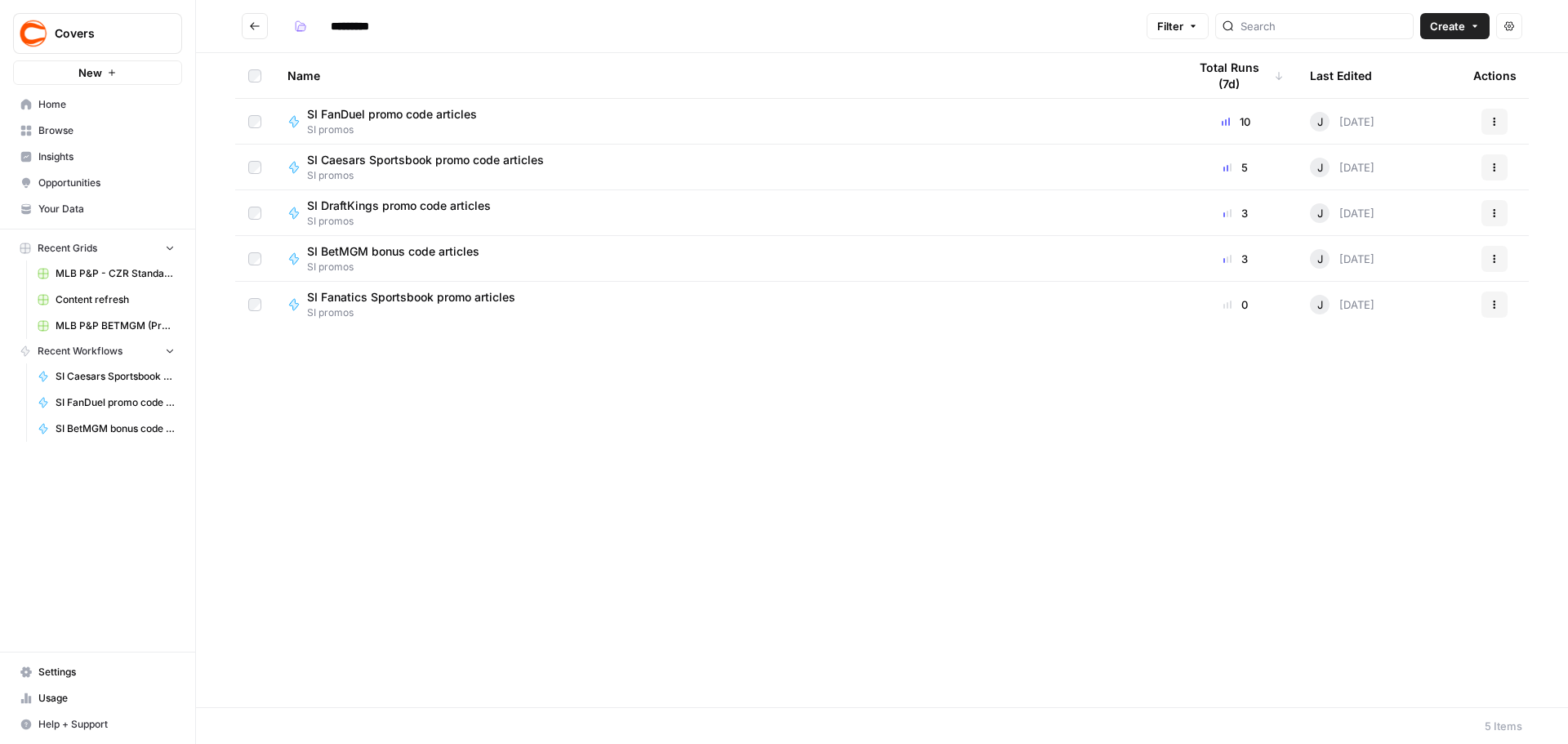
click at [392, 211] on span "SI DraftKings promo code articles" at bounding box center [398, 205] width 183 height 16
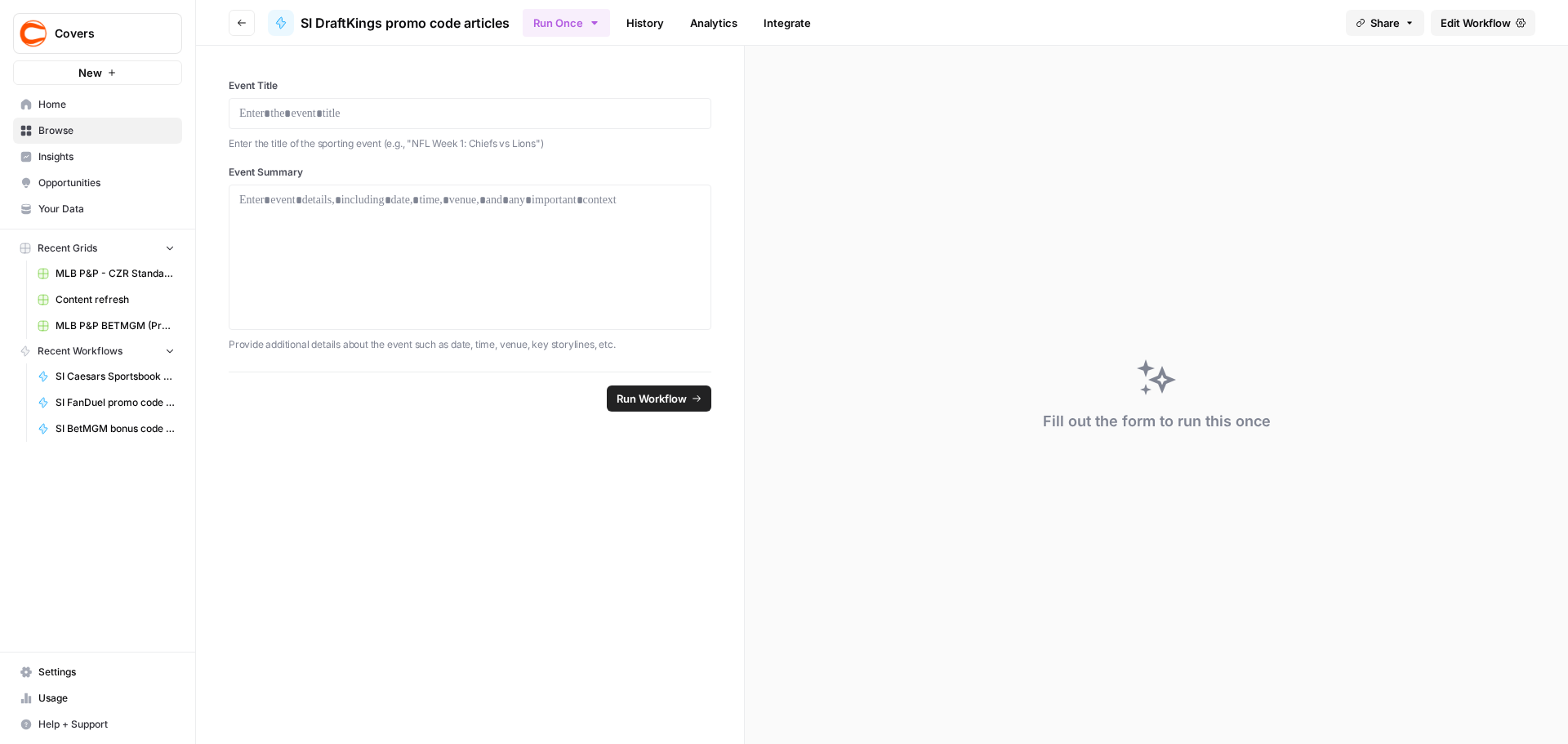
click at [1461, 25] on span "Edit Workflow" at bounding box center [1476, 22] width 70 height 16
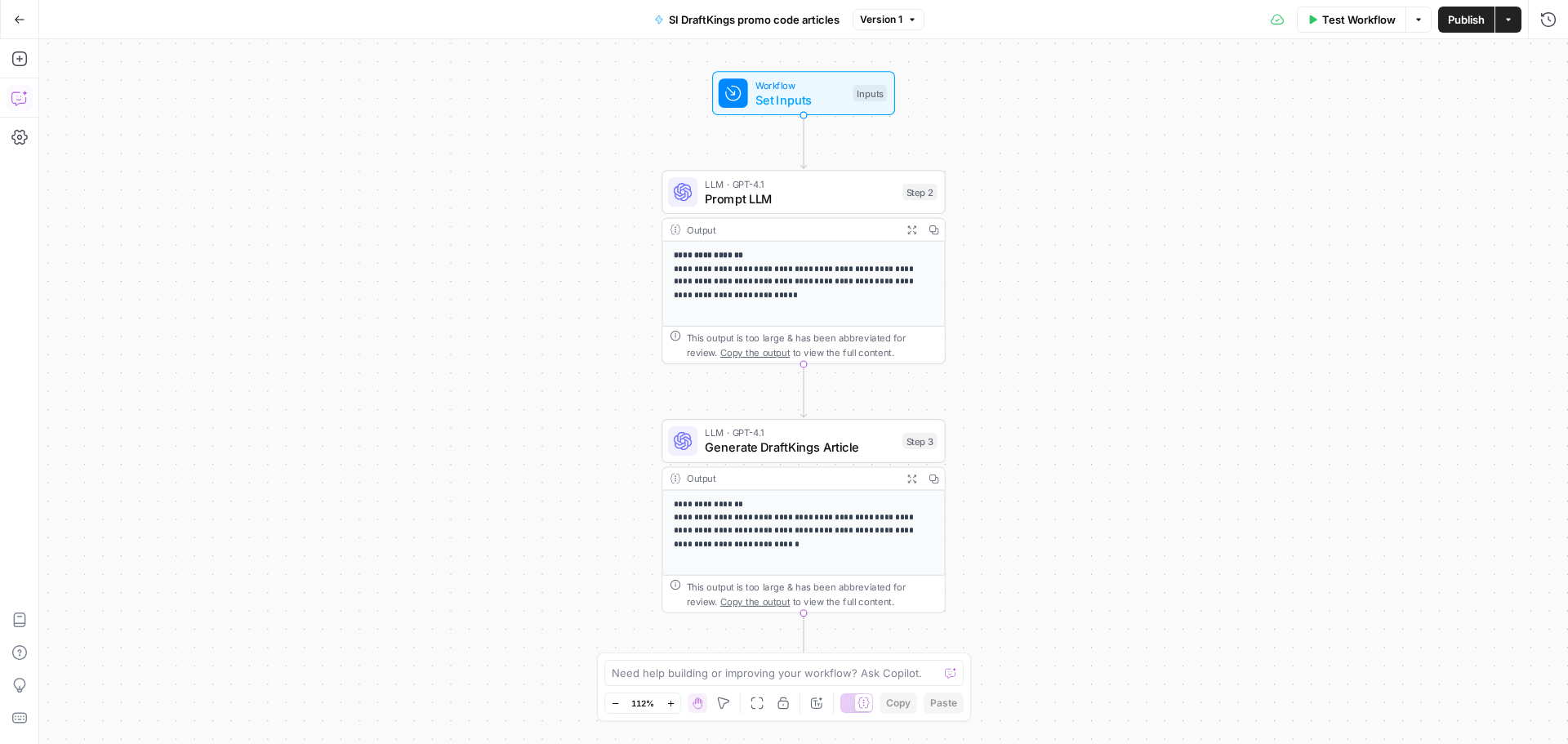
click at [20, 98] on icon "button" at bounding box center [19, 98] width 16 height 16
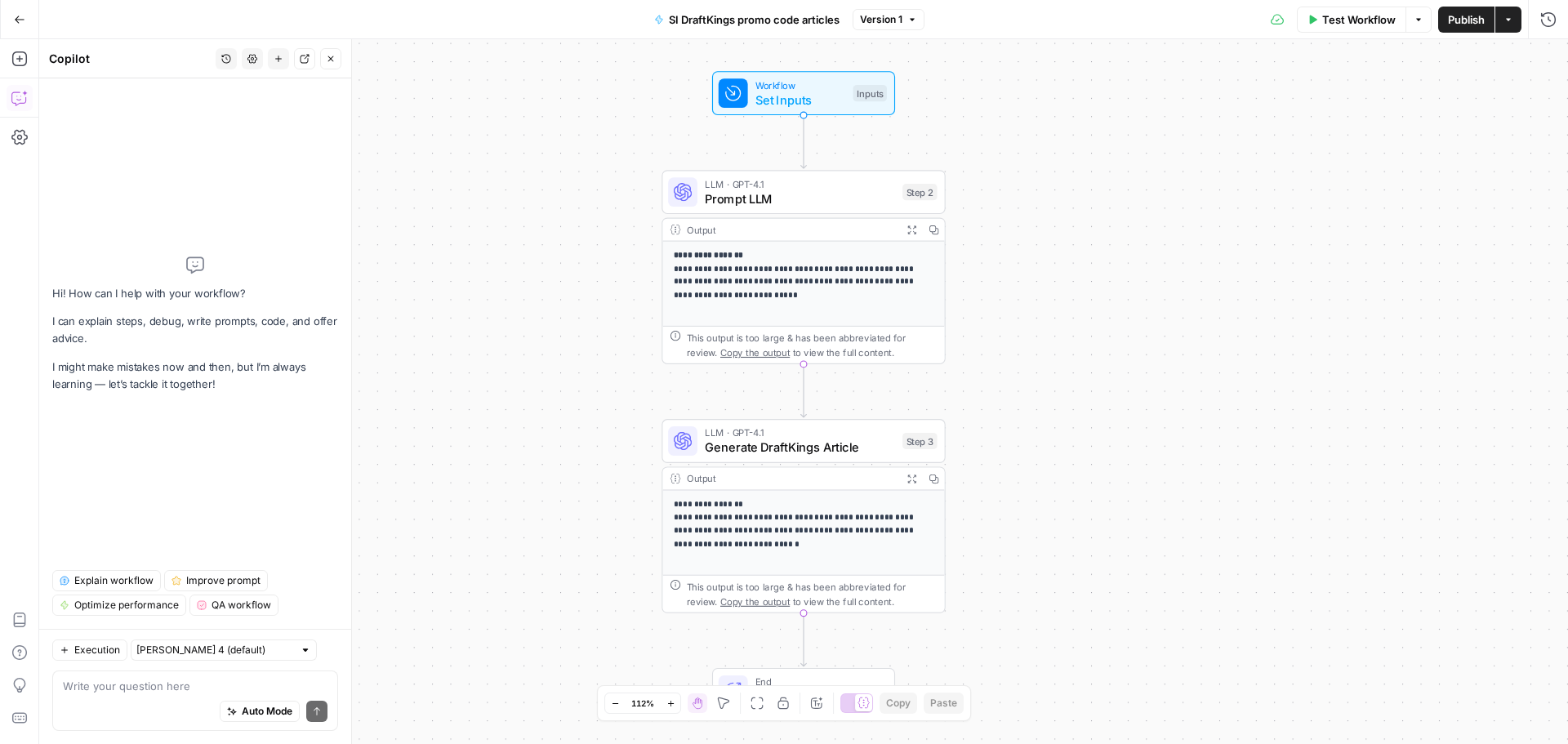
click at [184, 698] on div "Auto Mode Send" at bounding box center [195, 712] width 264 height 36
paste textarea "Use periods at the end of each item in a bulleted list."
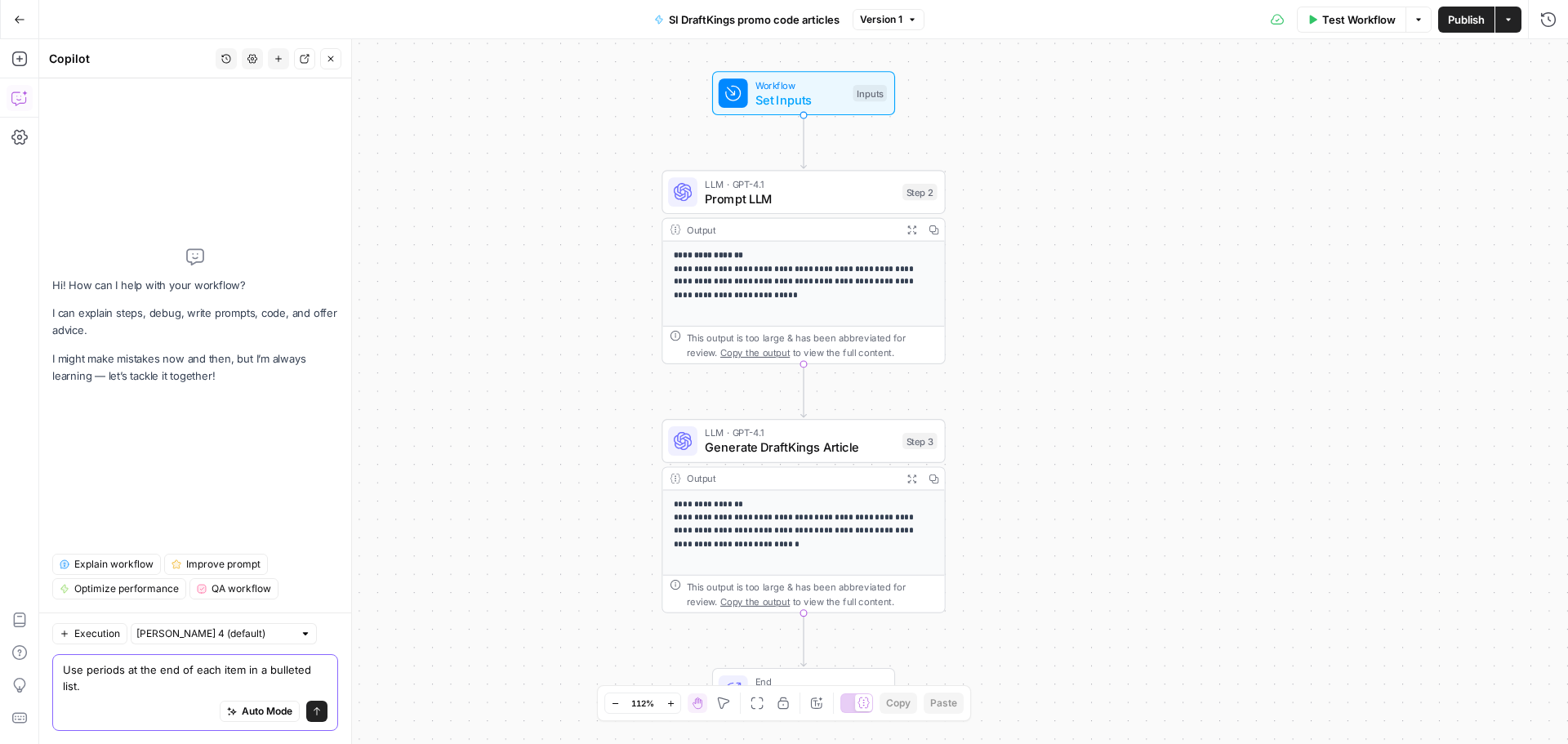
type textarea "Use periods at the end of each item in a bulleted list."
click at [311, 713] on button "Send" at bounding box center [316, 711] width 21 height 21
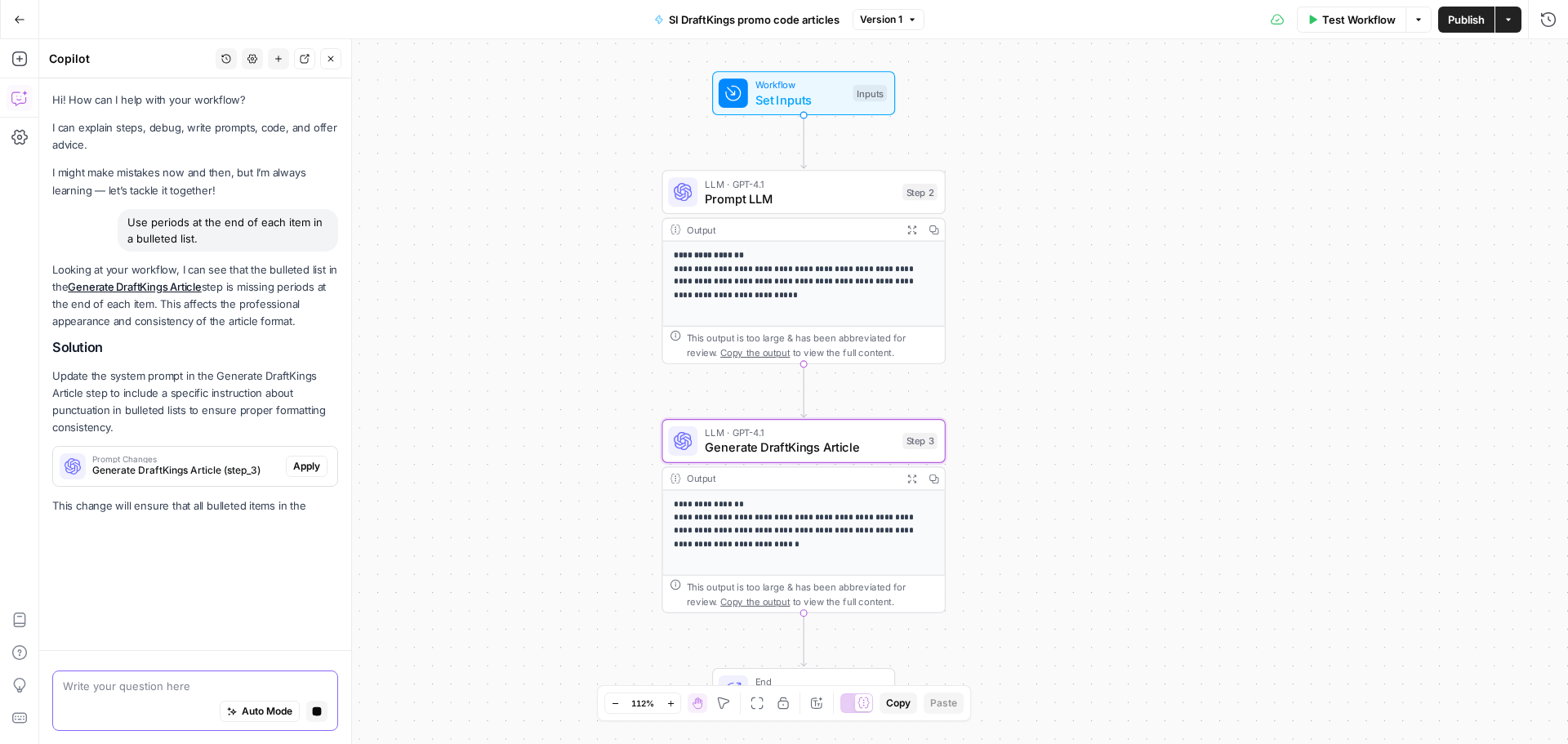
click at [311, 461] on span "Apply" at bounding box center [306, 466] width 27 height 14
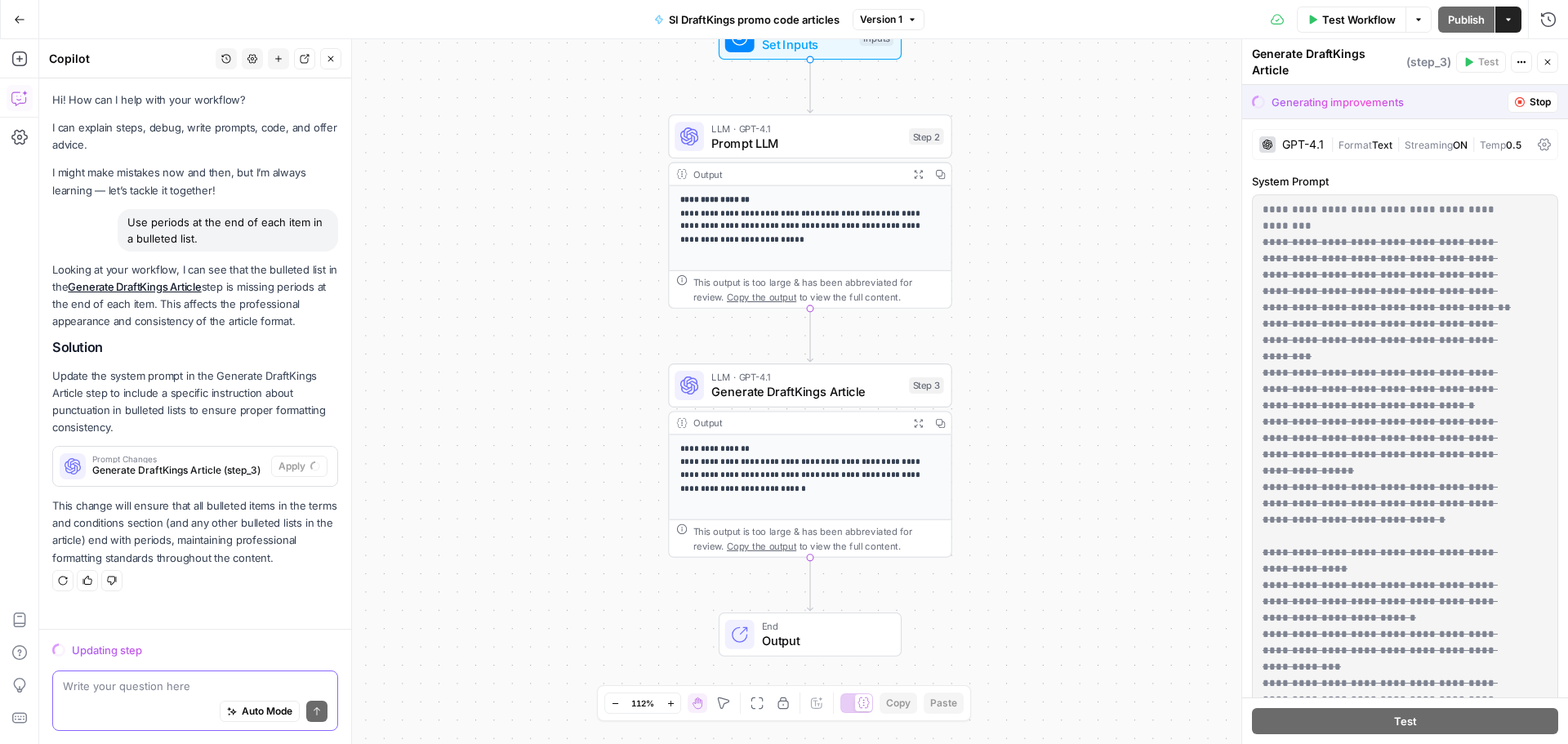
click at [170, 696] on div "Auto Mode Send" at bounding box center [195, 712] width 264 height 36
paste textarea "Use AP Style for numbers. E.g. use "nine" and not "9." Use "10" and not "ten.""
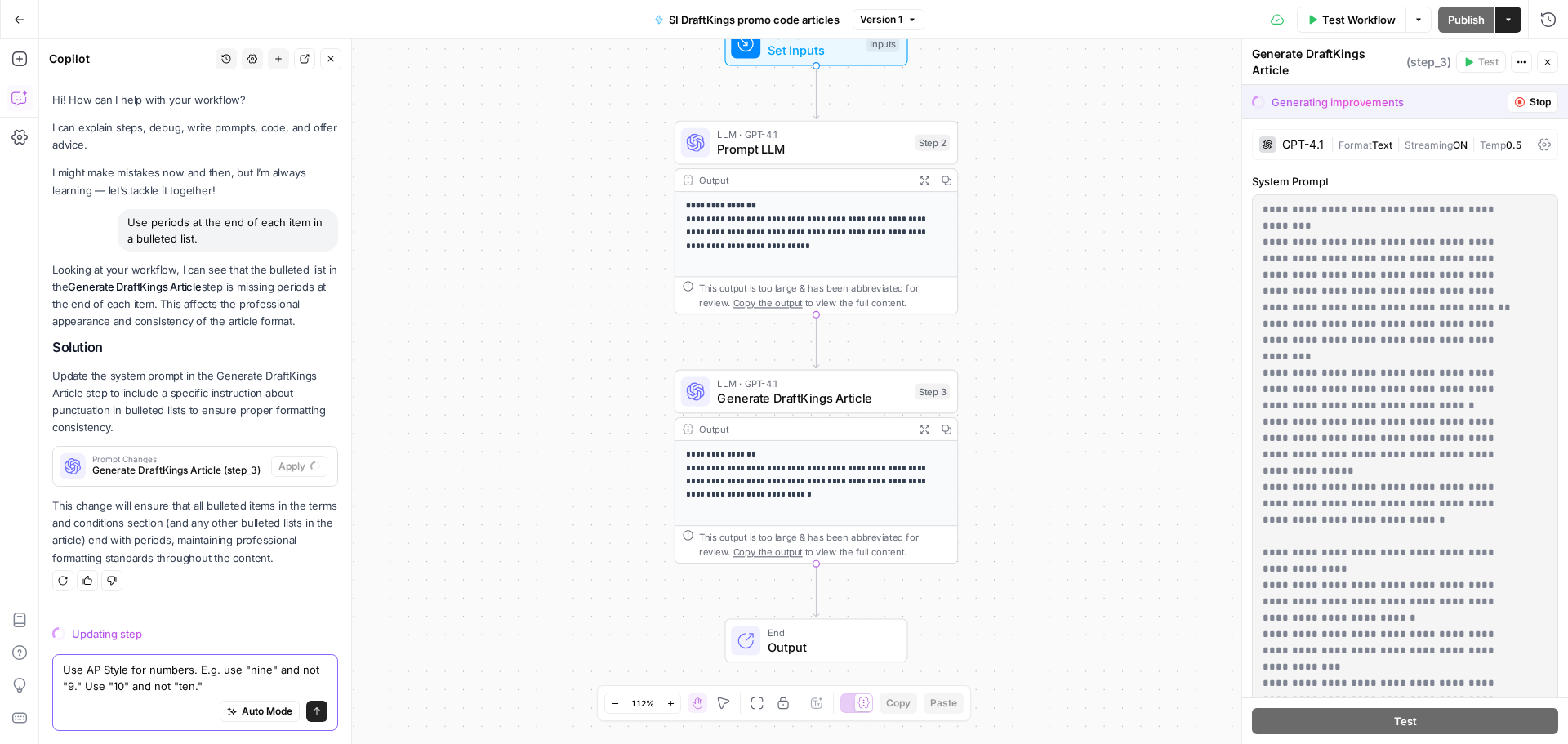
type textarea "Use AP Style for numbers. E.g. use "nine" and not "9." Use "10" and not "ten.""
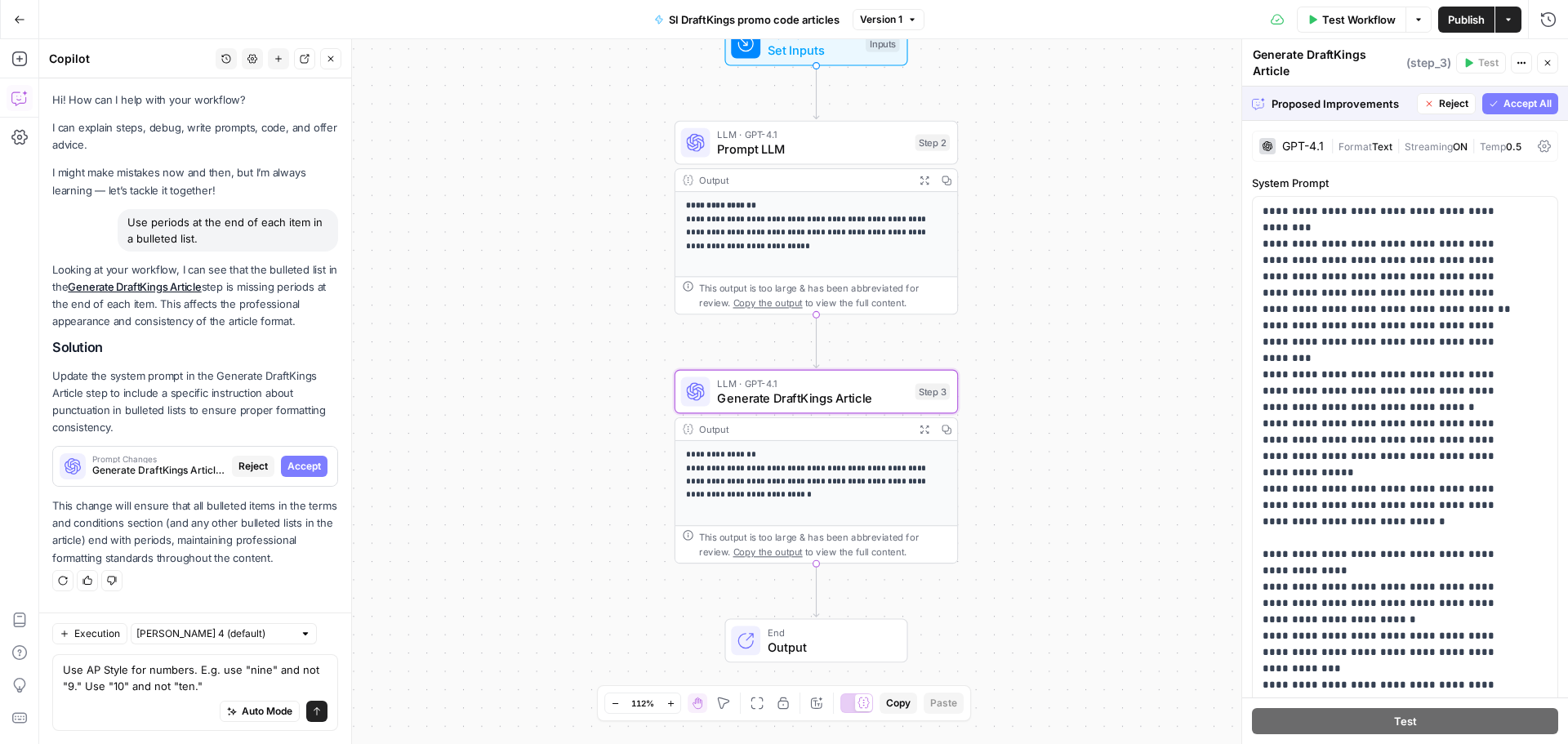
click at [284, 461] on button "Accept" at bounding box center [304, 466] width 47 height 21
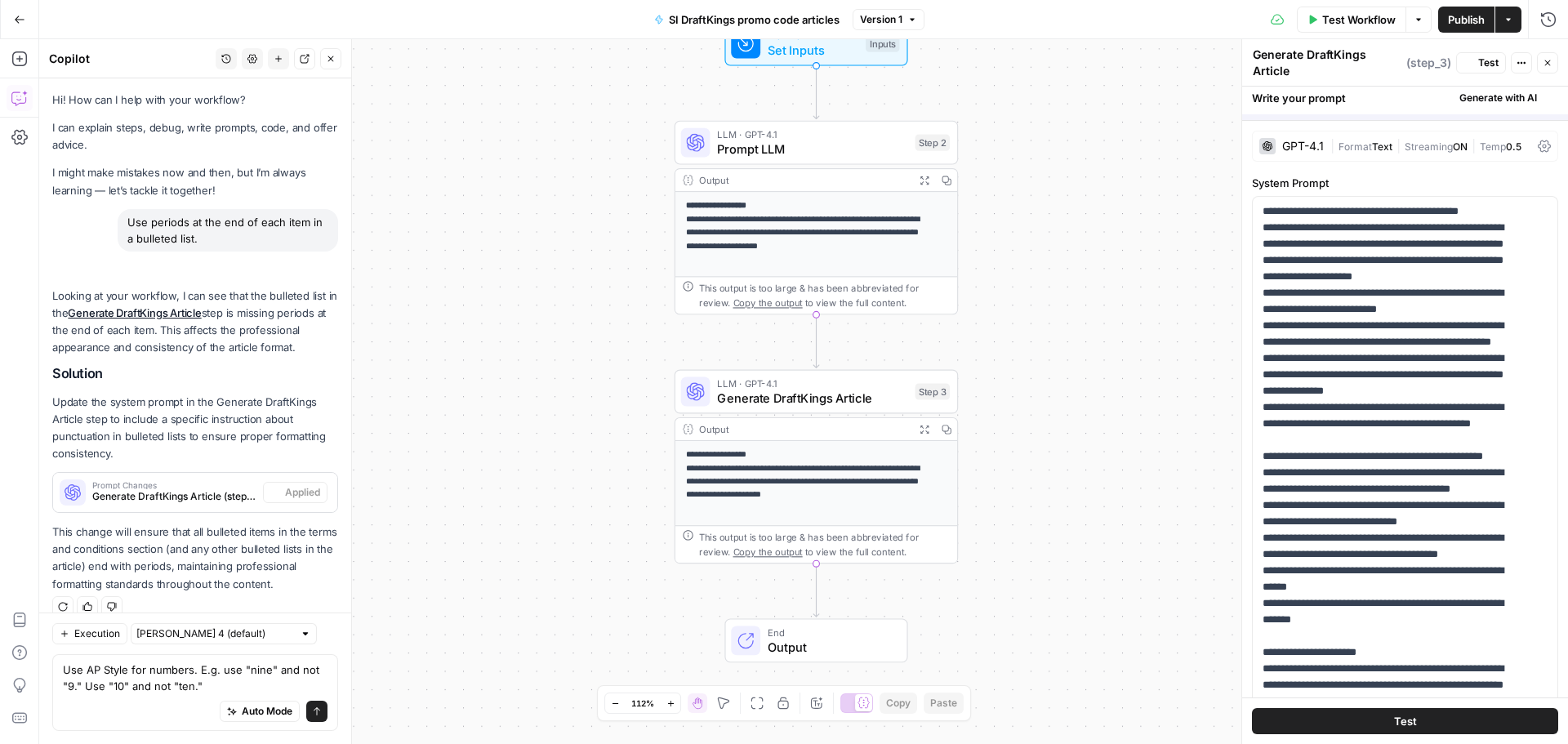
scroll to position [54, 0]
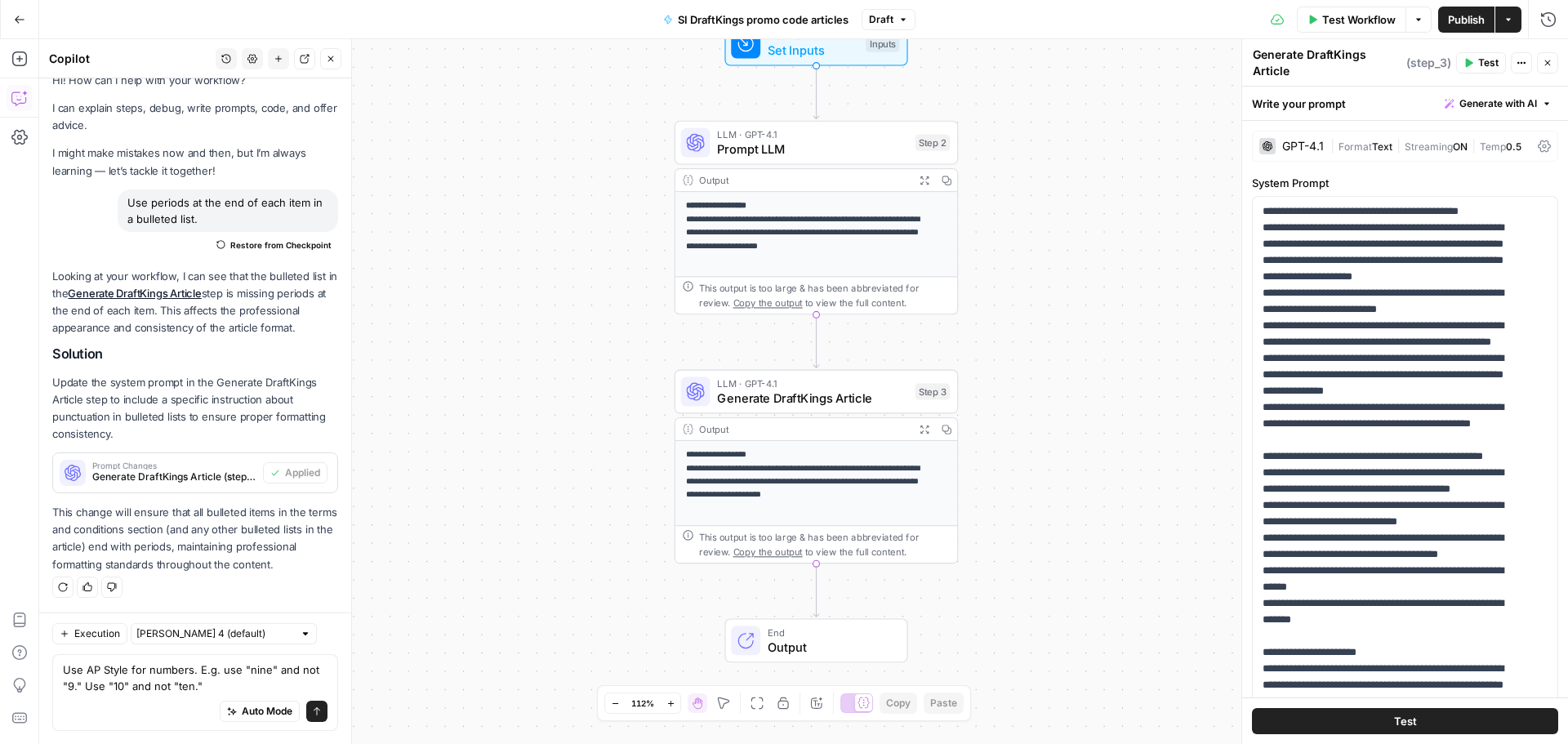
click at [312, 715] on icon "submit" at bounding box center [316, 711] width 10 height 10
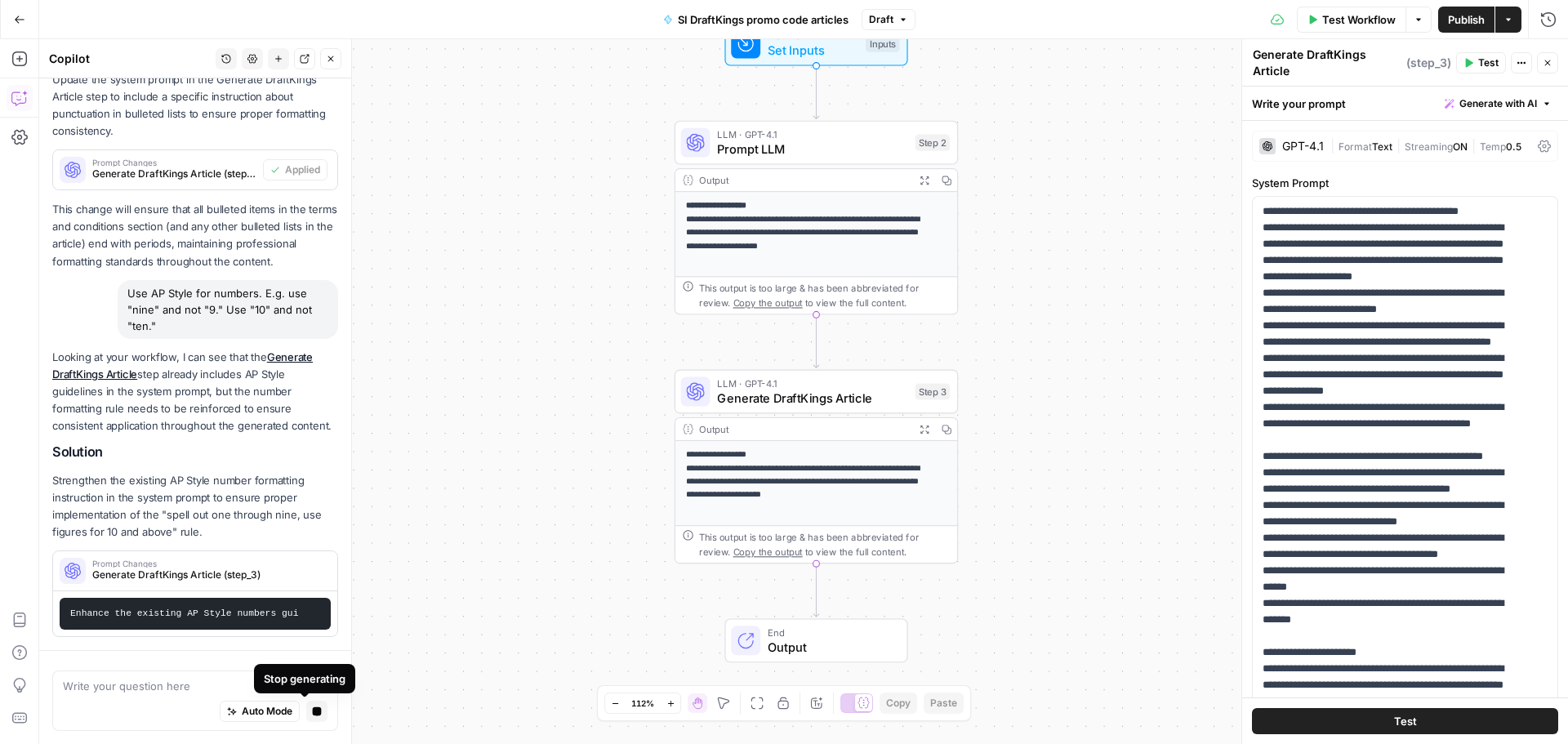
scroll to position [361, 0]
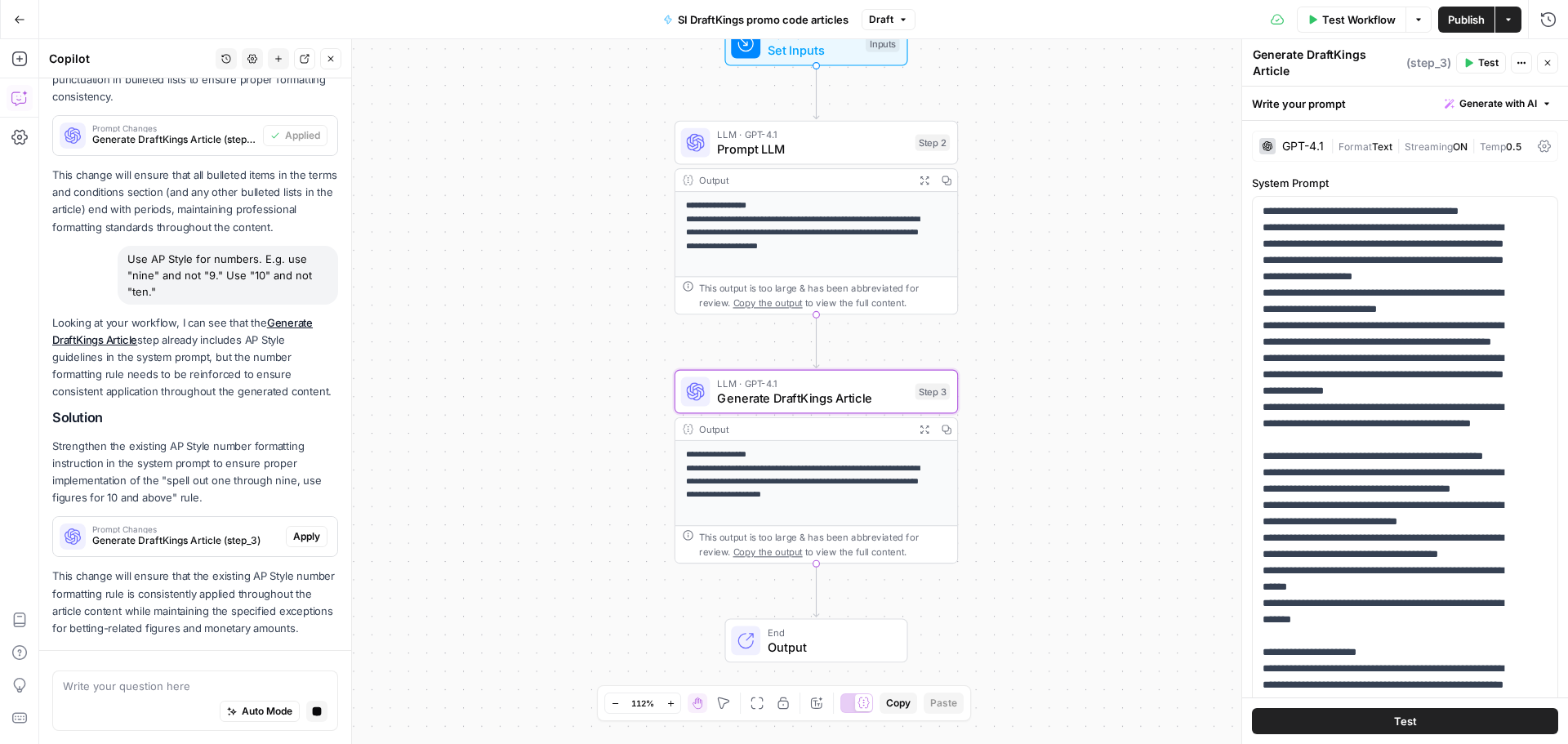
click at [286, 525] on button "Apply" at bounding box center [307, 536] width 42 height 21
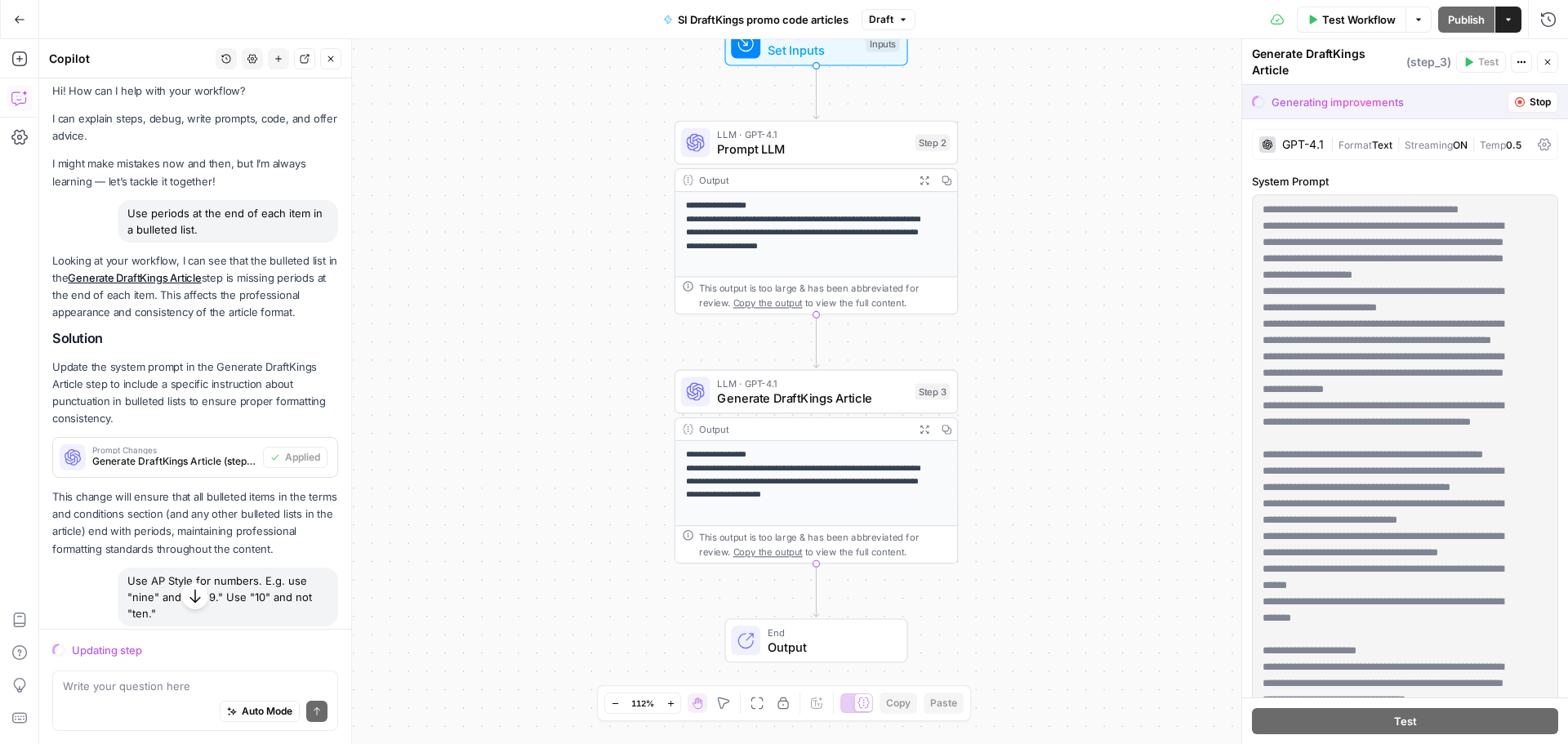
scroll to position [0, 0]
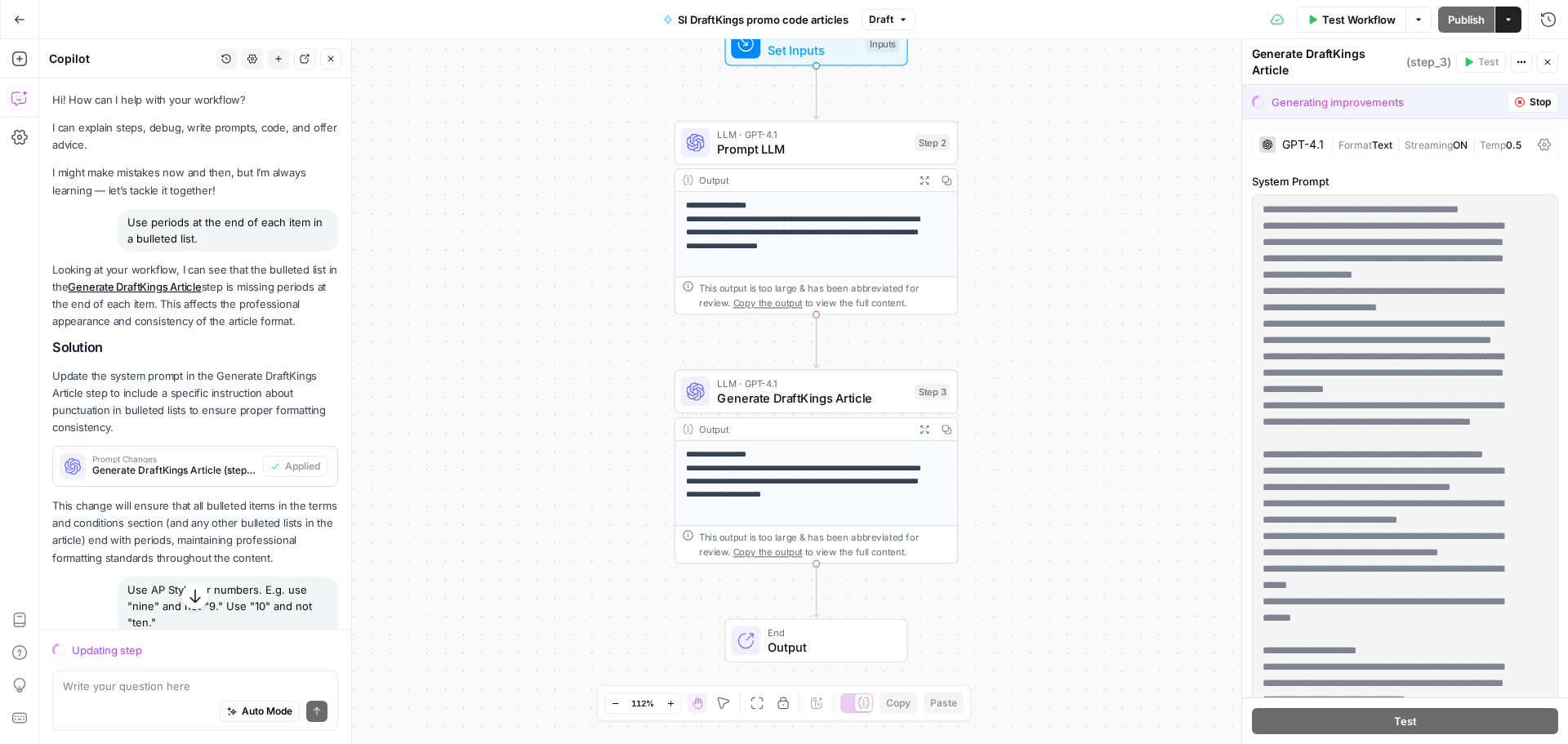
click at [212, 239] on div "Use periods at the end of each item in a bulleted list." at bounding box center [228, 230] width 220 height 43
copy div "Use periods at the end of each item in a bulleted list."
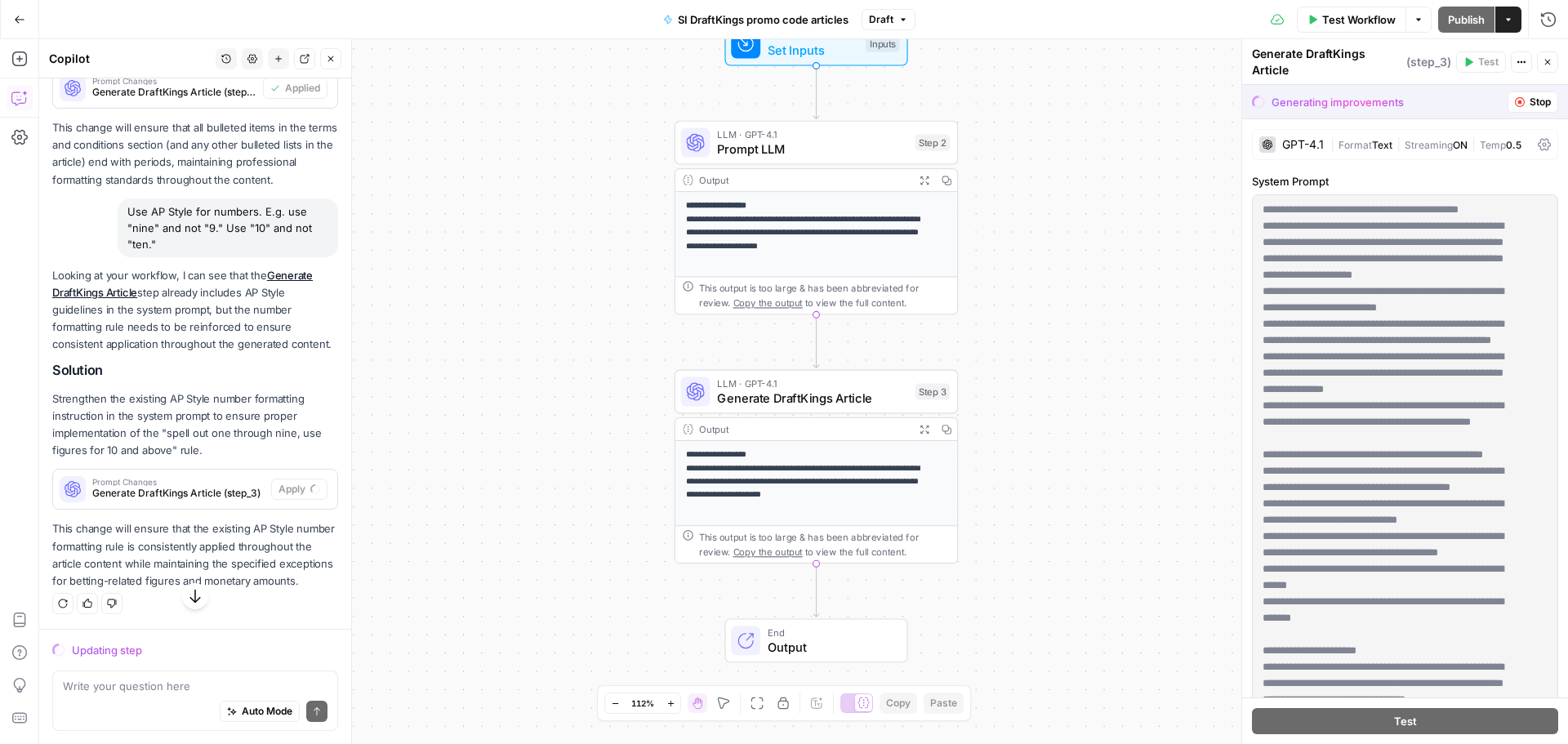
click at [178, 211] on div "Use AP Style for numbers. E.g. use "nine" and not "9." Use "10" and not "ten."" at bounding box center [228, 228] width 220 height 59
copy div "Use AP Style for numbers. E.g. use "nine" and not "9." Use "10" and not "ten.""
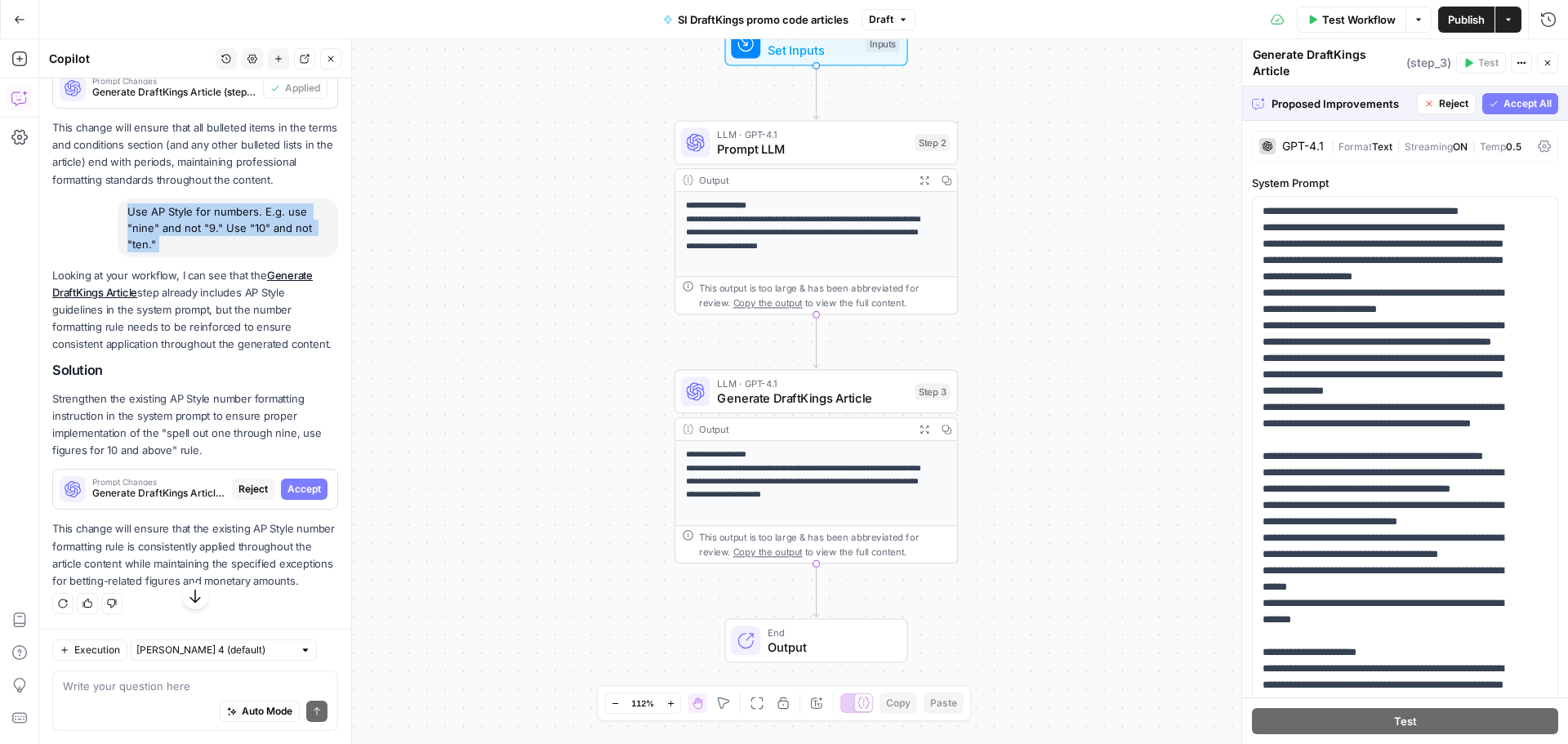
copy div "Use AP Style for numbers. E.g. use "nine" and not "9." Use "10" and not "ten.""
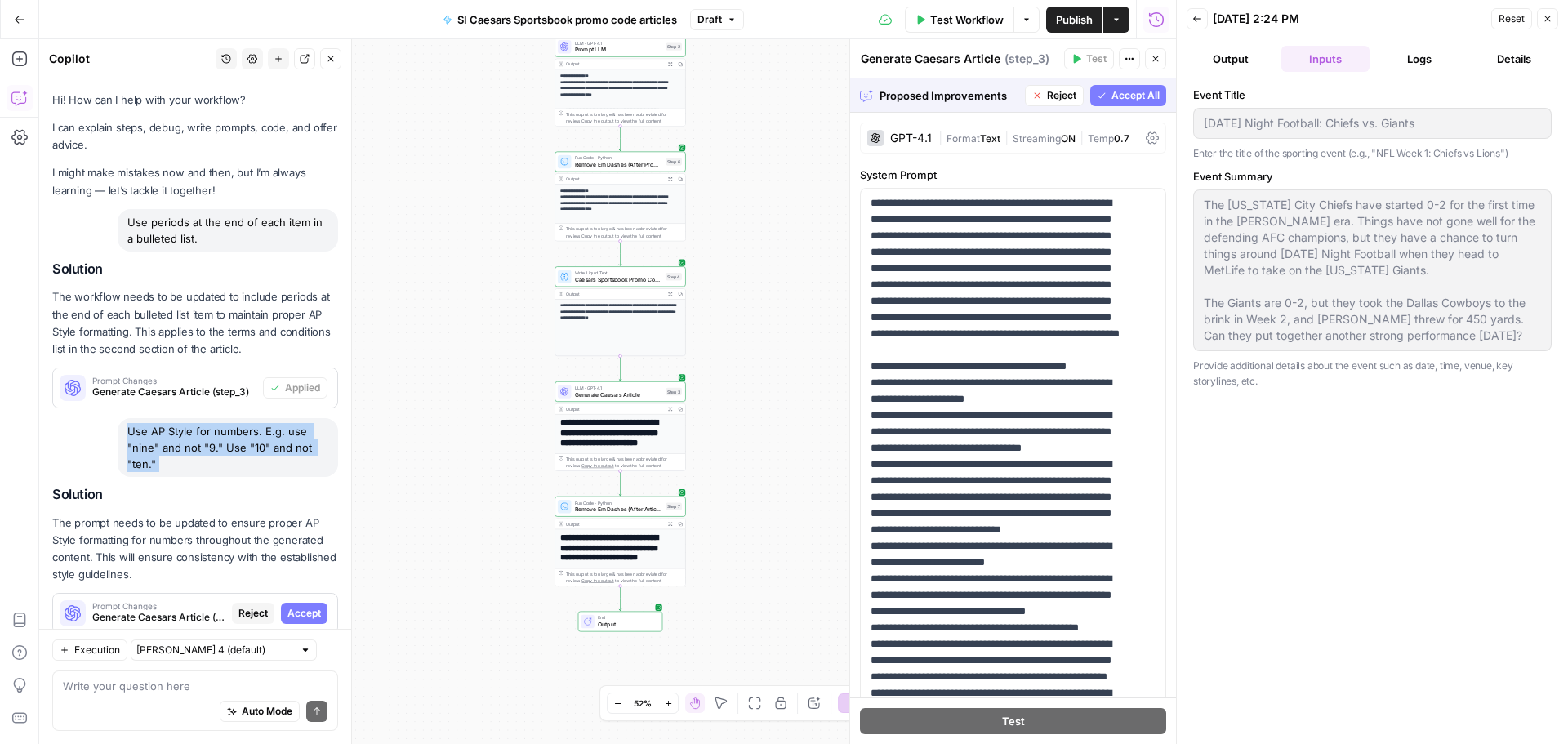
scroll to position [44, 0]
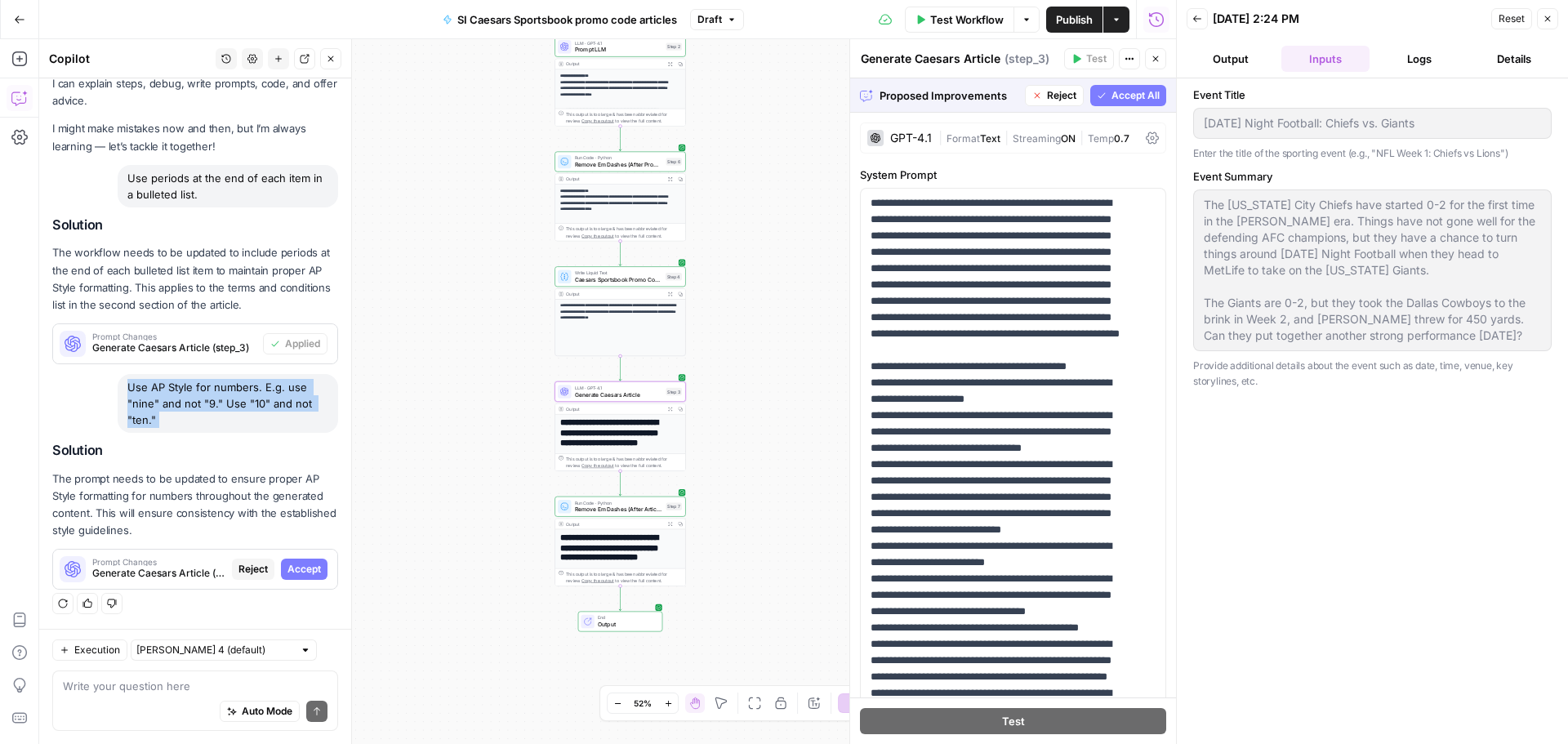
click at [287, 572] on span "Accept" at bounding box center [303, 568] width 33 height 14
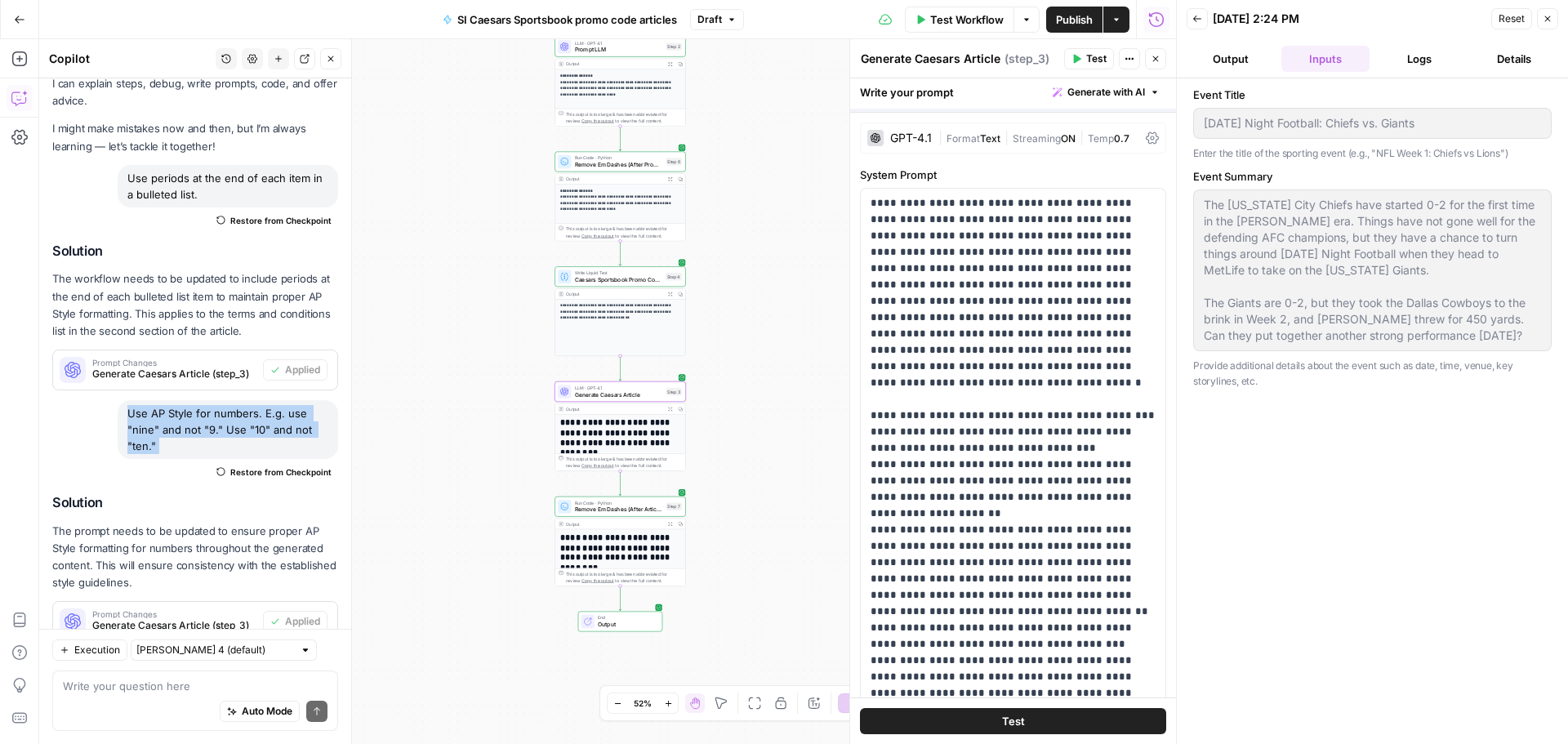
scroll to position [96, 0]
